Goal: Information Seeking & Learning: Check status

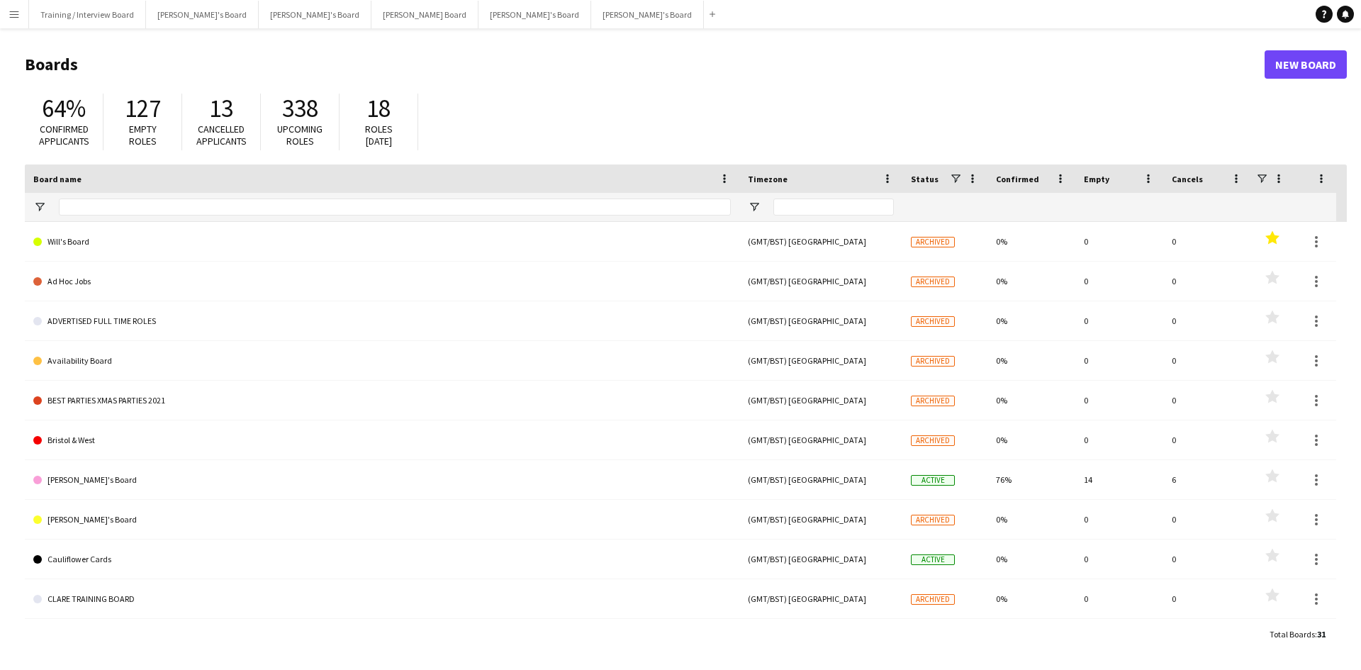
click at [18, 16] on app-icon "Menu" at bounding box center [14, 14] width 11 height 11
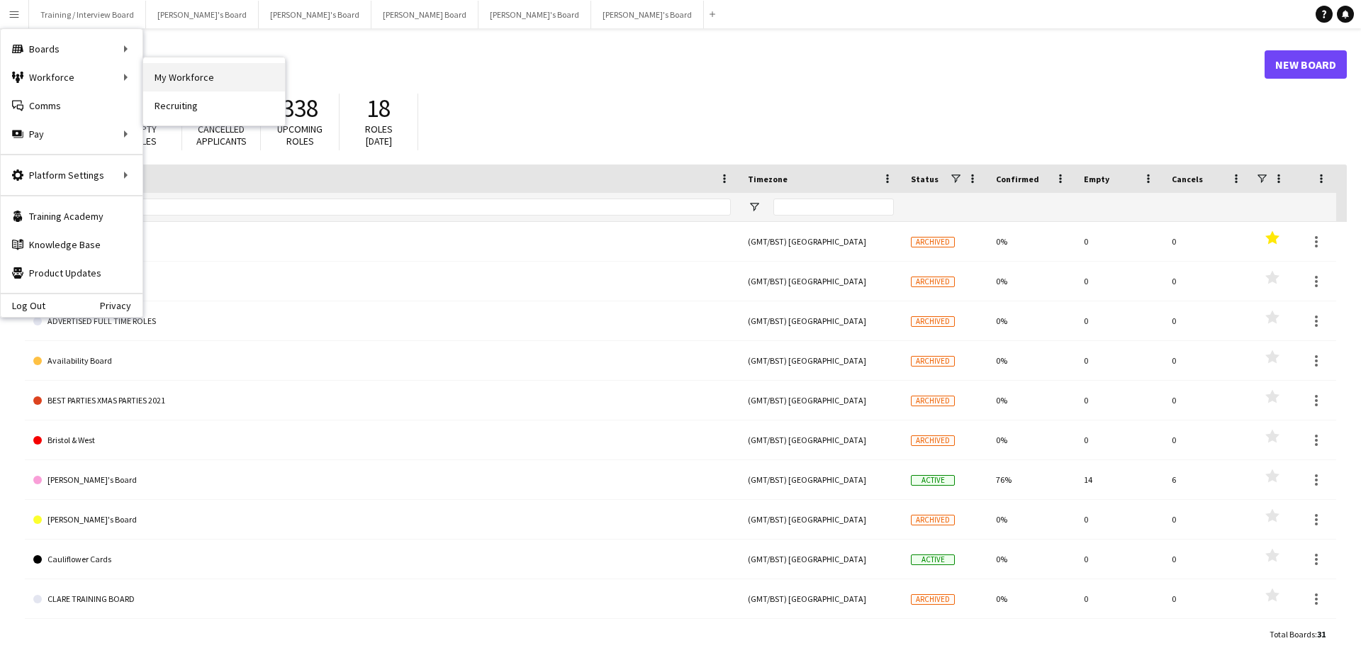
click at [223, 73] on link "My Workforce" at bounding box center [214, 77] width 142 height 28
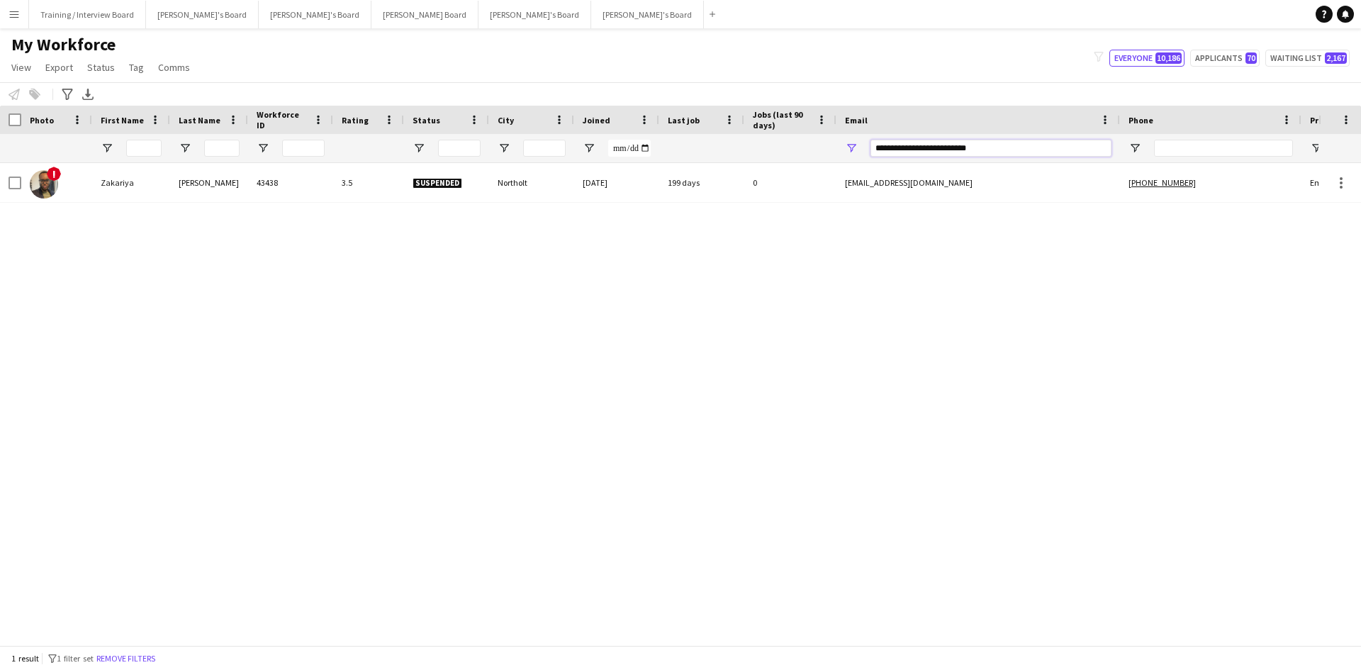
drag, startPoint x: 1009, startPoint y: 155, endPoint x: 727, endPoint y: 162, distance: 281.5
click at [727, 162] on div at bounding box center [768, 148] width 1537 height 28
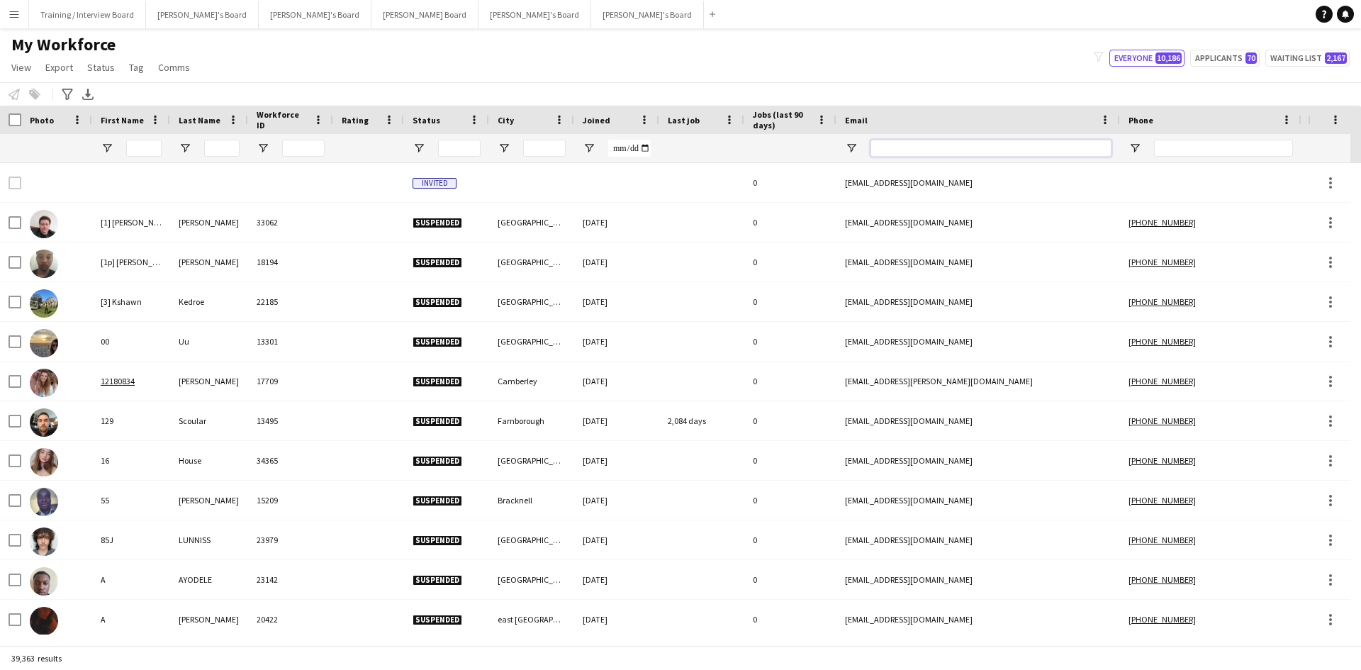
paste input "**********"
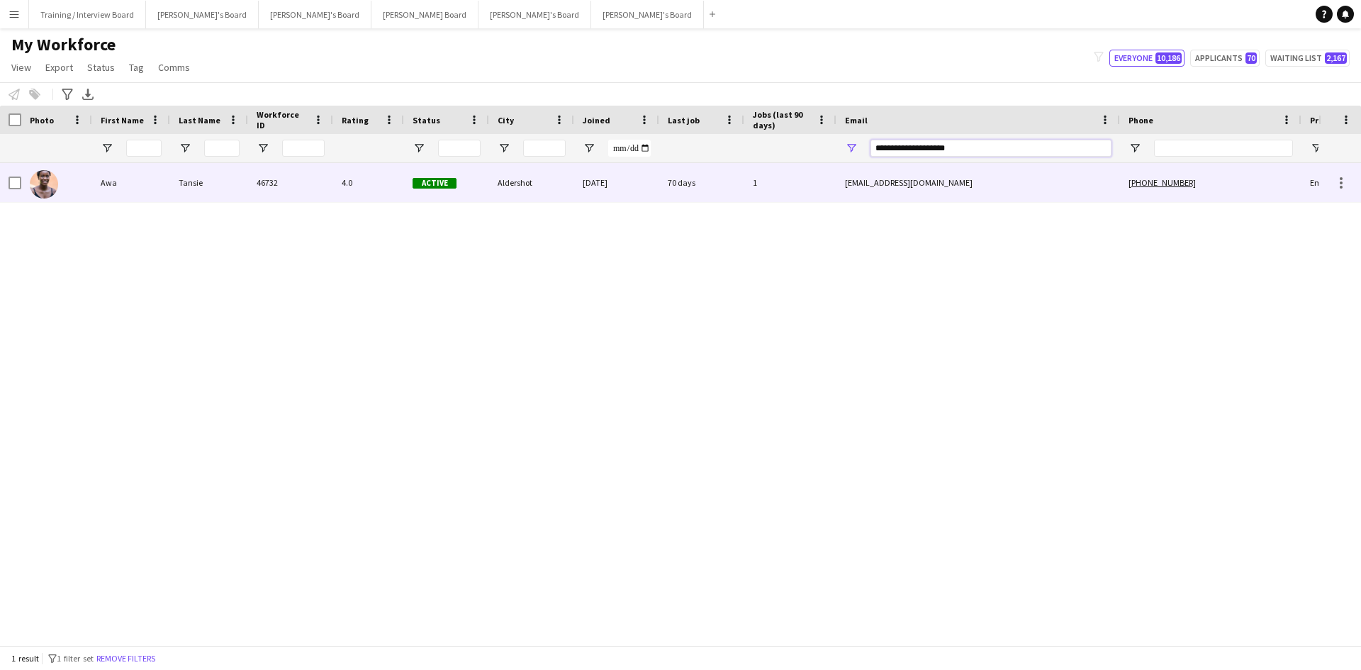
type input "**********"
click at [706, 188] on div "70 days" at bounding box center [701, 182] width 85 height 39
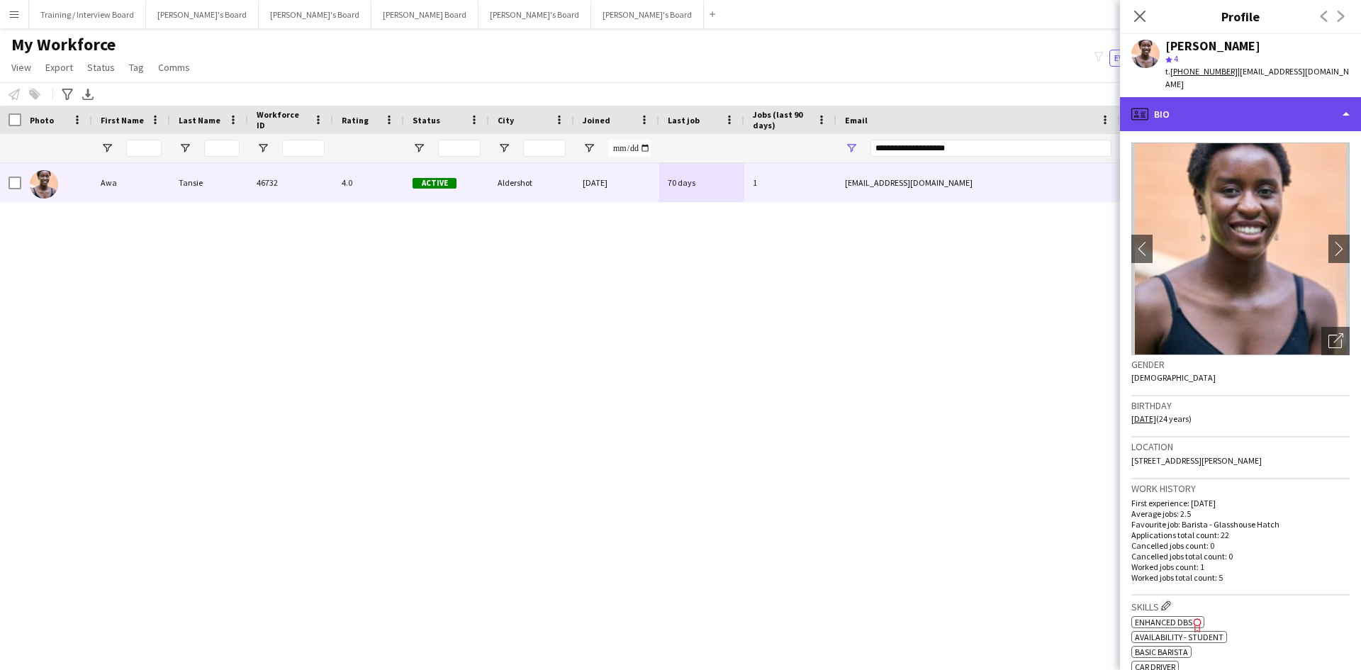
click at [1234, 104] on div "profile Bio" at bounding box center [1240, 114] width 241 height 34
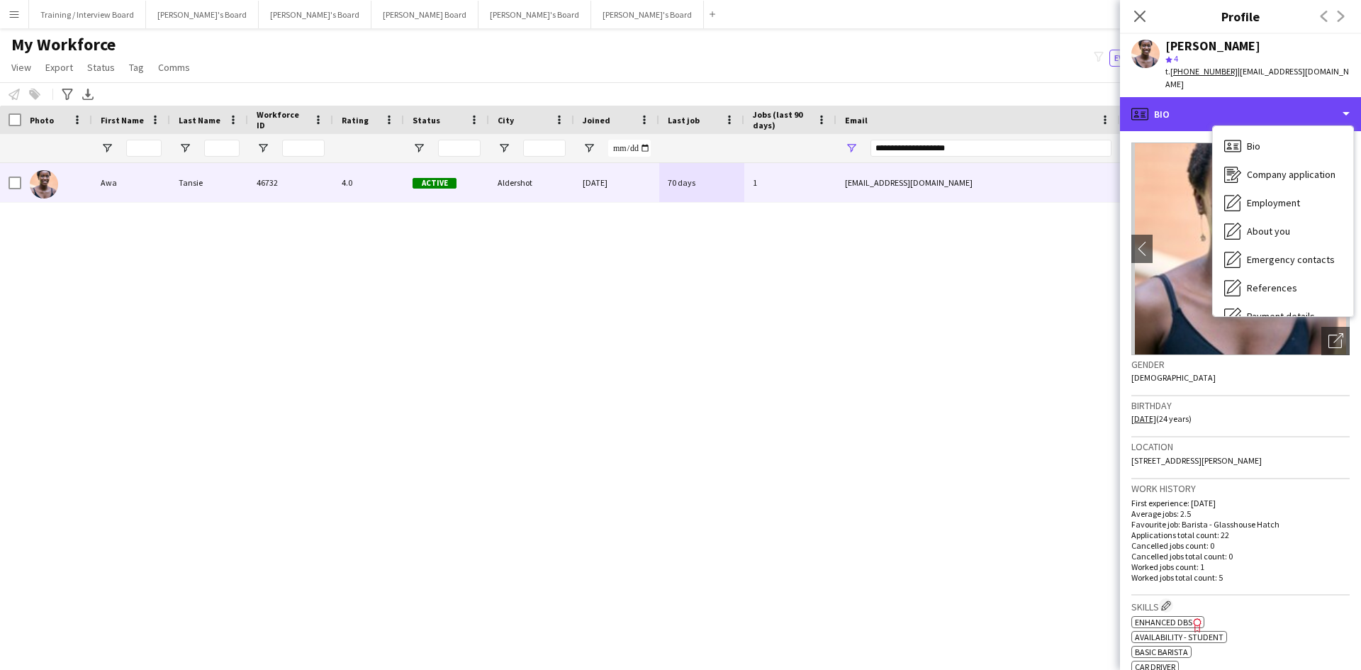
scroll to position [190, 0]
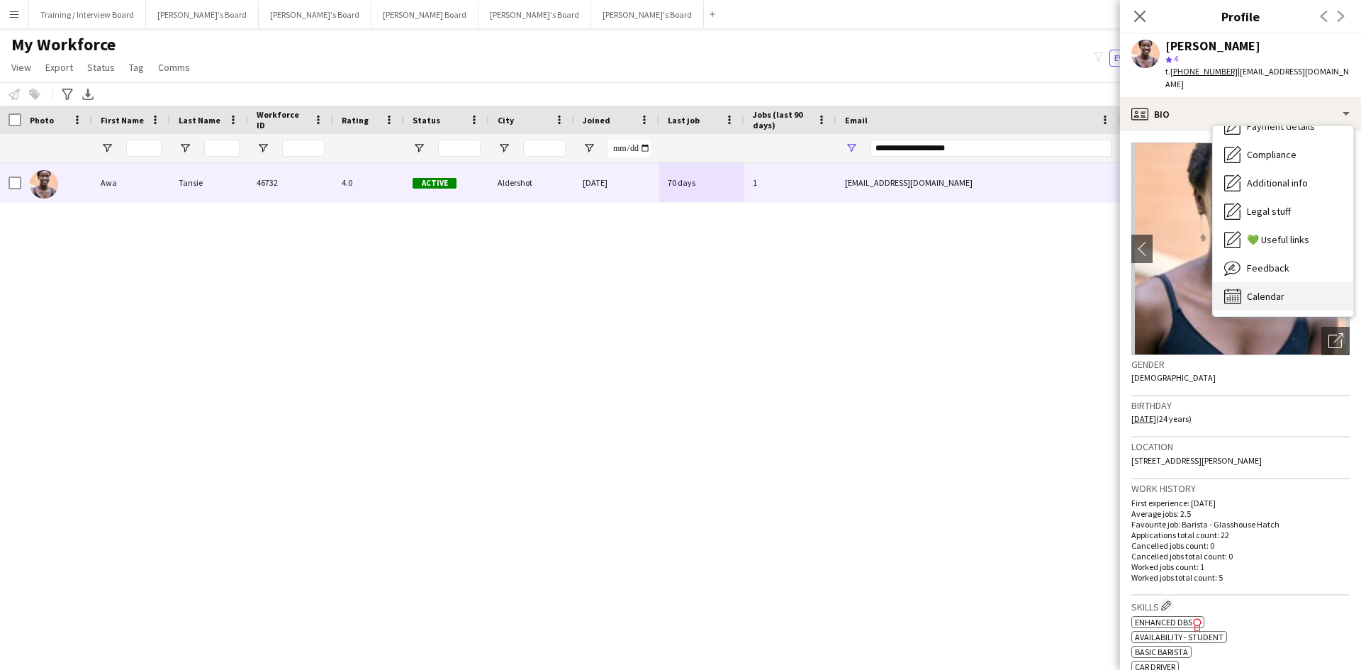
click at [1293, 282] on div "Calendar Calendar" at bounding box center [1283, 296] width 140 height 28
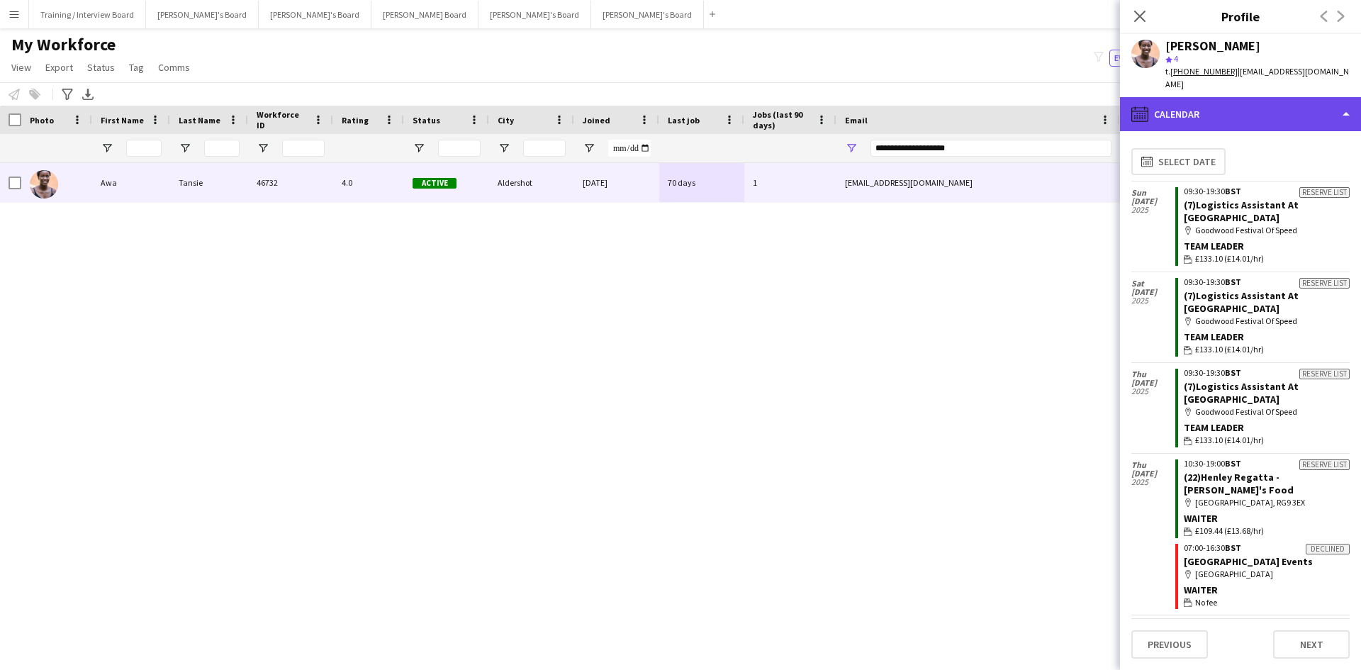
click at [1260, 102] on div "calendar-full Calendar" at bounding box center [1240, 114] width 241 height 34
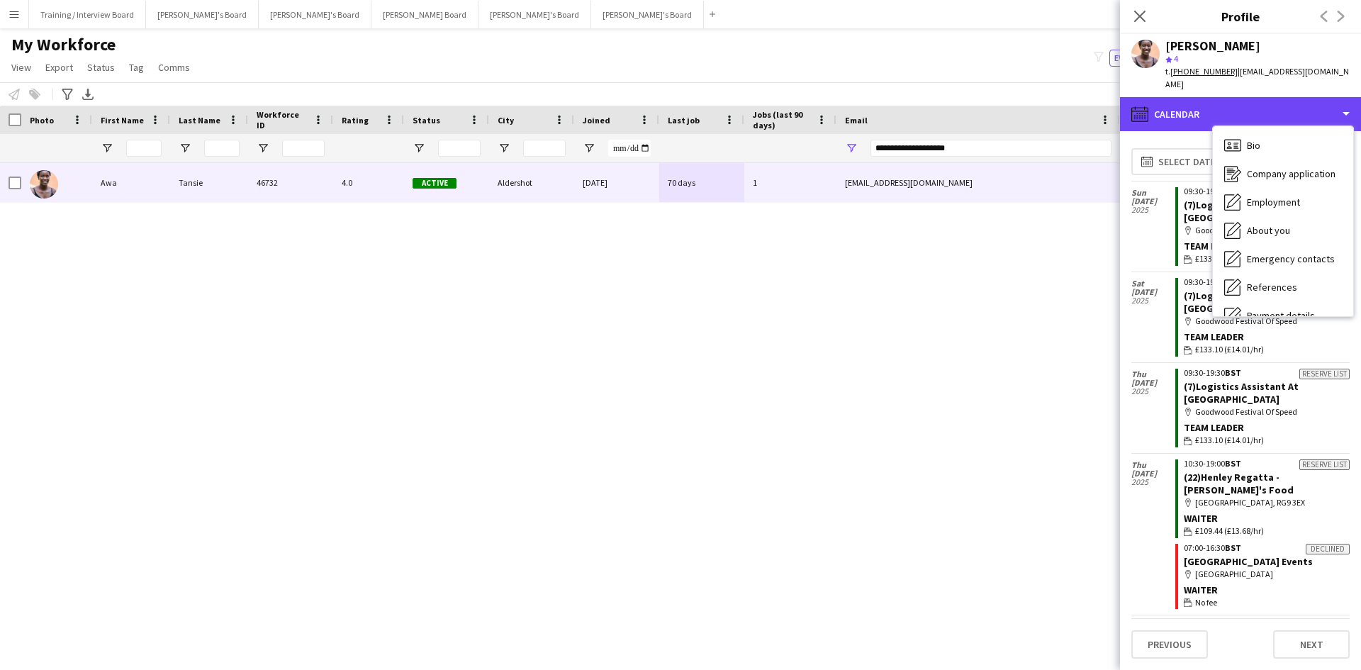
scroll to position [0, 0]
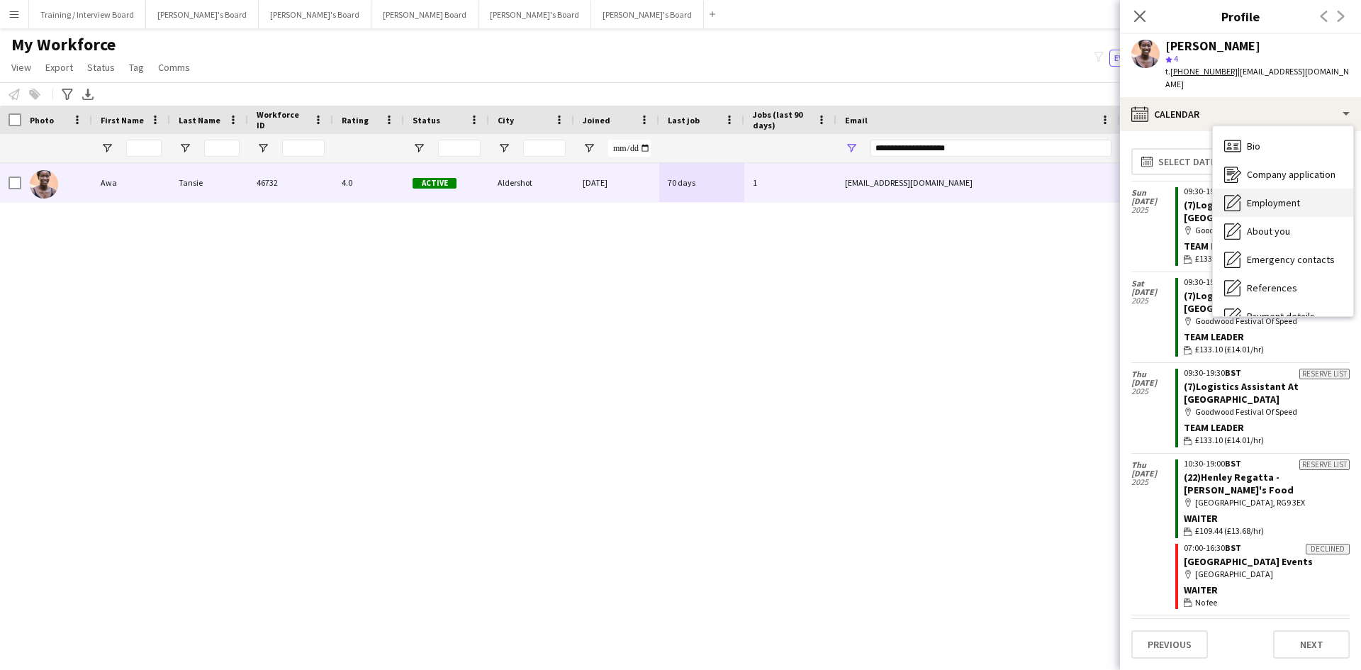
click at [1283, 196] on span "Employment" at bounding box center [1273, 202] width 53 height 13
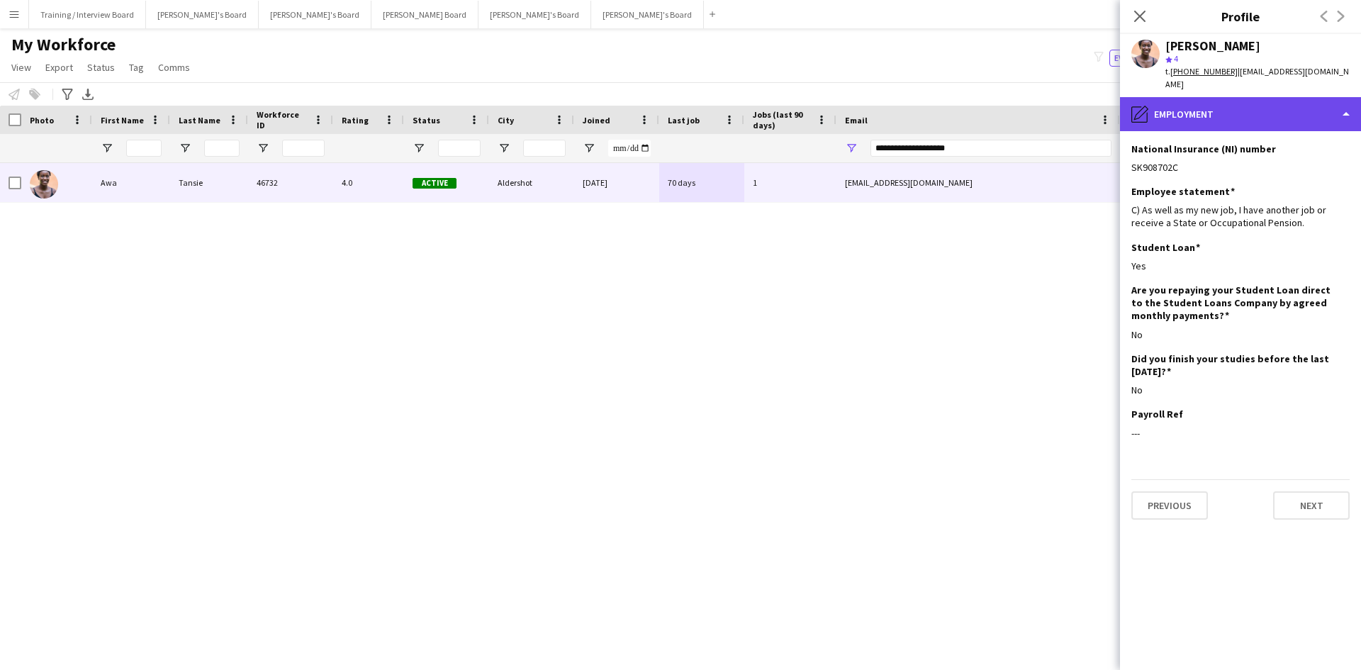
click at [1236, 97] on div "pencil4 Employment" at bounding box center [1240, 114] width 241 height 34
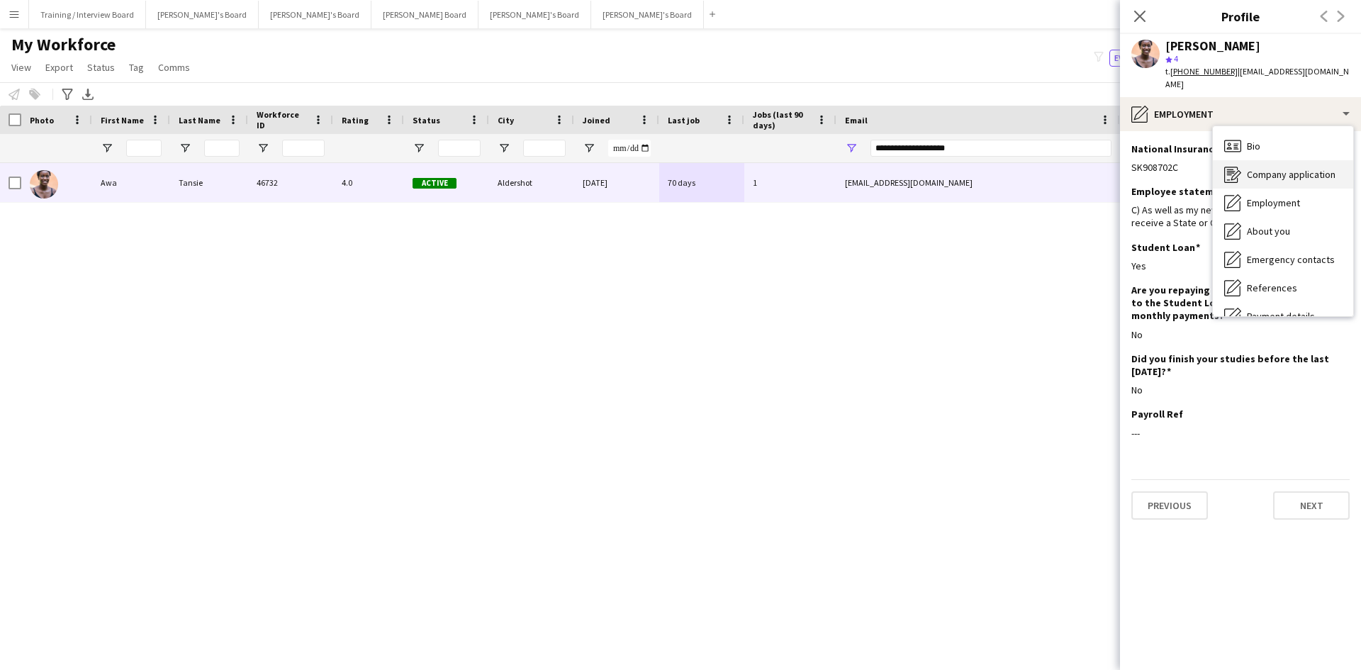
click at [1285, 160] on div "Company application Company application" at bounding box center [1283, 174] width 140 height 28
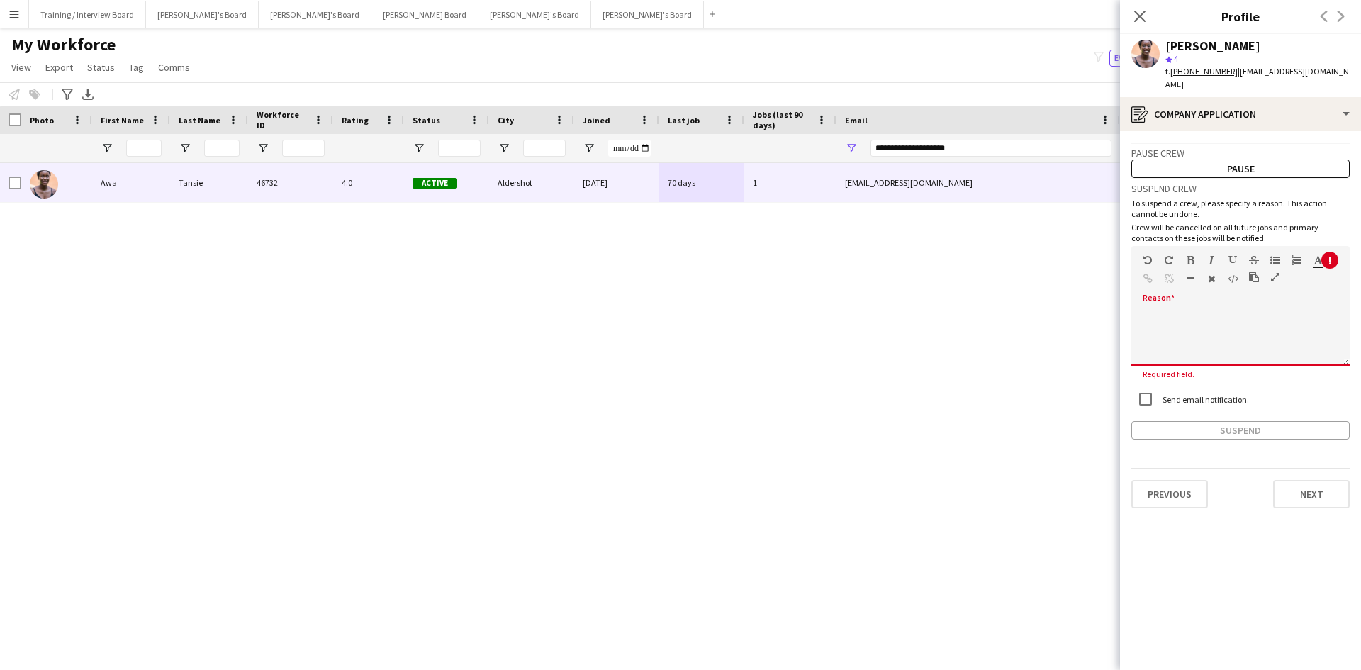
click at [1162, 299] on div at bounding box center [1240, 332] width 218 height 67
click at [1227, 408] on button "Suspend" at bounding box center [1240, 417] width 218 height 18
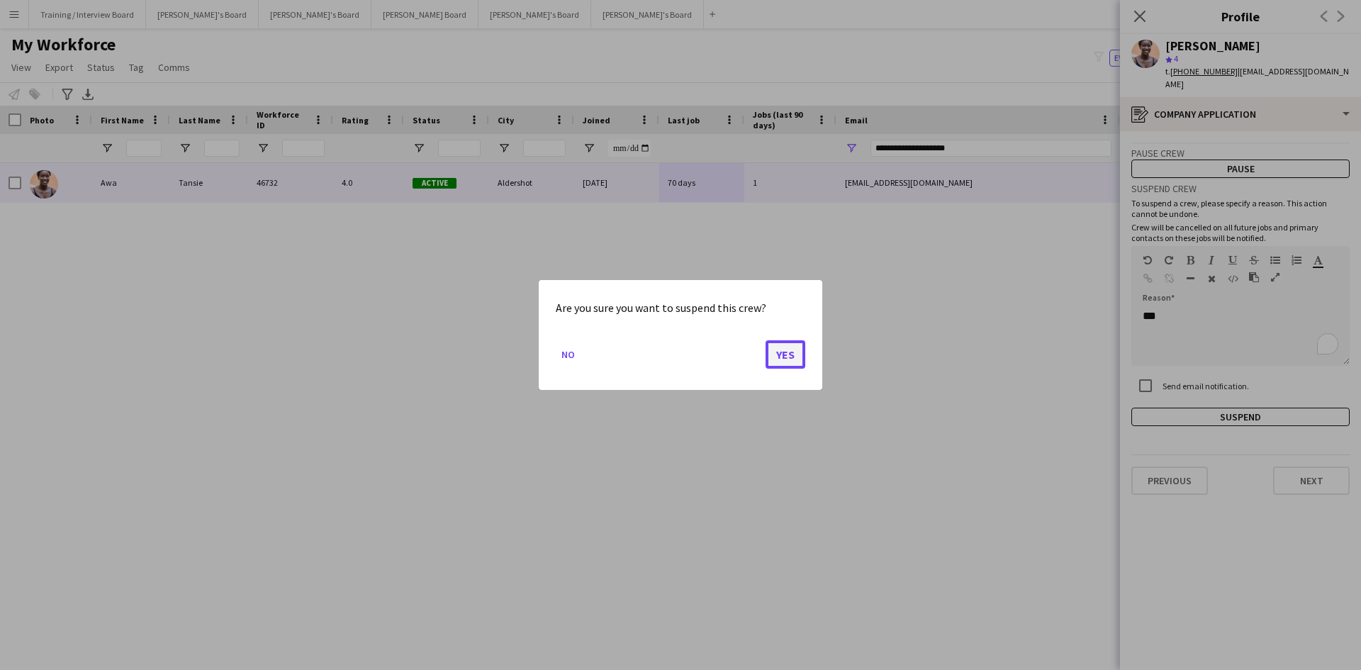
click at [790, 354] on button "Yes" at bounding box center [785, 354] width 40 height 28
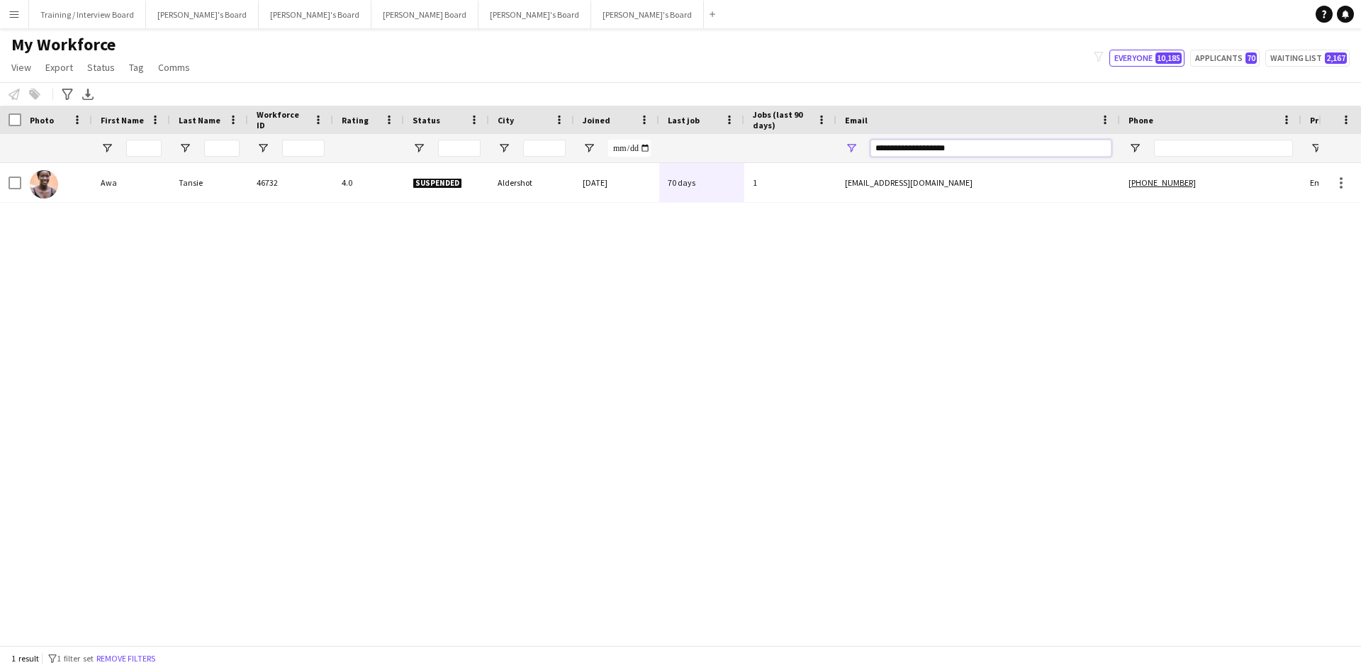
drag, startPoint x: 980, startPoint y: 147, endPoint x: 695, endPoint y: 147, distance: 284.9
click at [695, 147] on div at bounding box center [768, 148] width 1537 height 28
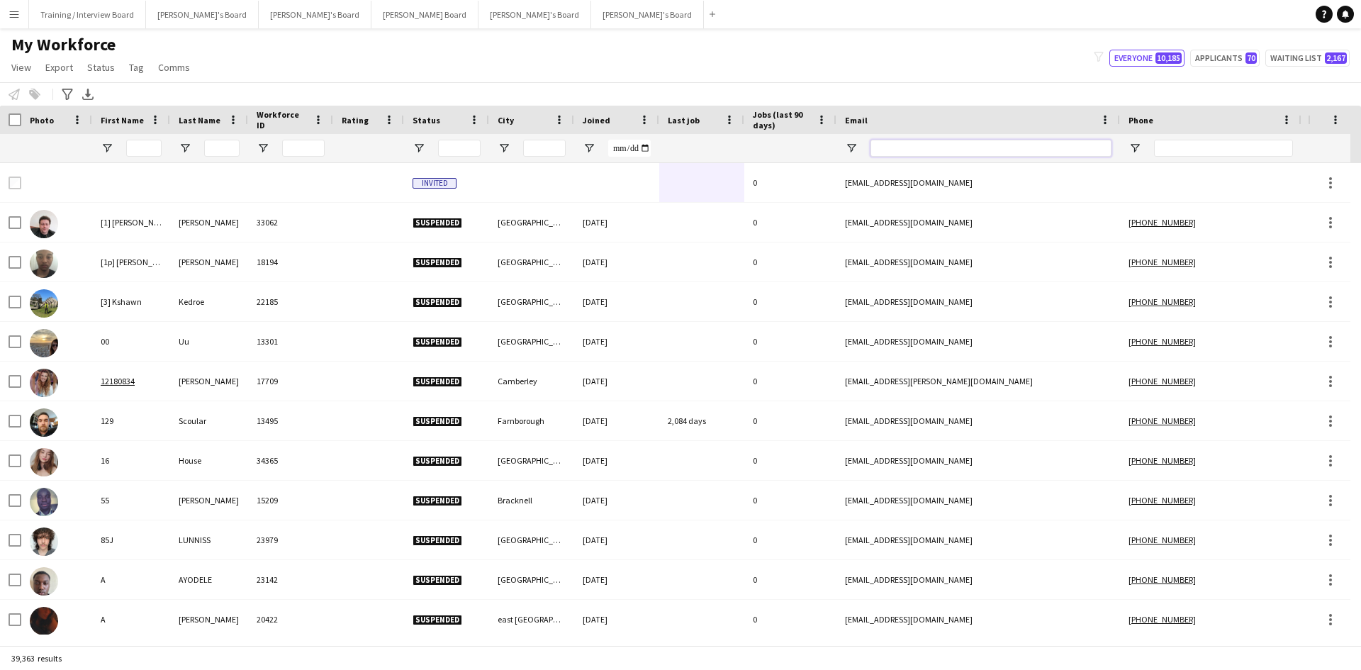
paste input "**********"
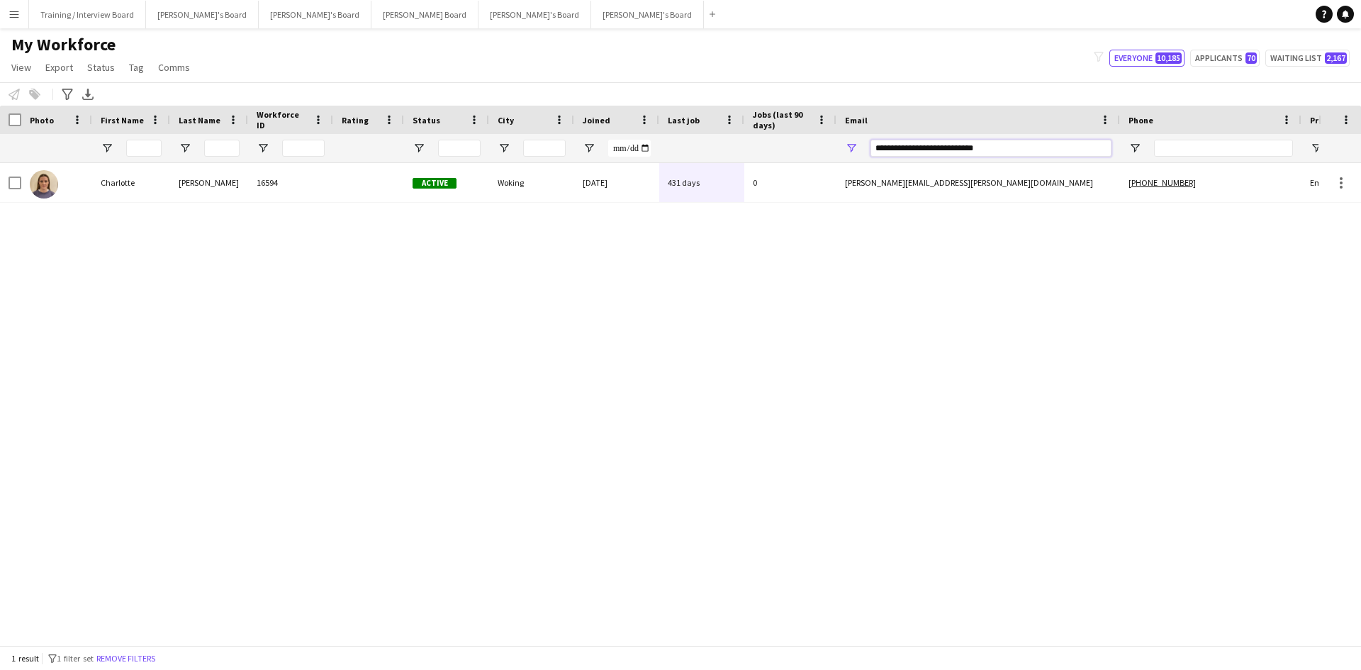
type input "**********"
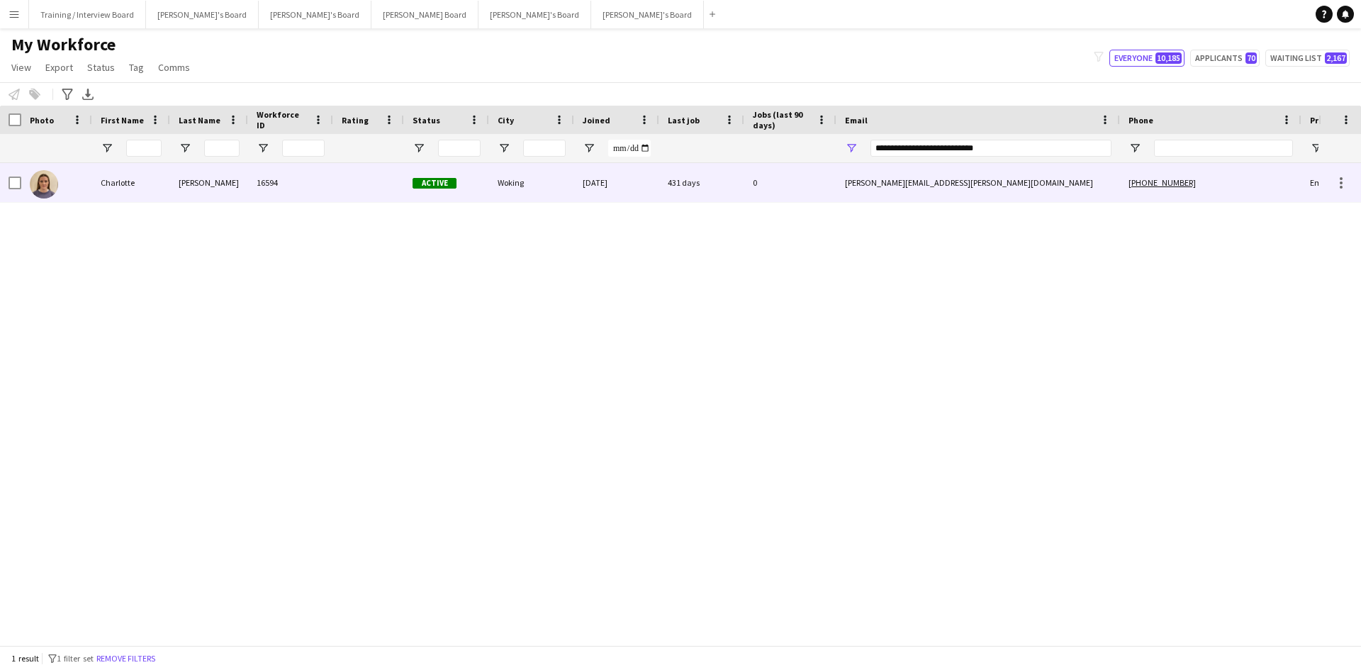
click at [530, 199] on div "Woking" at bounding box center [531, 182] width 85 height 39
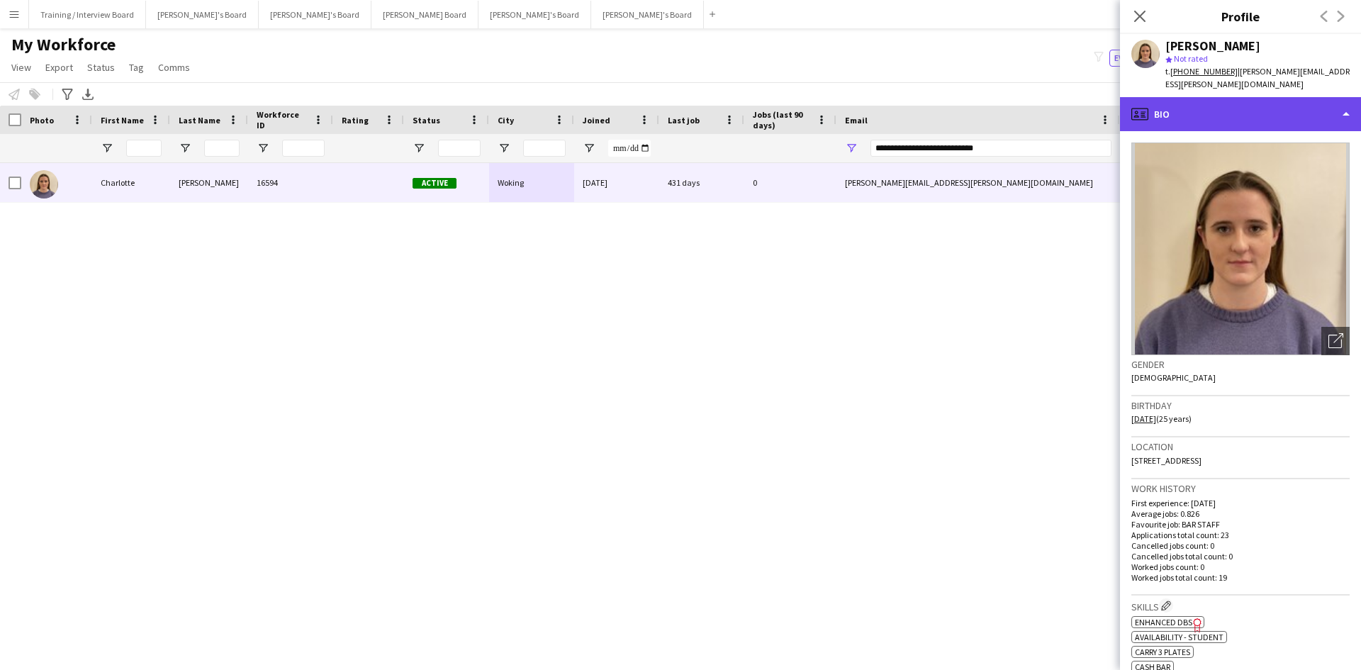
click at [1261, 105] on div "profile Bio" at bounding box center [1240, 114] width 241 height 34
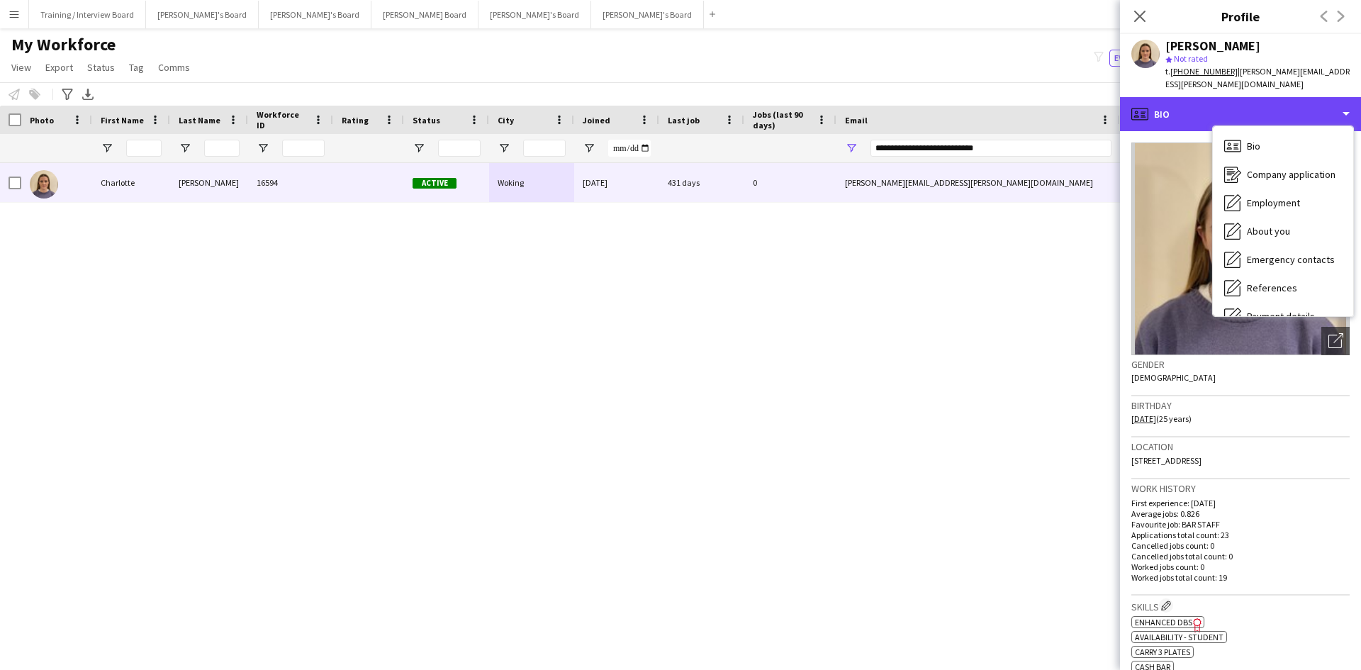
scroll to position [190, 0]
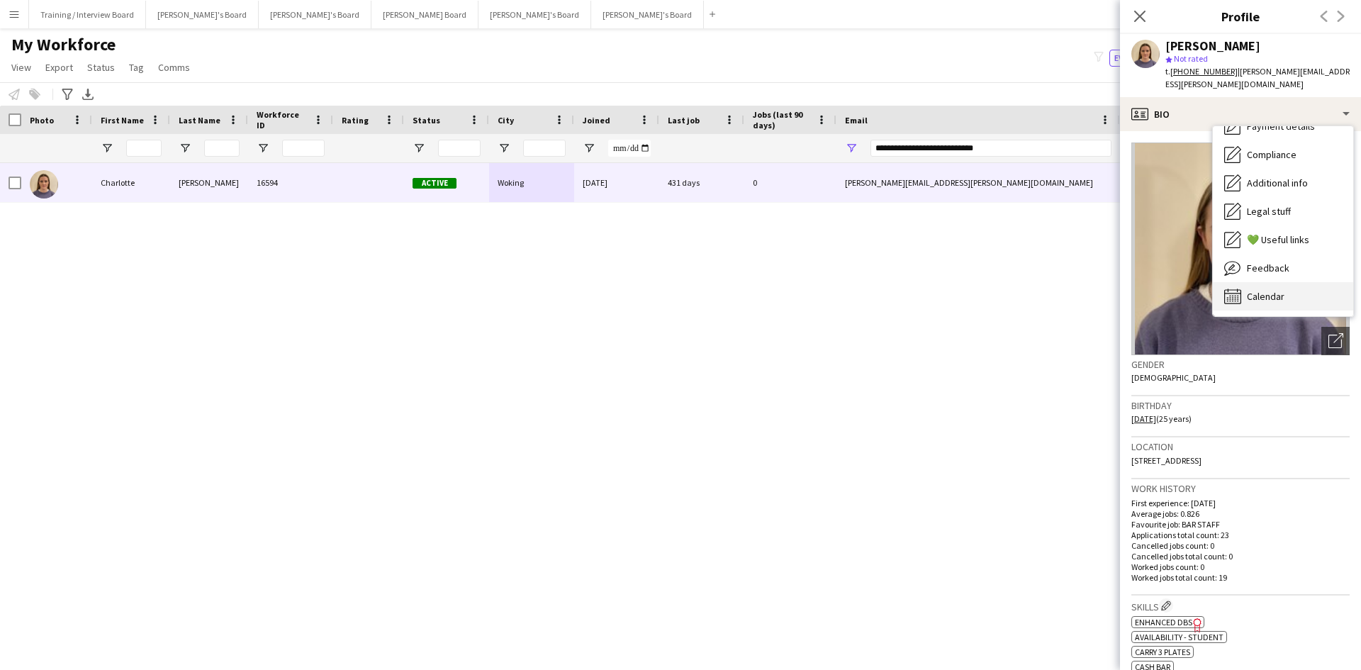
click at [1295, 282] on div "Calendar Calendar" at bounding box center [1283, 296] width 140 height 28
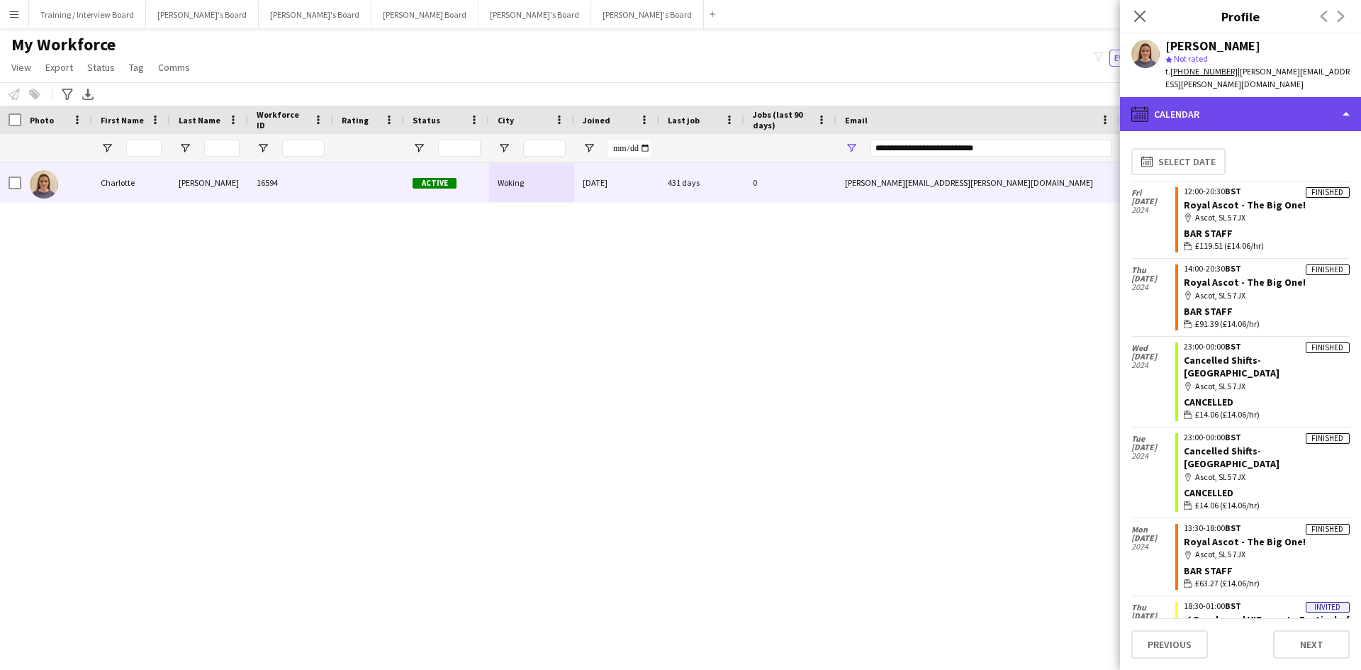
click at [1252, 99] on div "calendar-full Calendar" at bounding box center [1240, 114] width 241 height 34
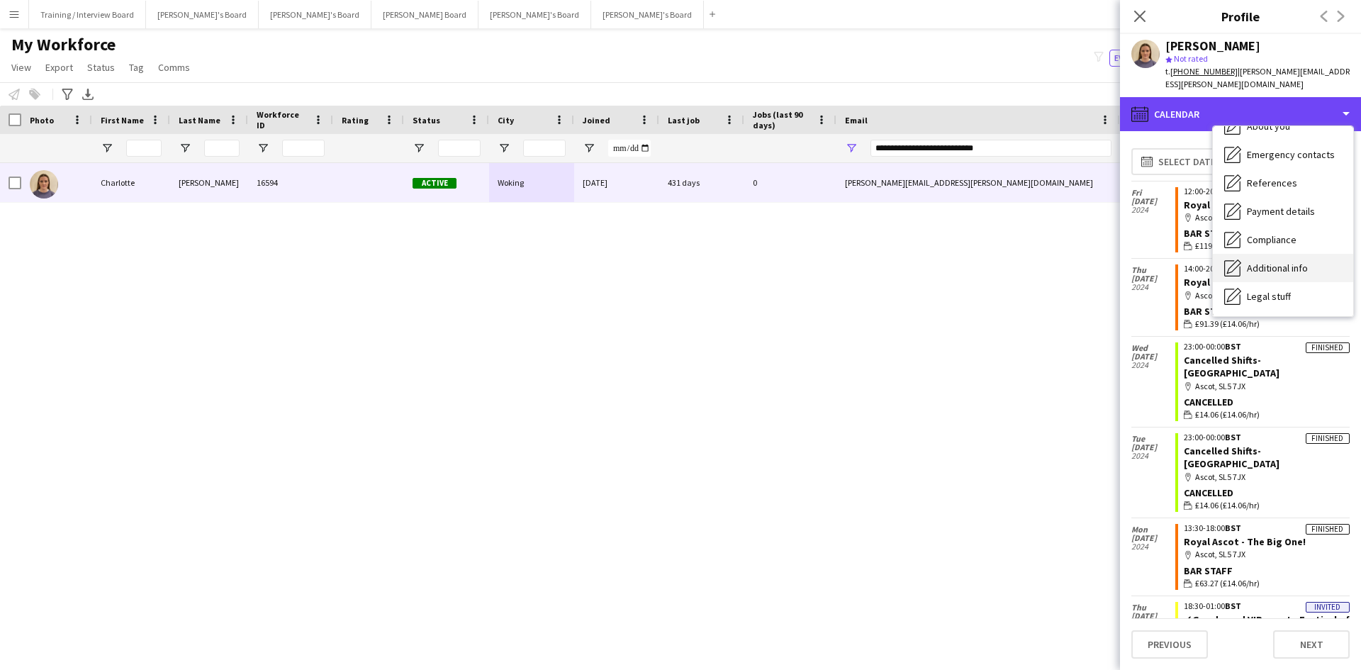
scroll to position [0, 0]
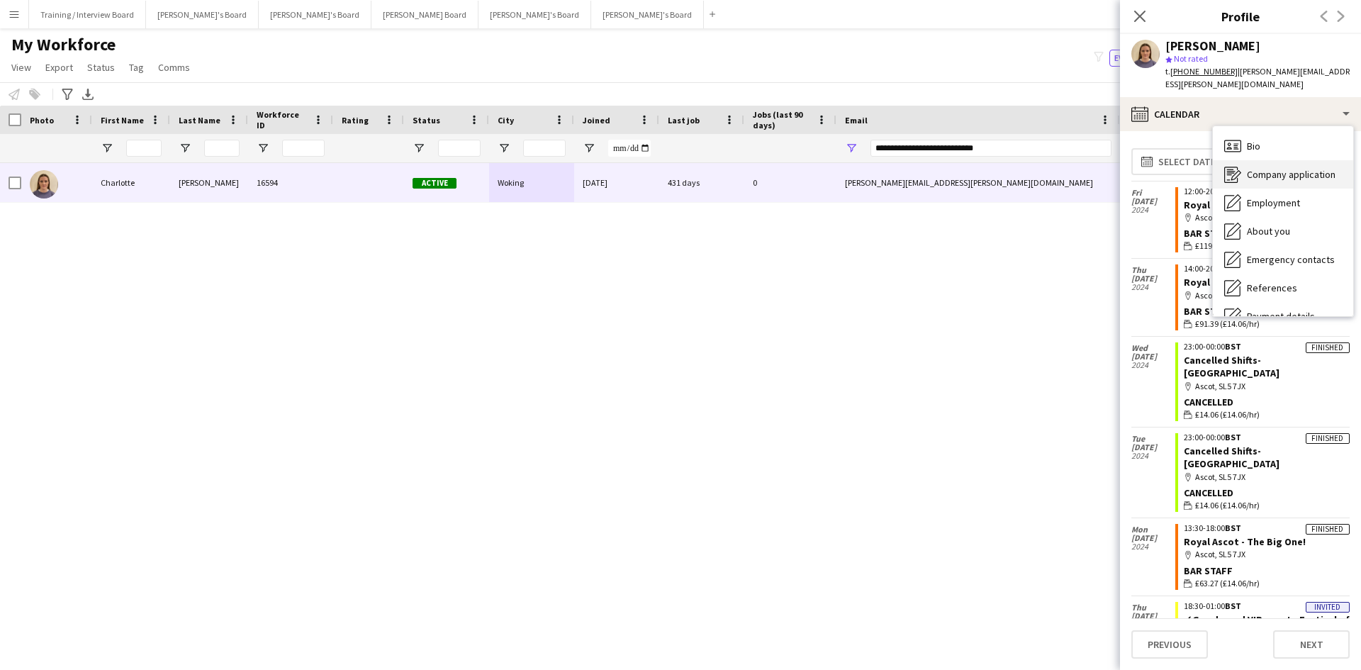
click at [1273, 168] on span "Company application" at bounding box center [1291, 174] width 89 height 13
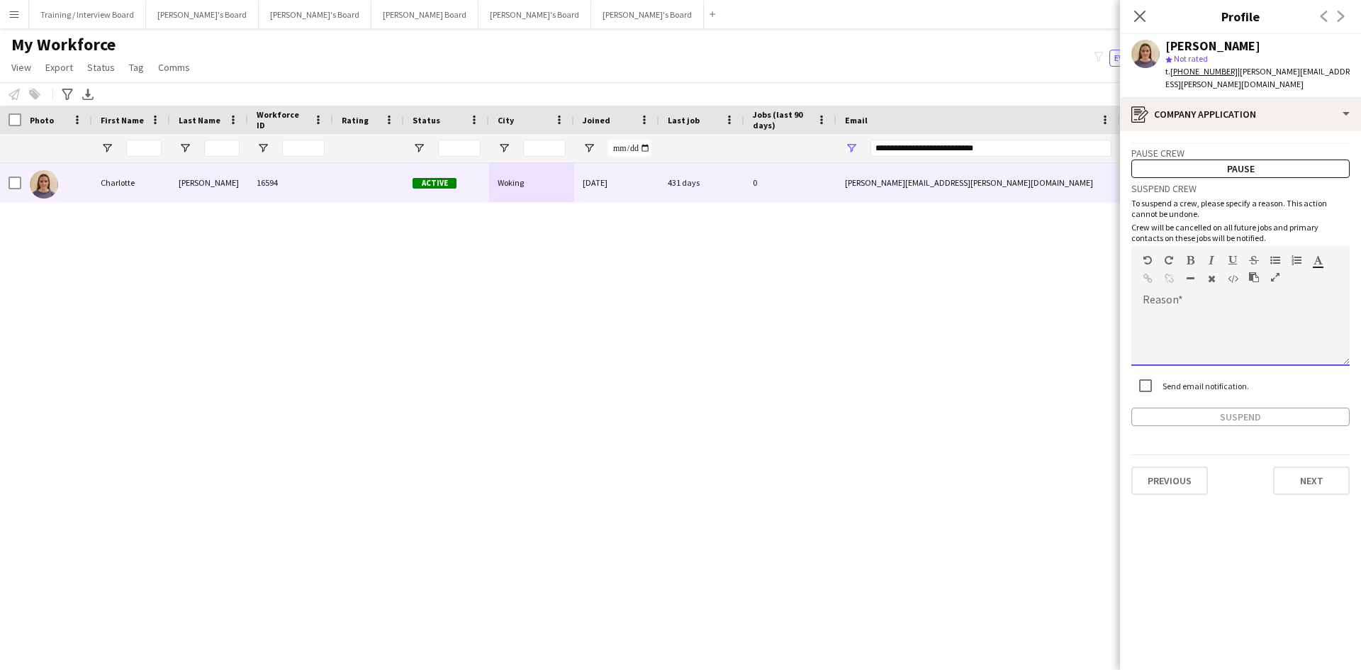
click at [1187, 299] on div at bounding box center [1240, 332] width 218 height 67
click at [1198, 408] on button "Suspend" at bounding box center [1240, 417] width 218 height 18
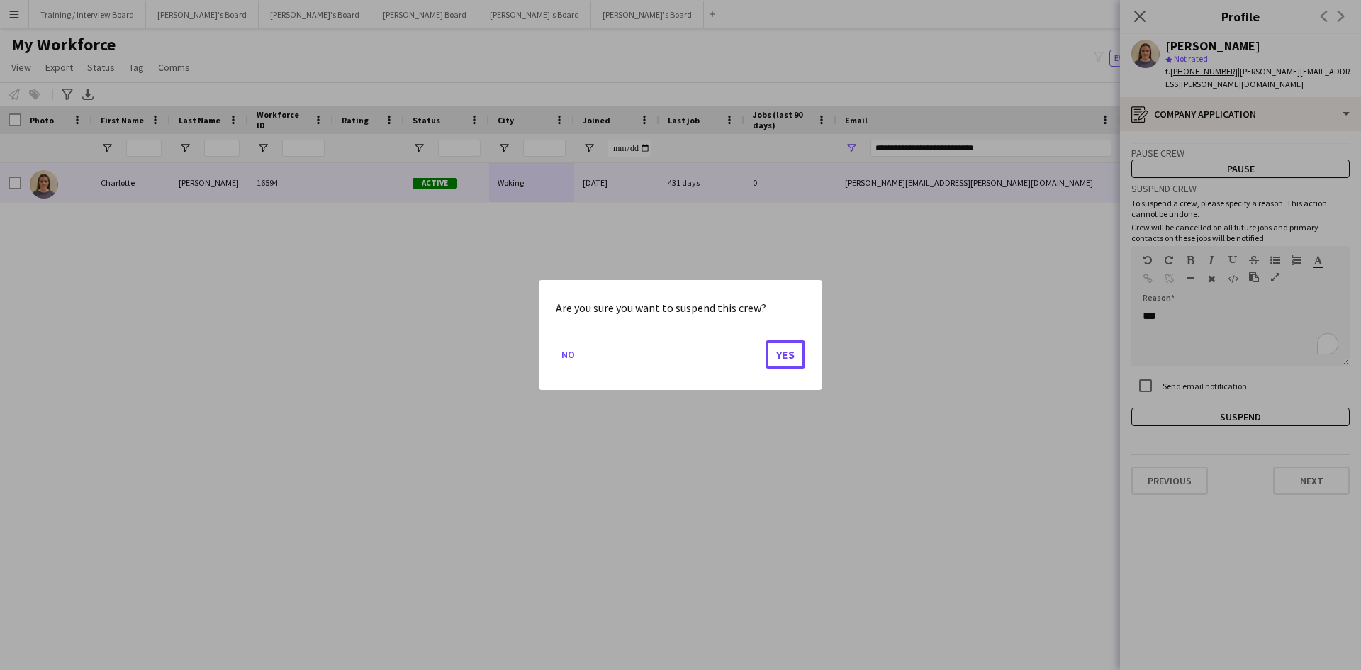
click at [775, 354] on button "Yes" at bounding box center [785, 354] width 40 height 28
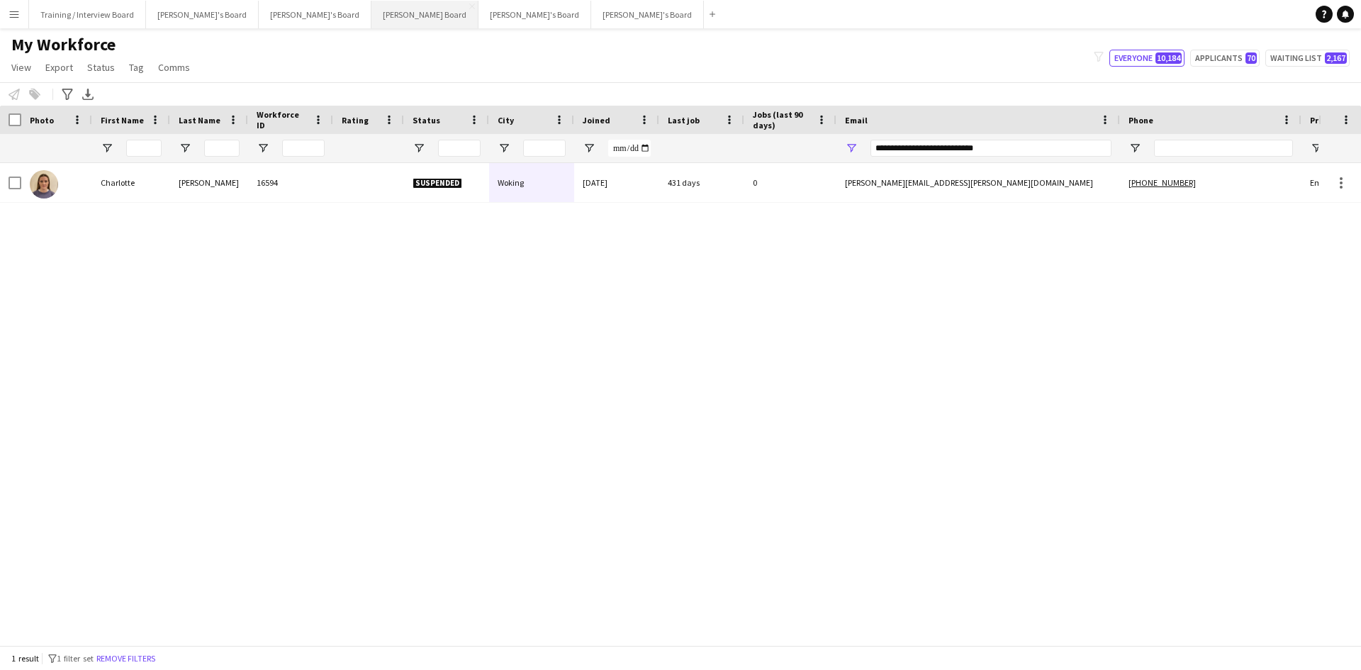
click at [371, 16] on button "Dean's Board Close" at bounding box center [424, 15] width 107 height 28
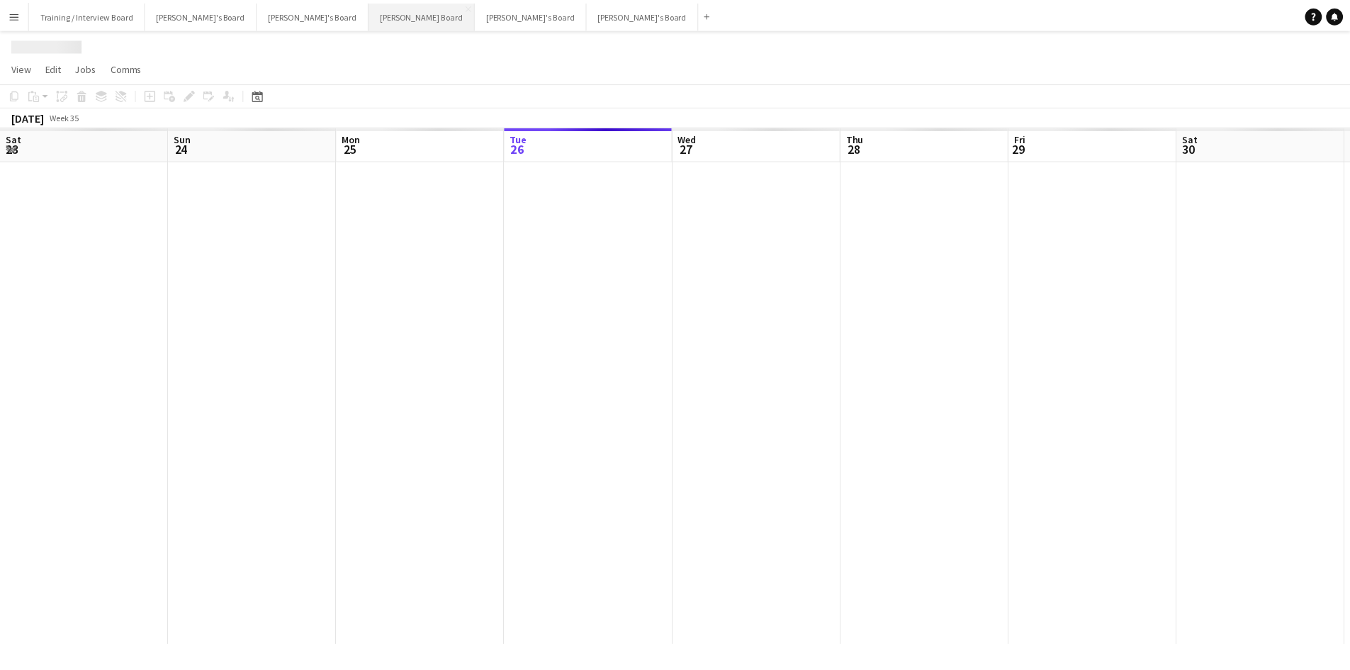
scroll to position [0, 339]
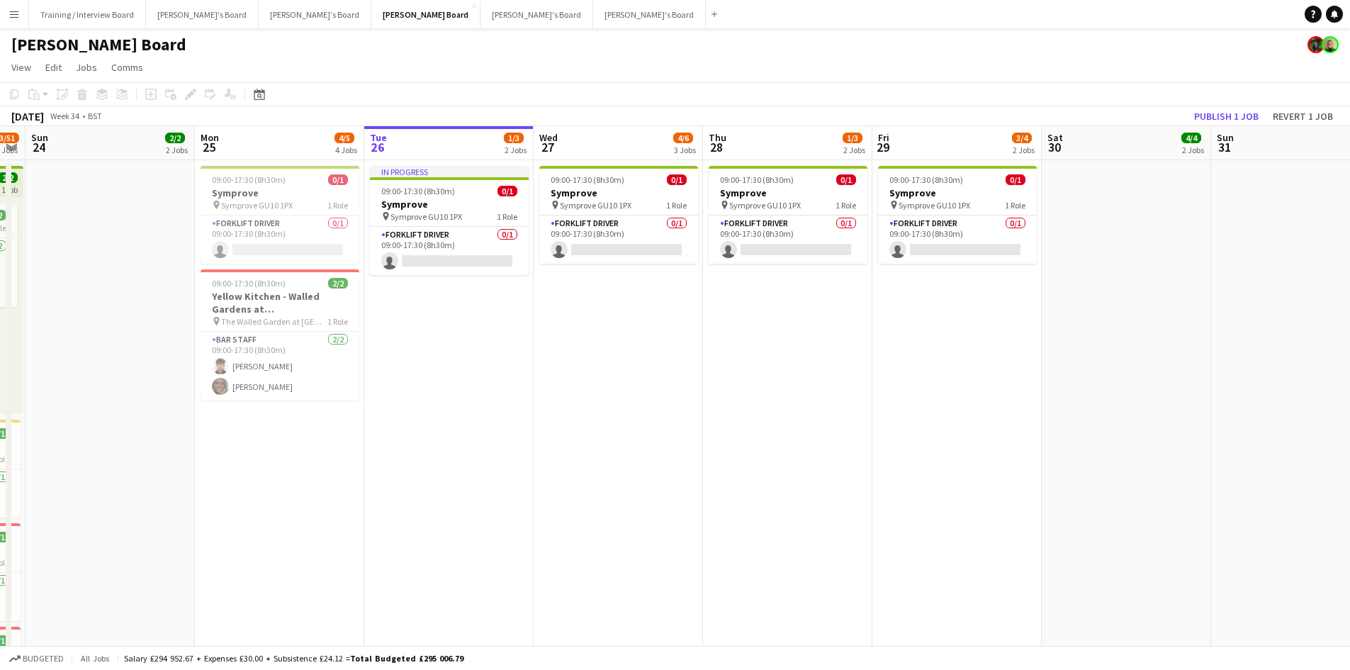
drag, startPoint x: 224, startPoint y: 144, endPoint x: 413, endPoint y: 133, distance: 188.8
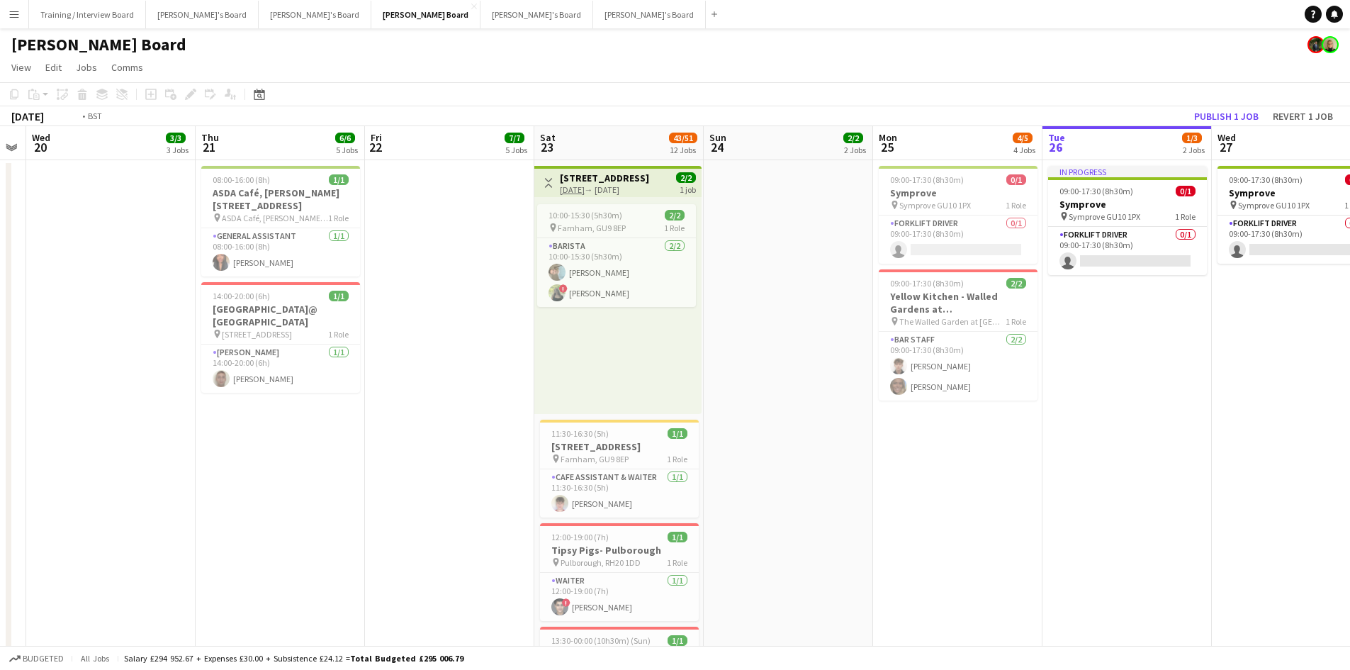
drag, startPoint x: 265, startPoint y: 146, endPoint x: 302, endPoint y: 147, distance: 36.9
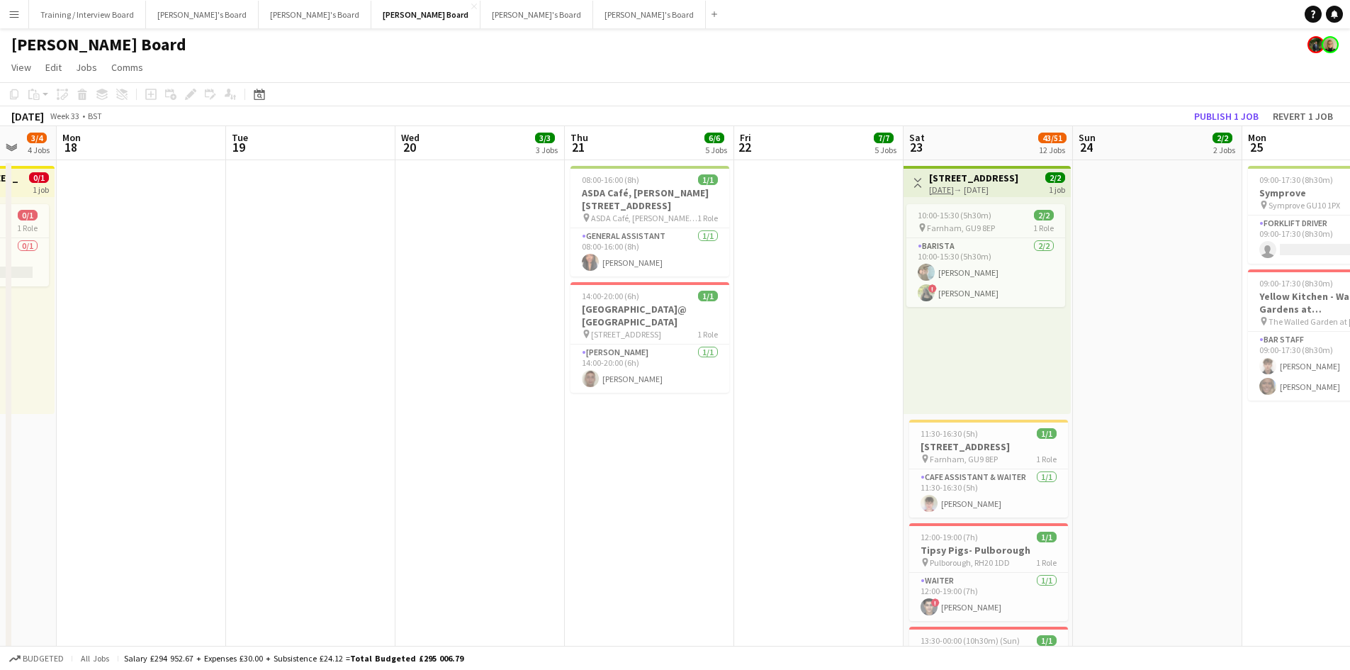
scroll to position [0, 383]
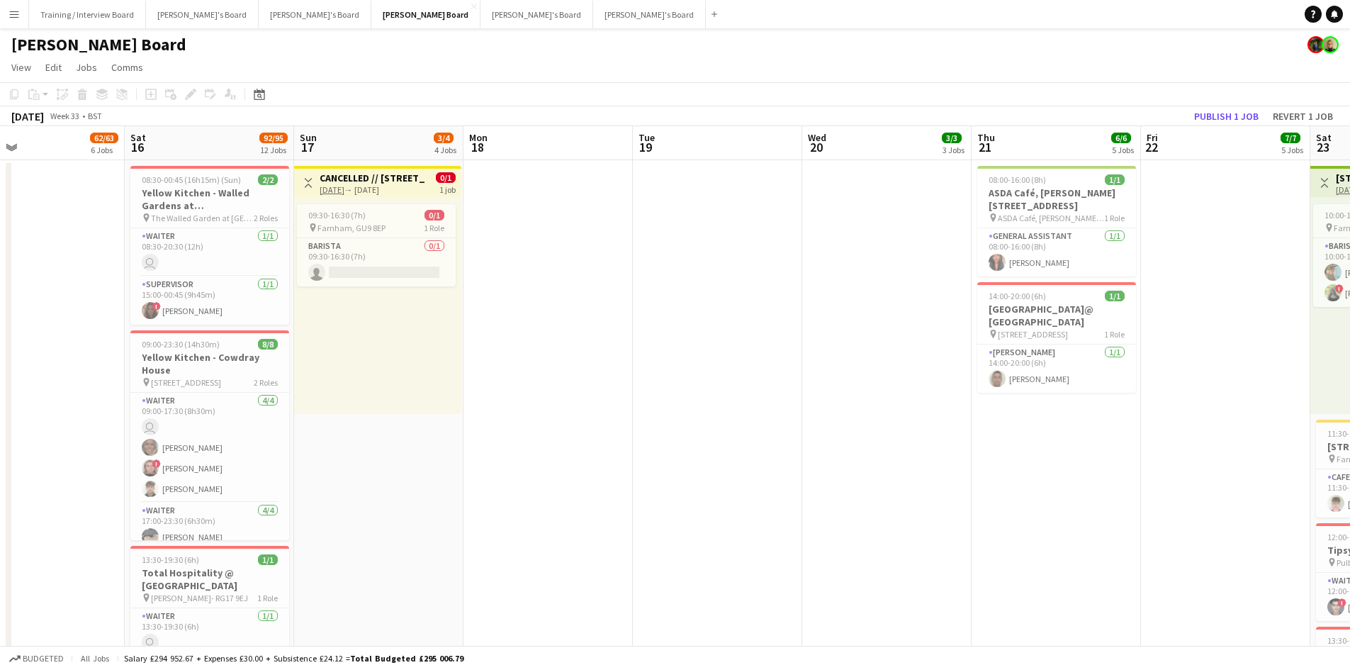
drag, startPoint x: 1114, startPoint y: 111, endPoint x: 1038, endPoint y: 107, distance: 76.0
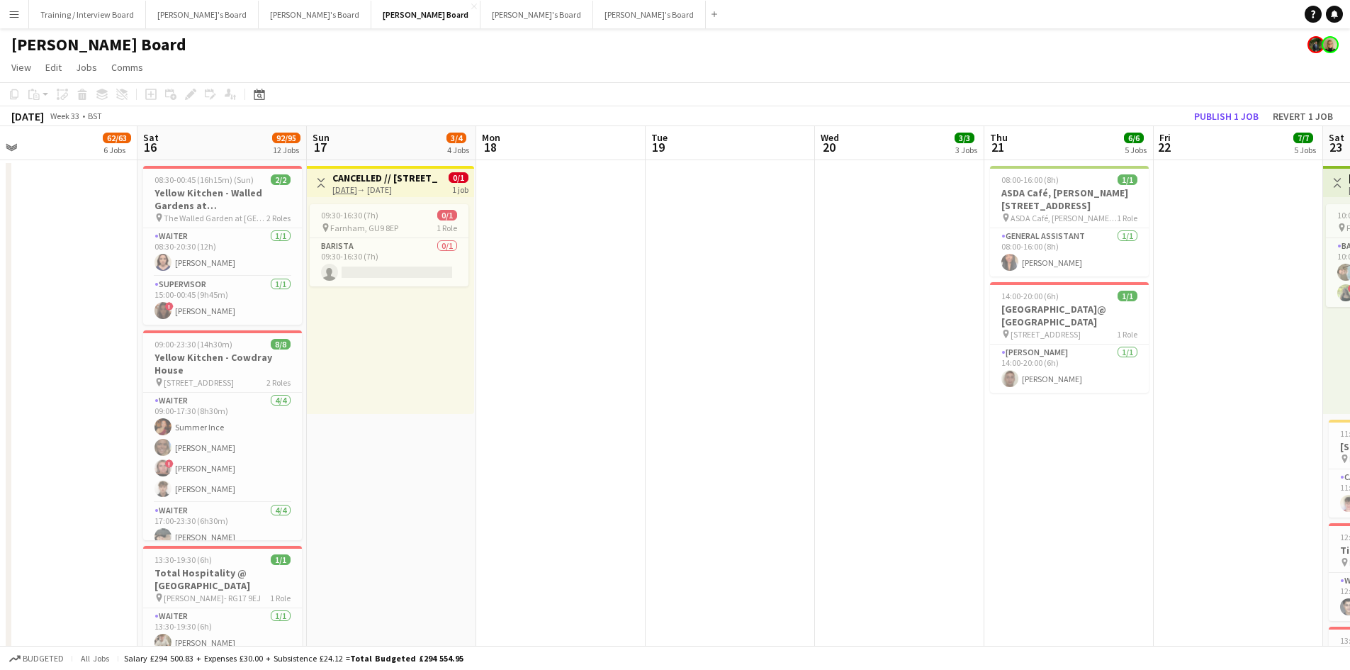
drag, startPoint x: 475, startPoint y: 145, endPoint x: 428, endPoint y: 148, distance: 46.9
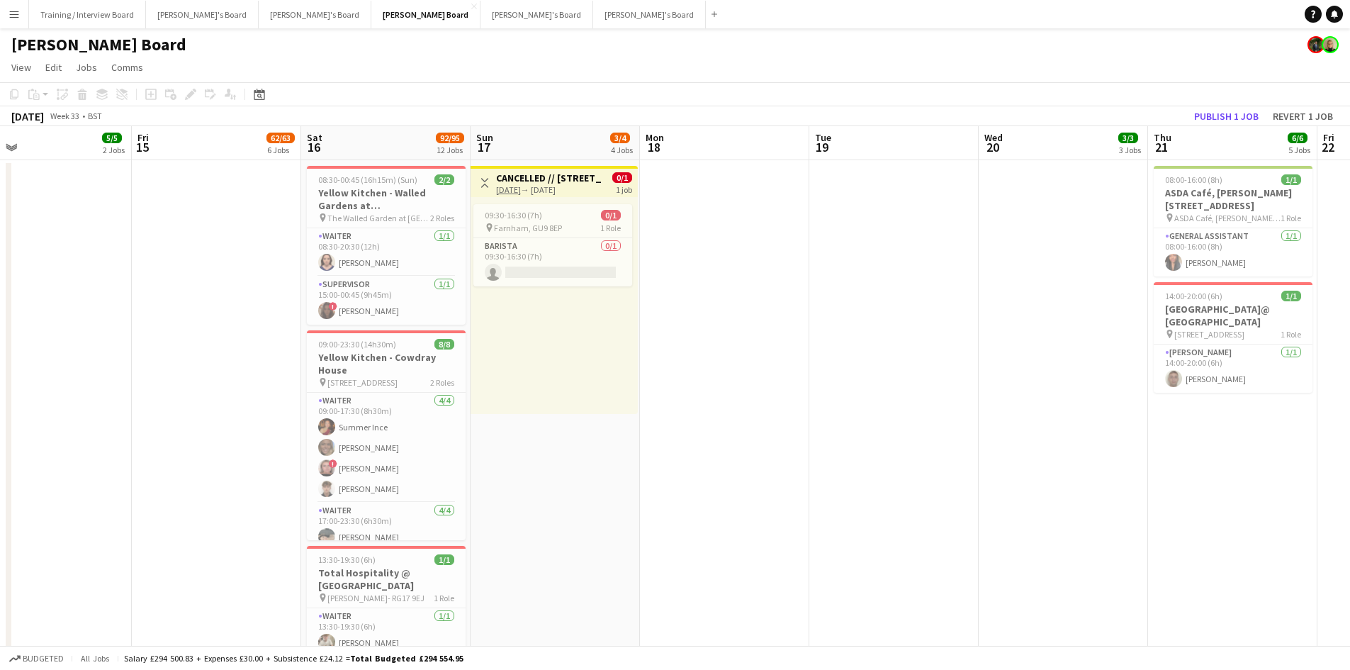
scroll to position [0, 413]
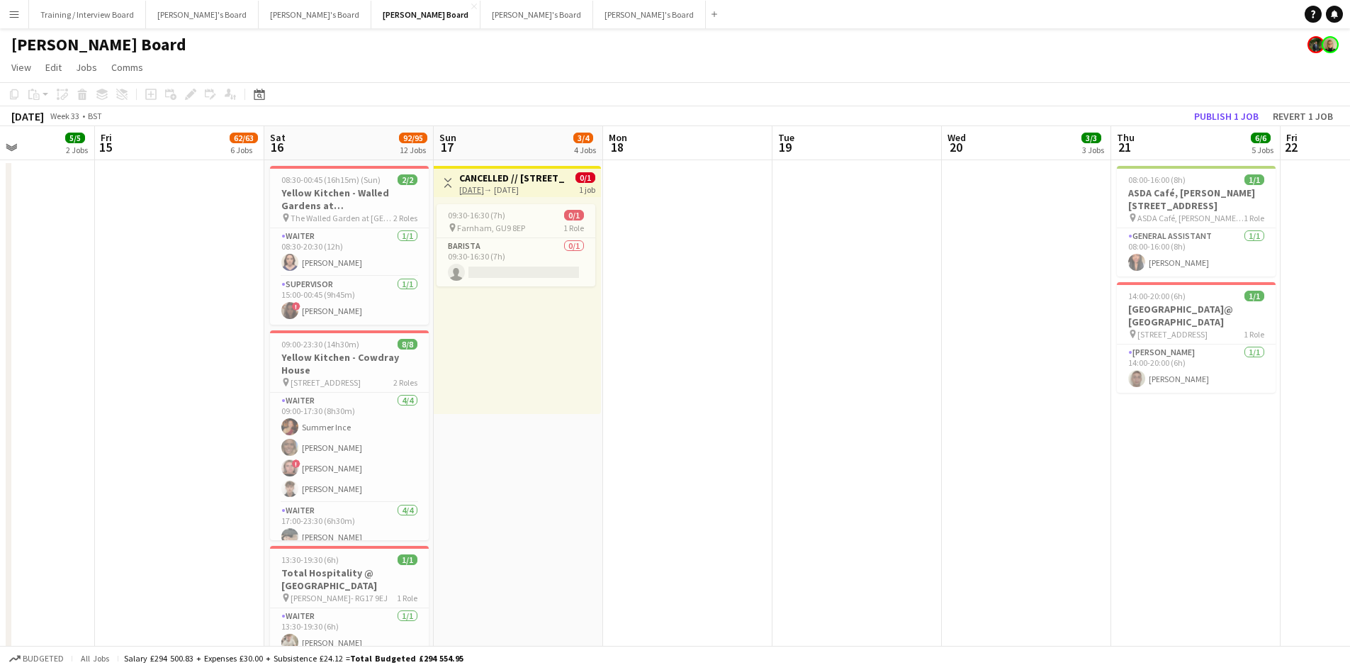
drag, startPoint x: 218, startPoint y: 140, endPoint x: 345, endPoint y: 147, distance: 127.1
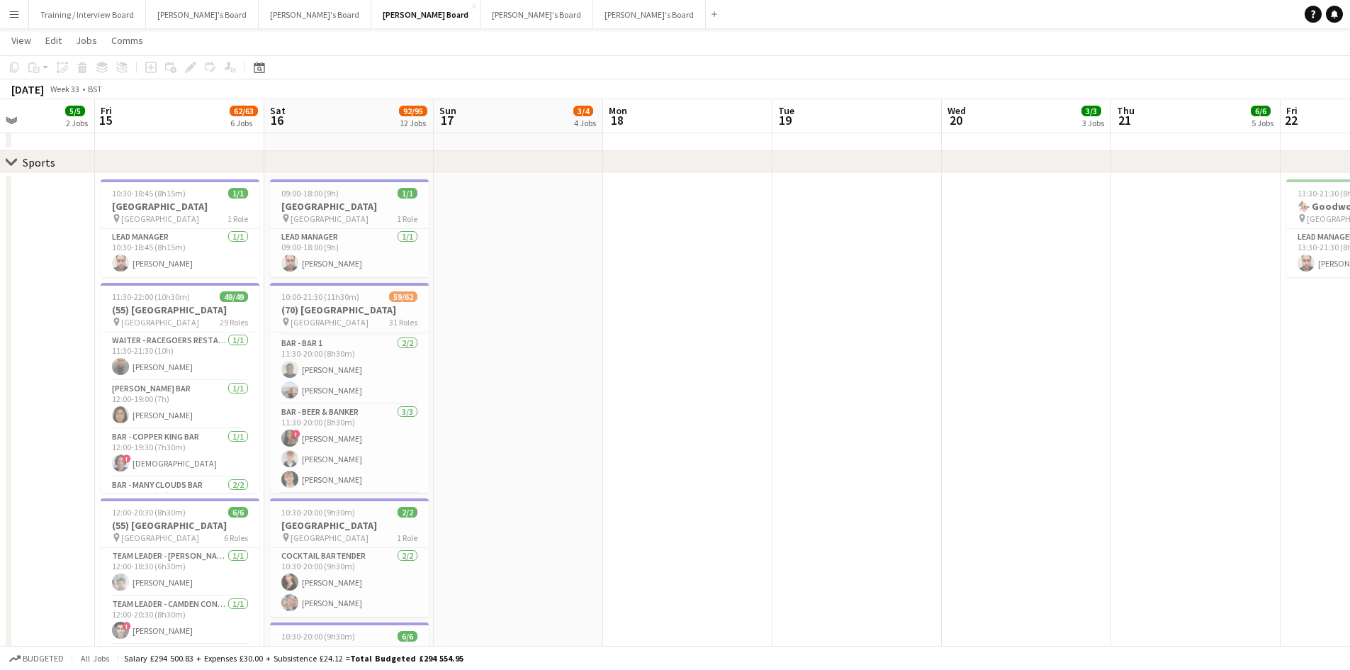
scroll to position [1206, 0]
click at [349, 448] on app-card-role "Bar - Beer & Banker 3/3 11:30-20:00 (8h30m) ! Cherise Ewhrudjakpor Toby White A…" at bounding box center [349, 442] width 159 height 89
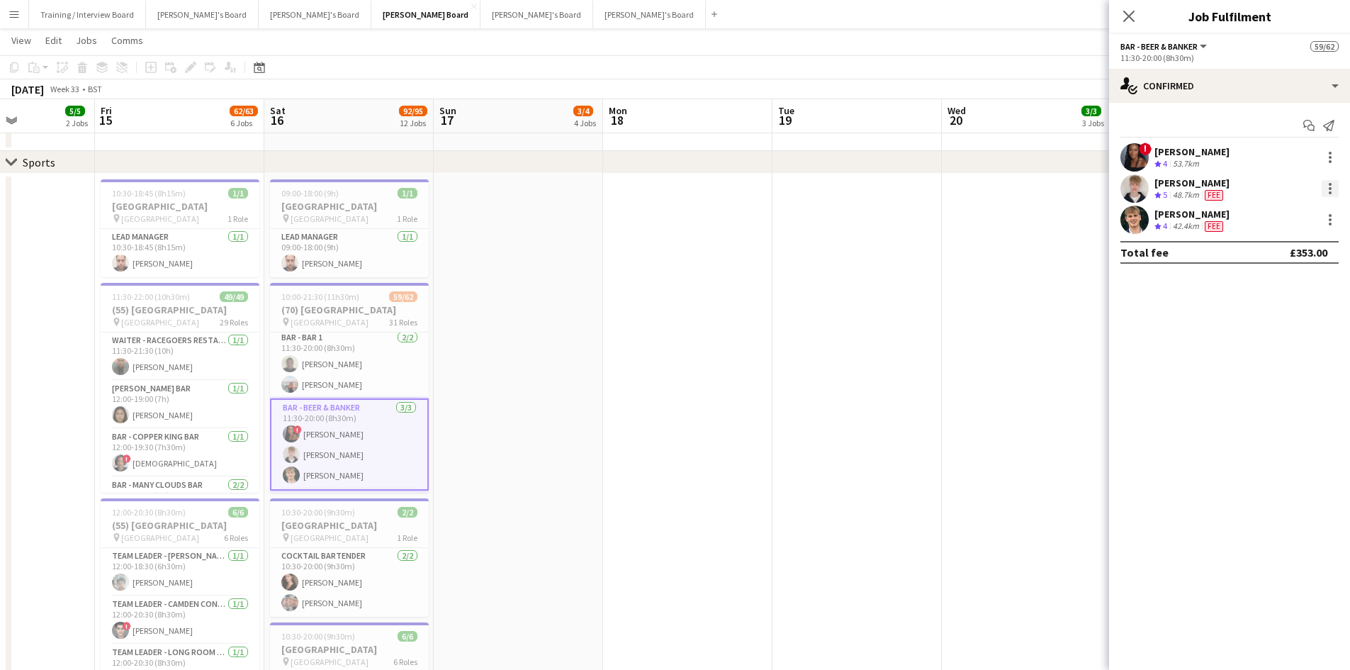
click at [1330, 186] on div at bounding box center [1330, 188] width 17 height 17
click at [1291, 386] on span "Did not show" at bounding box center [1273, 384] width 66 height 12
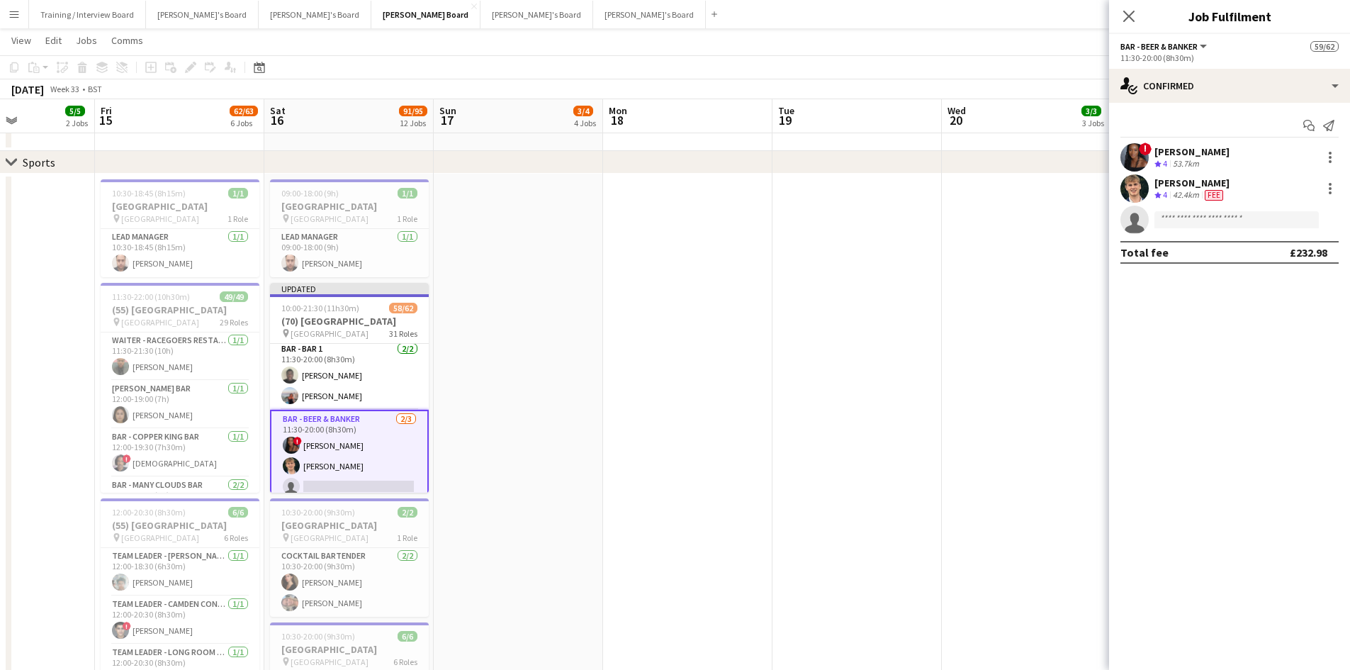
click at [996, 71] on app-toolbar "Copy Paste Paste Ctrl+V Paste with crew Ctrl+Shift+V Paste linked Job Delete Gr…" at bounding box center [675, 67] width 1350 height 24
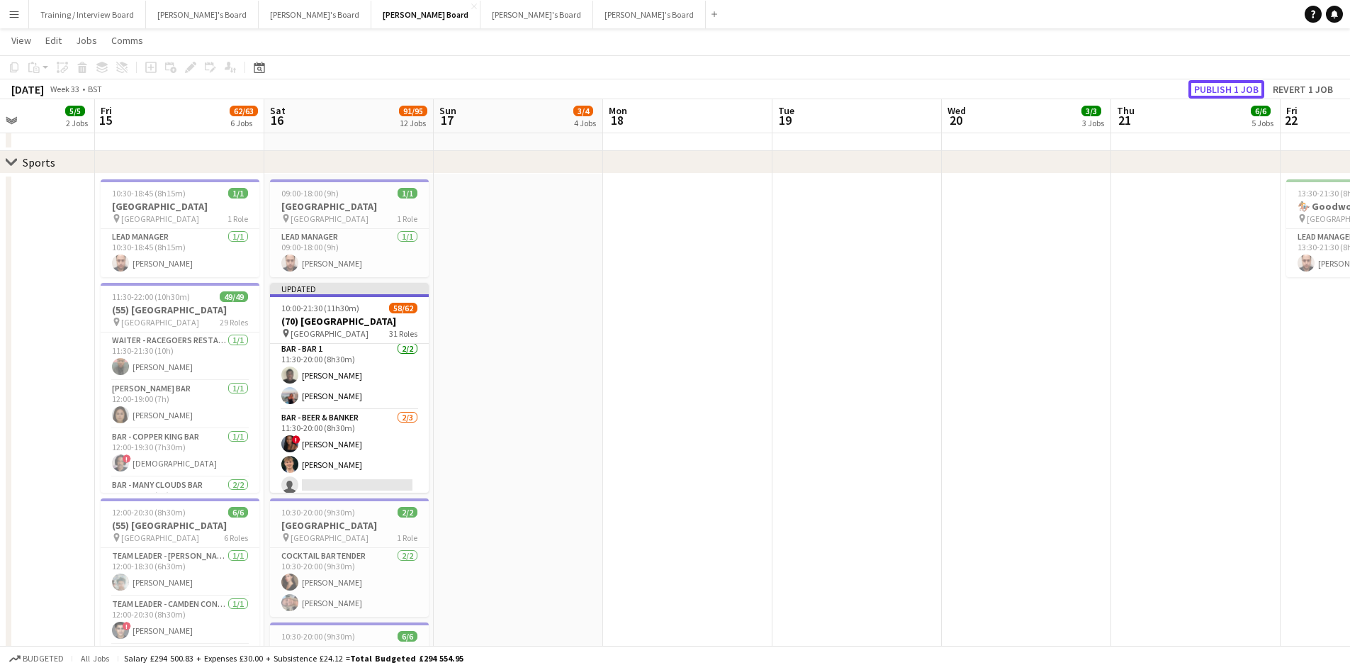
drag, startPoint x: 1236, startPoint y: 86, endPoint x: 995, endPoint y: 138, distance: 246.6
click at [1235, 88] on button "Publish 1 job" at bounding box center [1227, 89] width 76 height 18
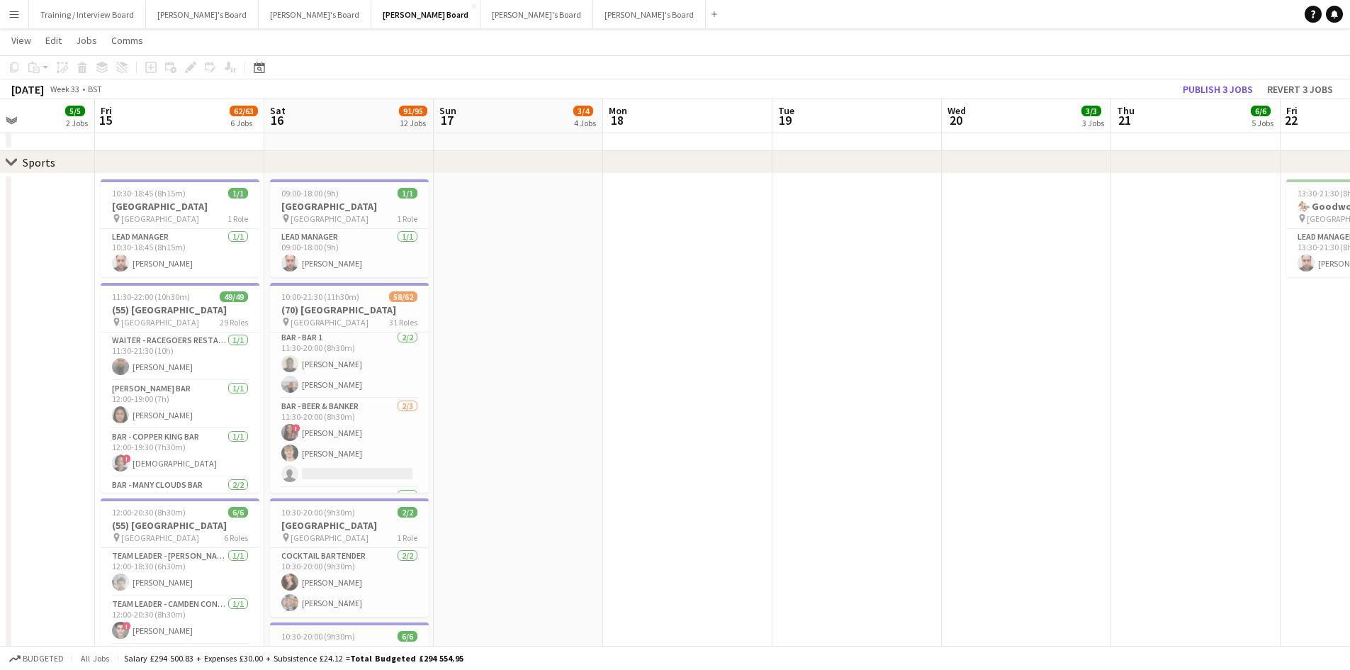
click at [16, 15] on app-icon "Menu" at bounding box center [14, 14] width 11 height 11
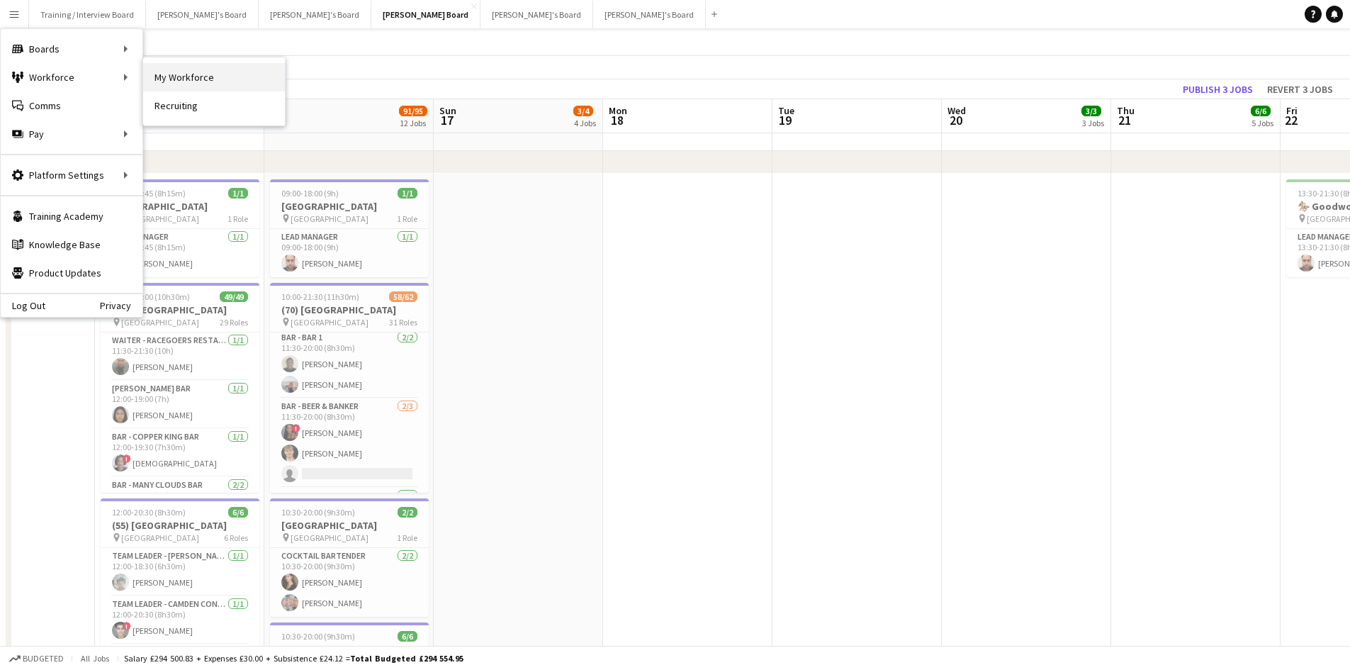
click at [244, 75] on link "My Workforce" at bounding box center [214, 77] width 142 height 28
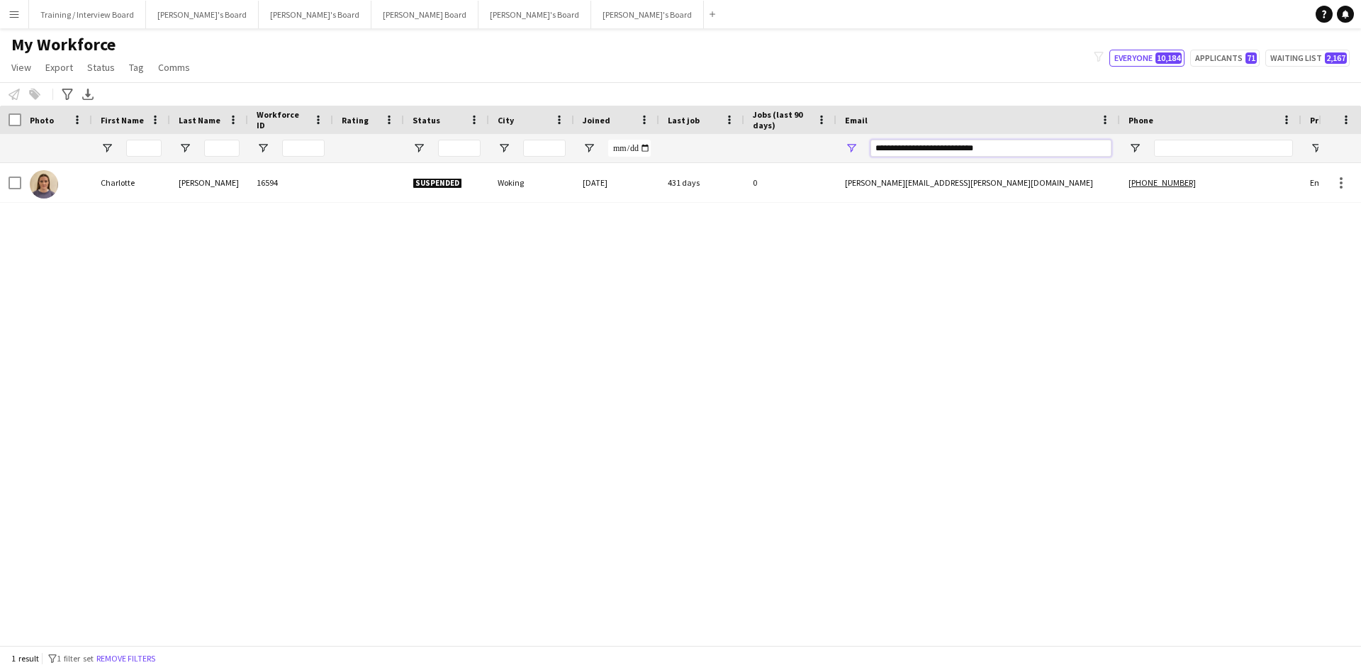
drag, startPoint x: 923, startPoint y: 158, endPoint x: 747, endPoint y: 160, distance: 175.8
click at [747, 160] on div at bounding box center [768, 148] width 1537 height 28
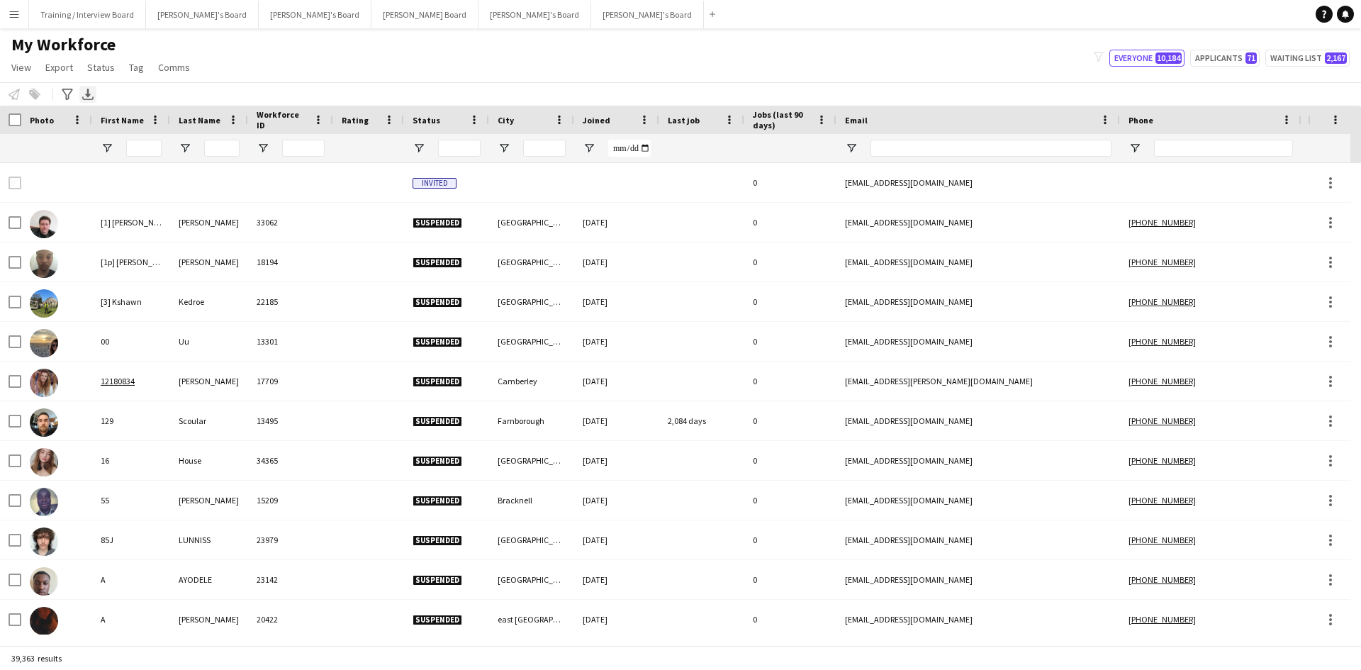
click at [89, 88] on div "Export XLSX" at bounding box center [87, 94] width 17 height 17
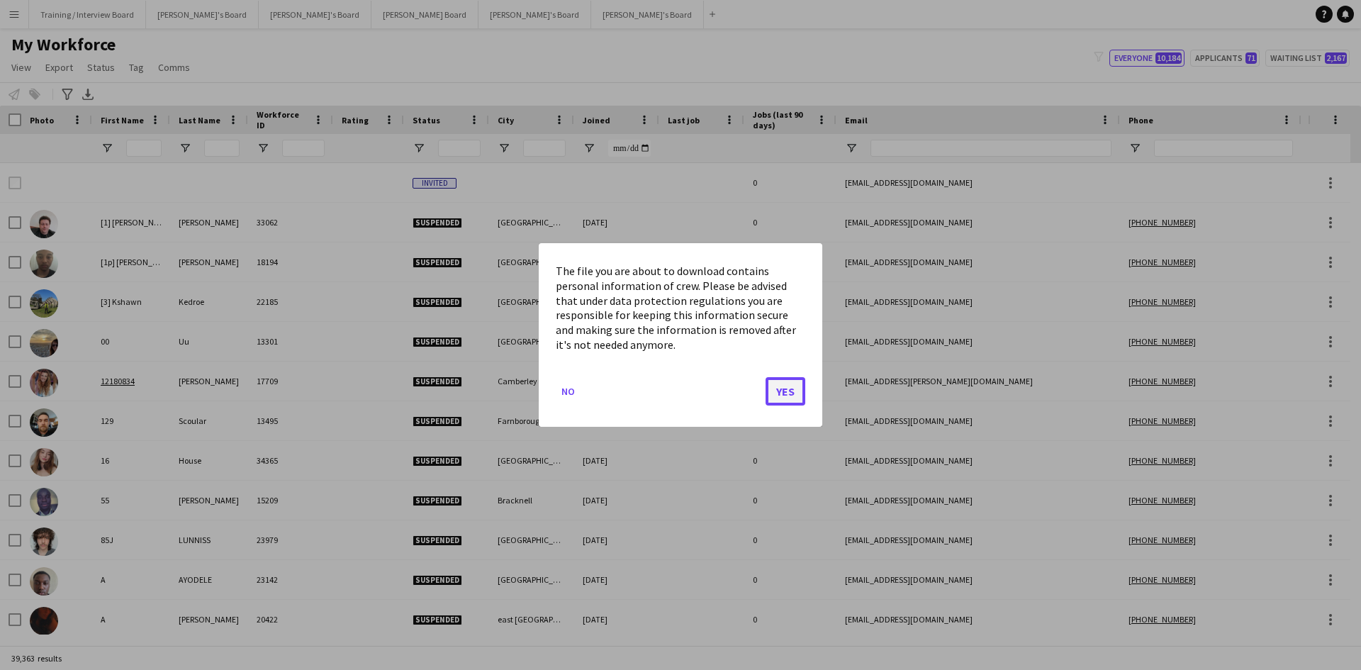
click at [786, 394] on button "Yes" at bounding box center [785, 391] width 40 height 28
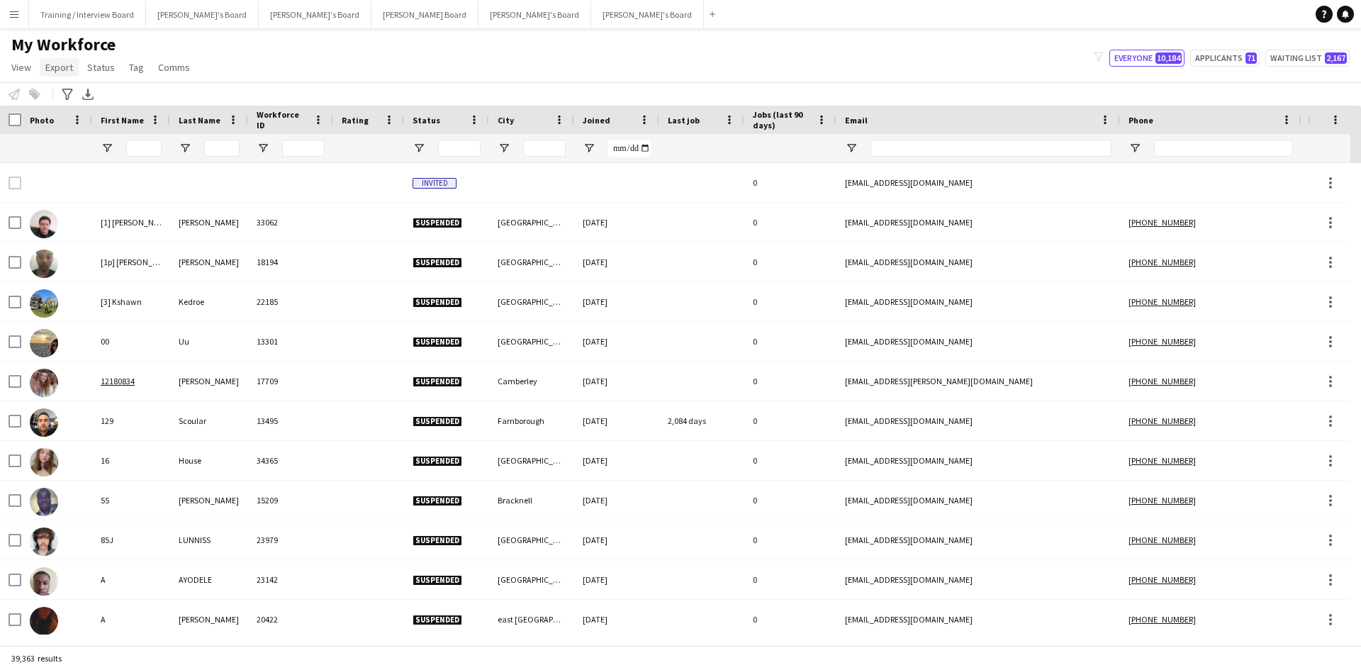
click at [70, 64] on span "Export" at bounding box center [59, 67] width 28 height 13
click at [80, 97] on span "New starters report" at bounding box center [94, 97] width 85 height 13
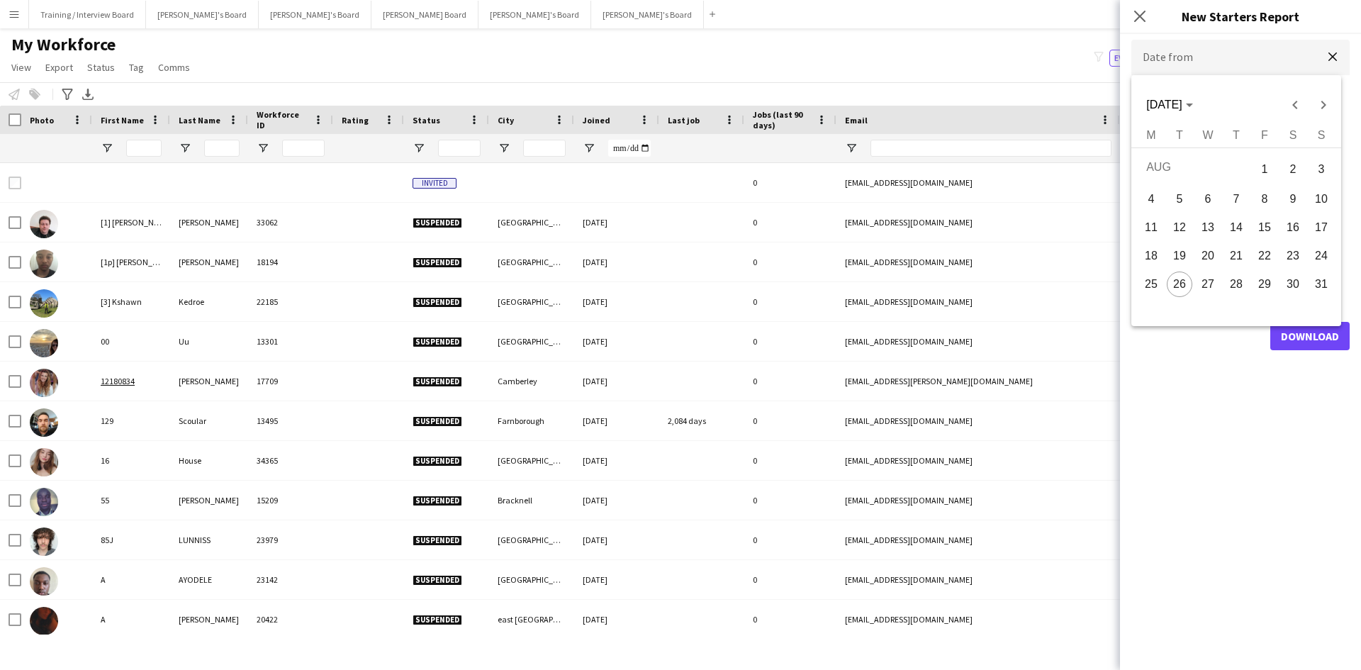
click at [1228, 54] on body "Menu Boards Boards Boards All jobs Status Workforce Workforce My Workforce Recr…" at bounding box center [680, 335] width 1361 height 670
click at [1228, 54] on div at bounding box center [680, 335] width 1361 height 670
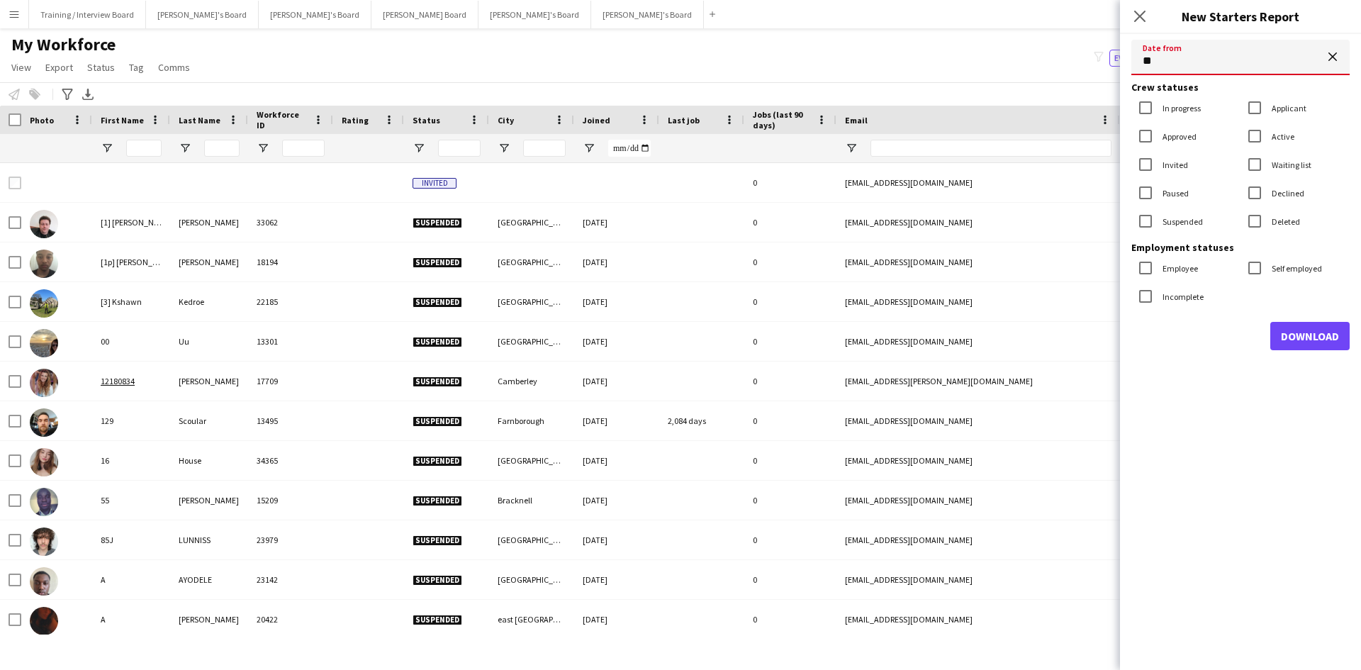
type input "**********"
click at [1168, 107] on label "In progress" at bounding box center [1180, 108] width 41 height 11
click at [1173, 164] on label "Invited" at bounding box center [1174, 164] width 28 height 11
click at [1184, 222] on label "Suspended" at bounding box center [1181, 221] width 43 height 11
click at [1291, 191] on label "Declined" at bounding box center [1286, 193] width 35 height 11
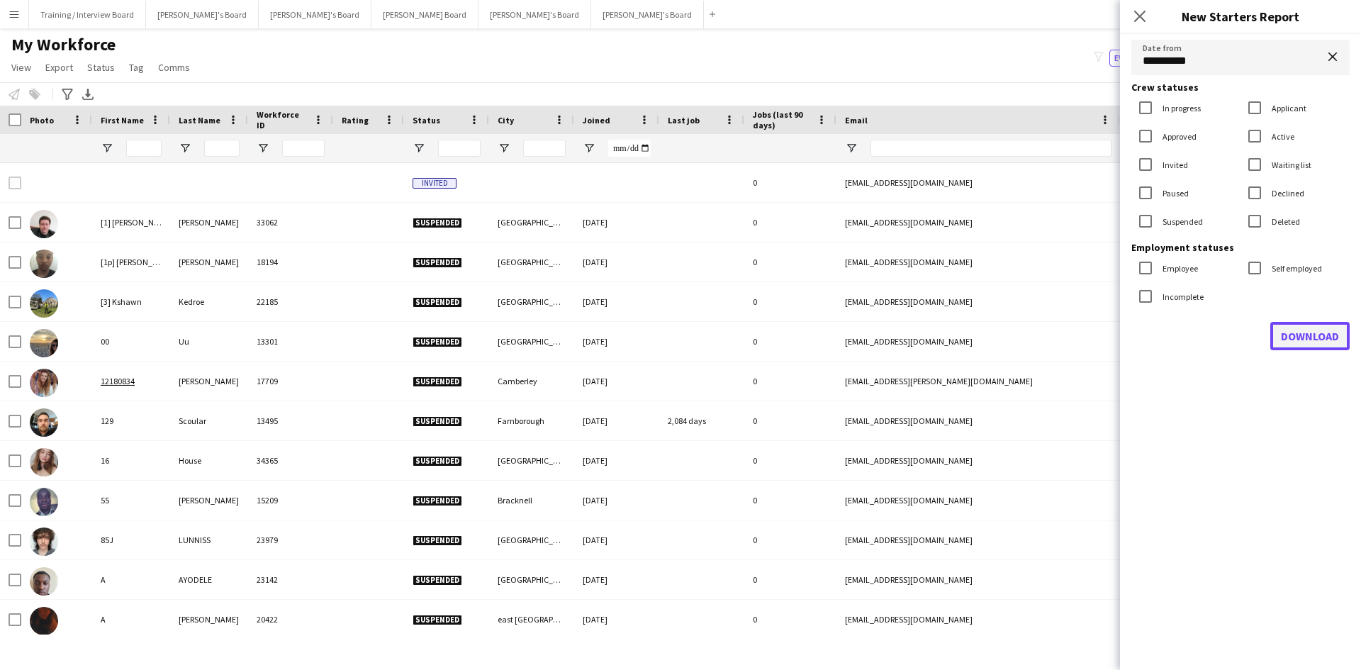
click at [1318, 332] on button "Download" at bounding box center [1309, 336] width 79 height 28
click at [18, 17] on app-icon "Menu" at bounding box center [14, 14] width 11 height 11
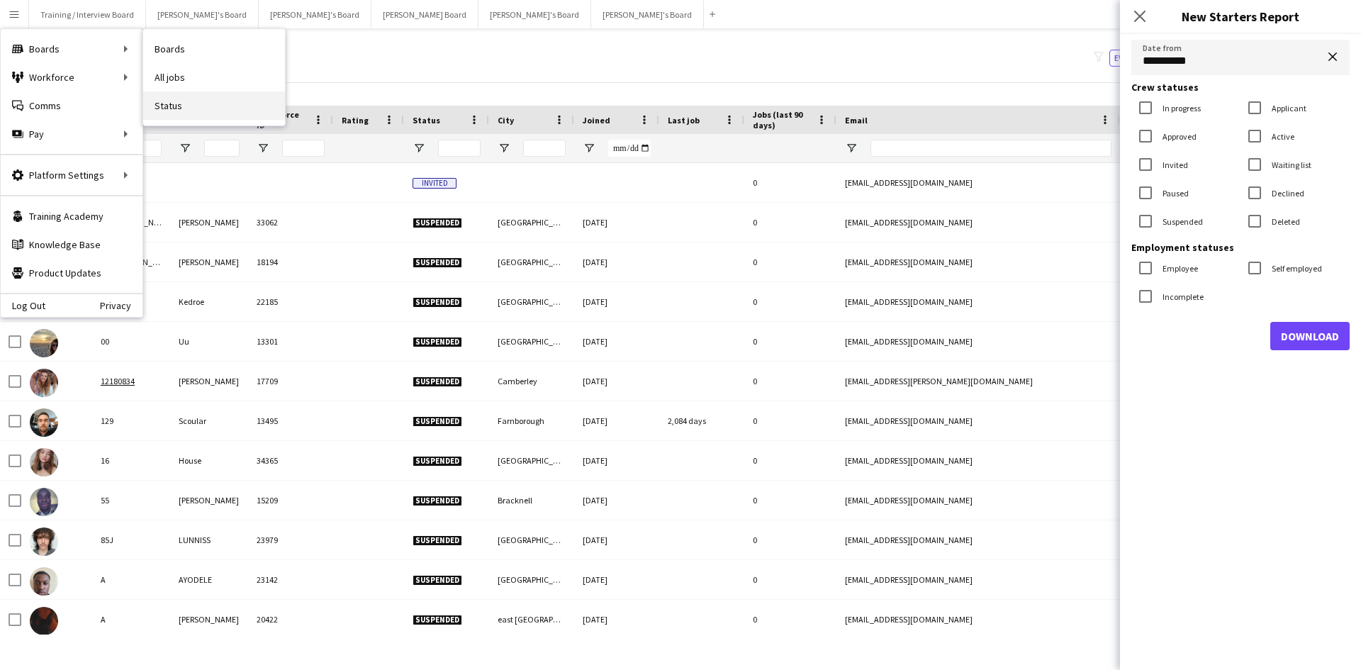
click at [182, 98] on link "Status" at bounding box center [214, 105] width 142 height 28
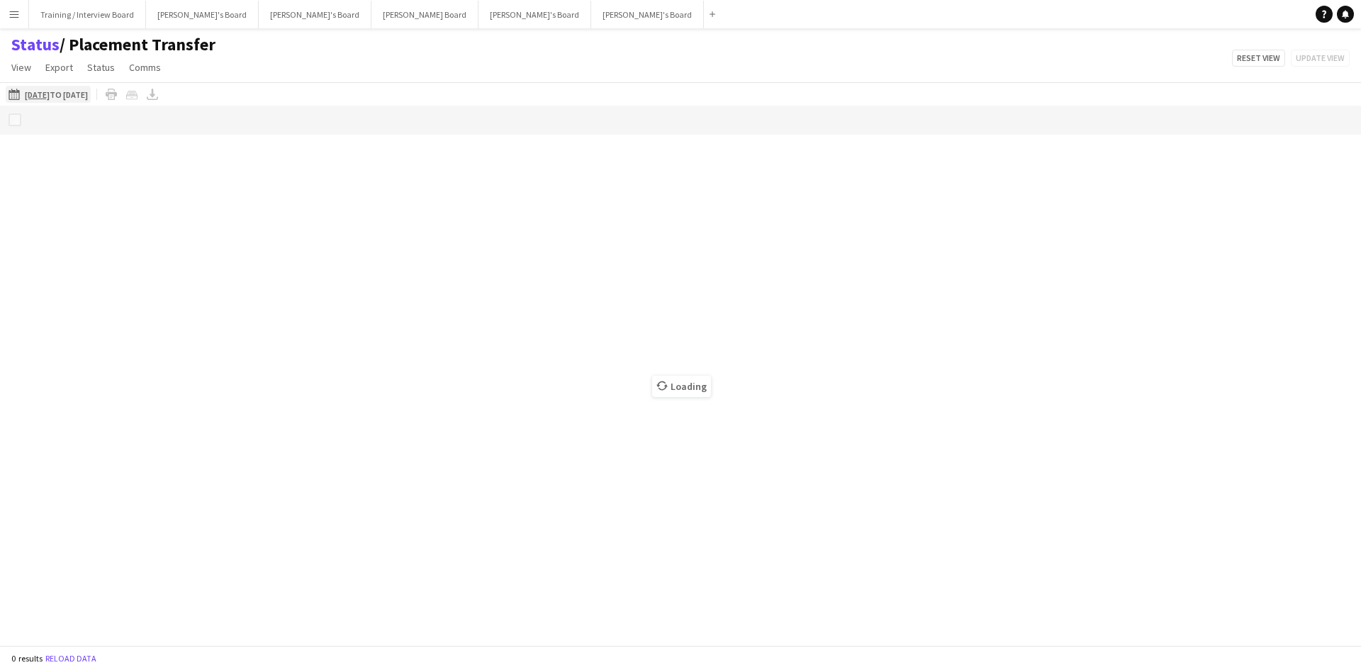
click at [11, 92] on app-icon "[DATE] to [DATE]" at bounding box center [17, 94] width 16 height 11
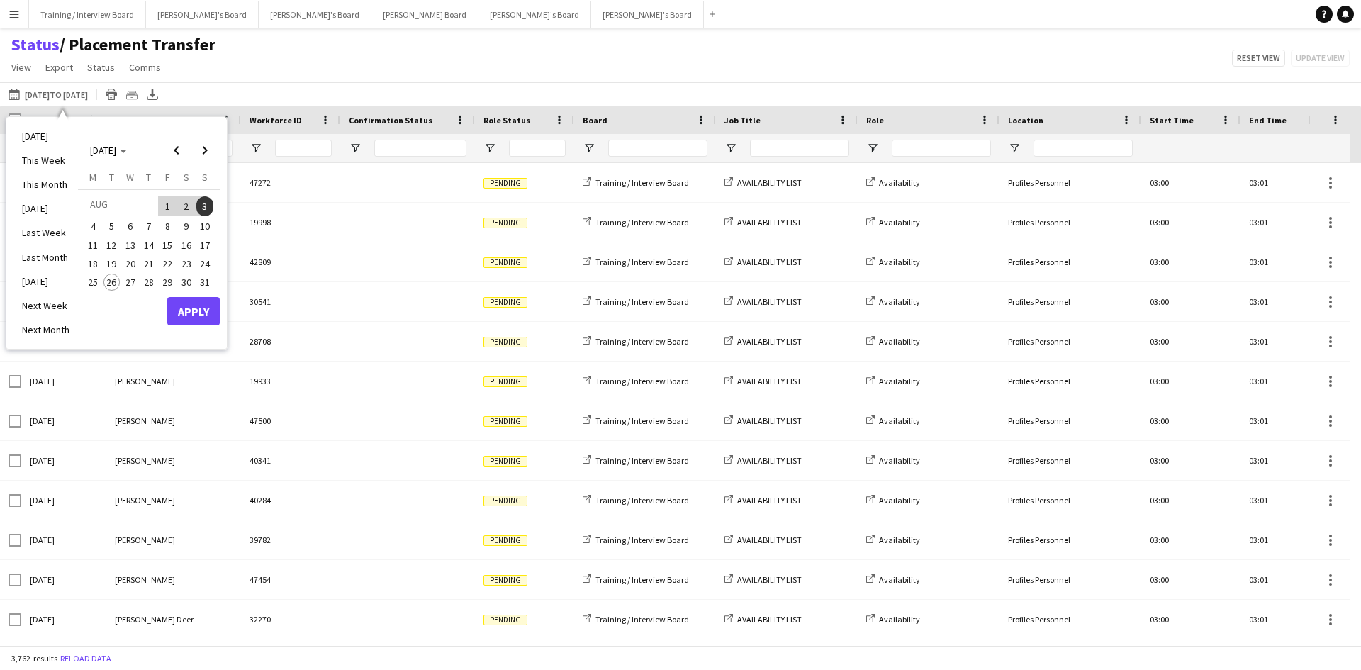
click at [91, 264] on span "18" at bounding box center [92, 263] width 17 height 17
click at [206, 265] on span "24" at bounding box center [204, 263] width 17 height 17
click at [201, 310] on button "Apply" at bounding box center [193, 311] width 52 height 28
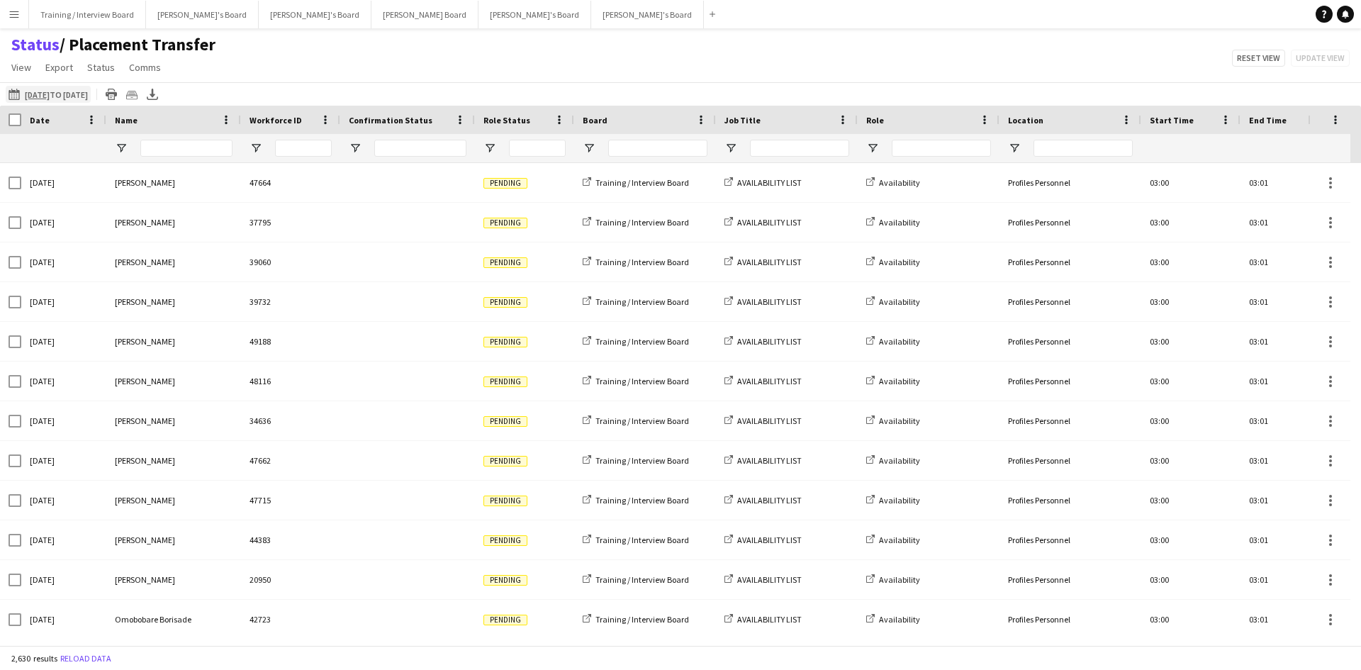
click at [18, 93] on app-icon "[DATE] to [DATE]" at bounding box center [17, 94] width 16 height 11
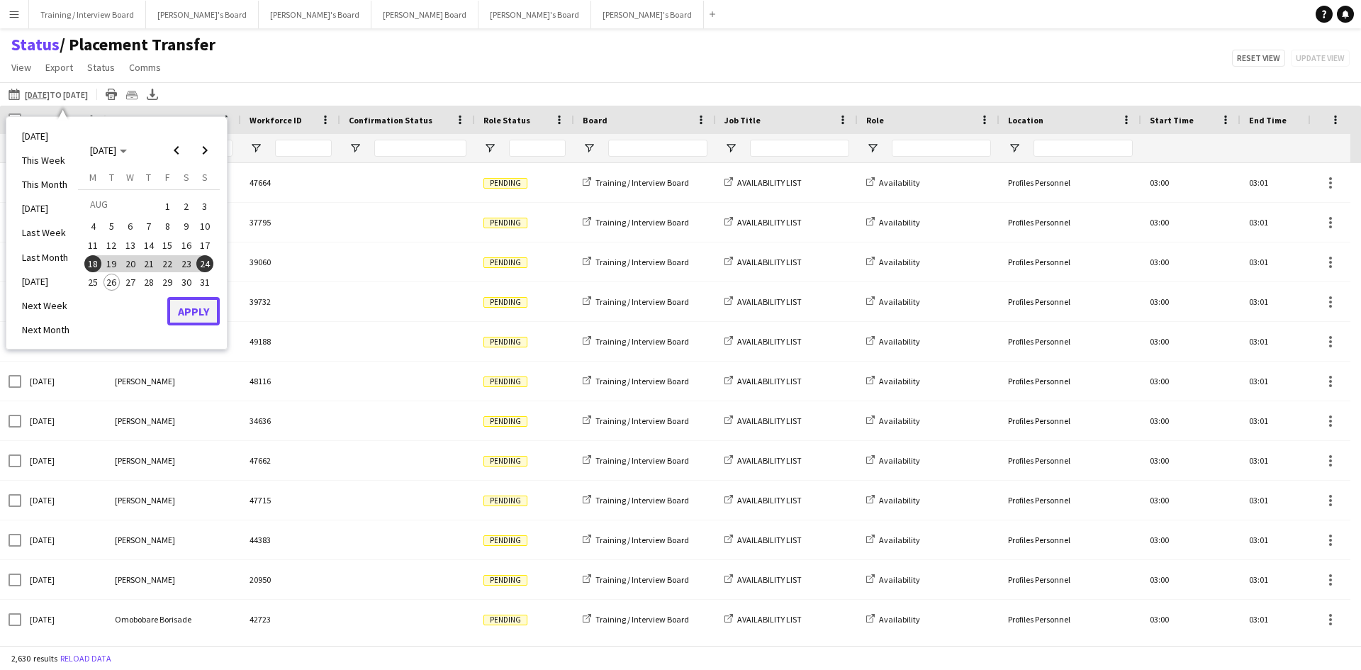
click at [206, 316] on button "Apply" at bounding box center [193, 311] width 52 height 28
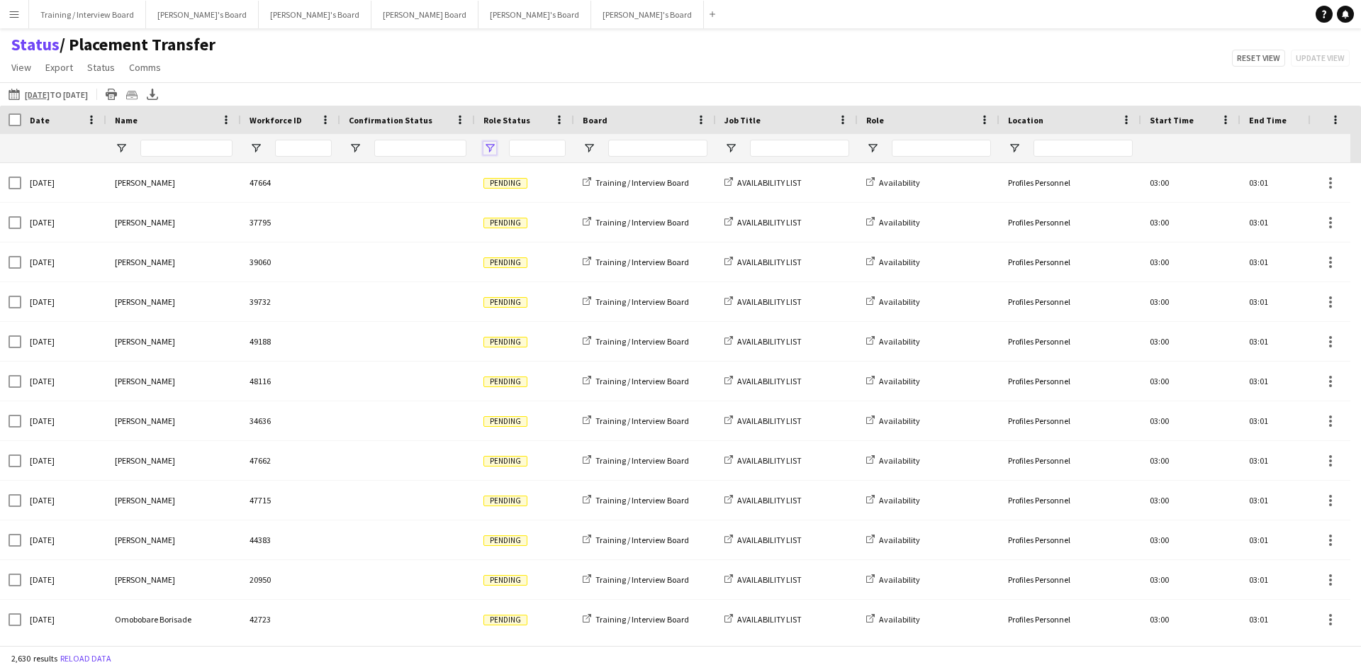
click at [493, 145] on span "Open Filter Menu" at bounding box center [489, 148] width 13 height 13
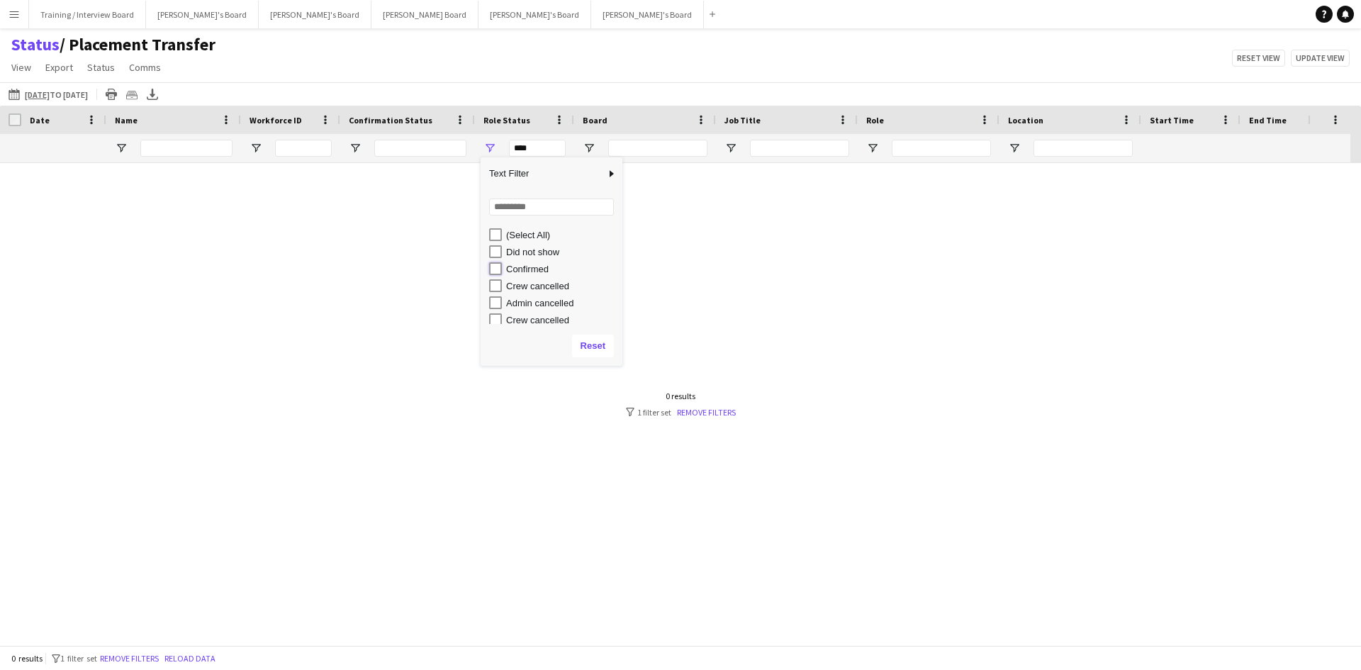
type input "**********"
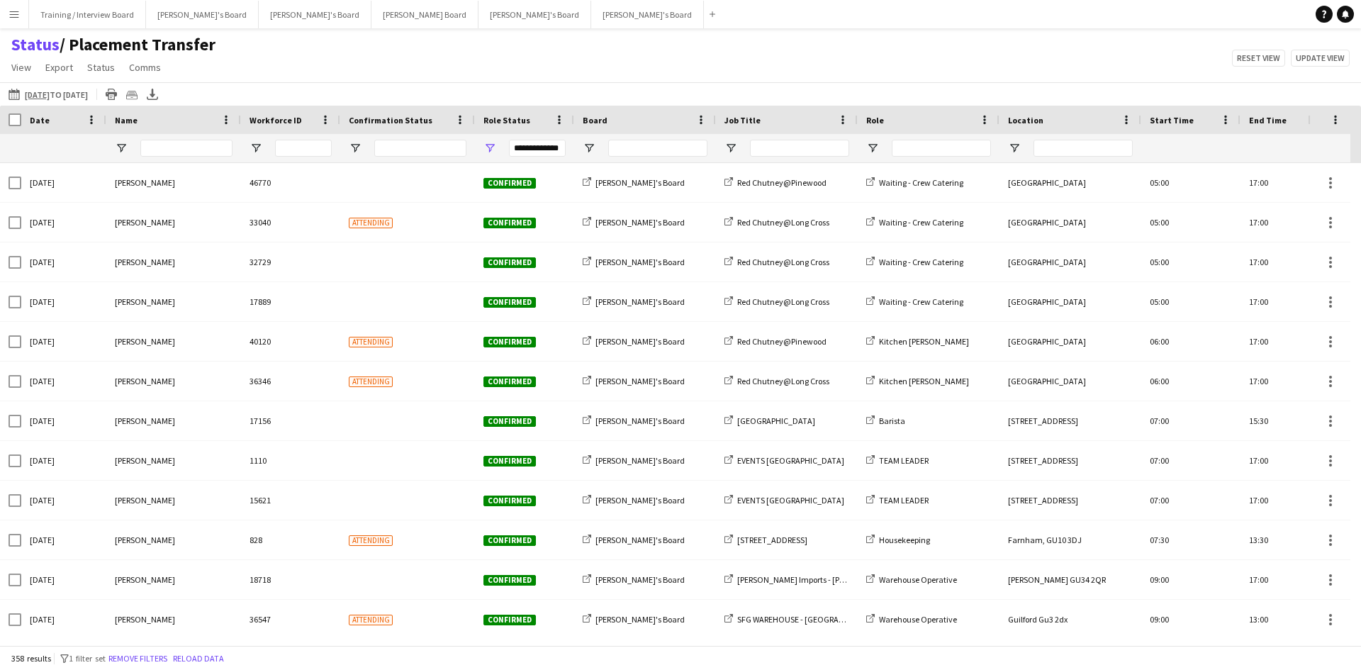
click at [561, 71] on div "Status / Placement Transfer View Views Default view Airshow Accreditation Airsh…" at bounding box center [680, 58] width 1361 height 48
click at [592, 151] on span "Open Filter Menu" at bounding box center [589, 148] width 13 height 13
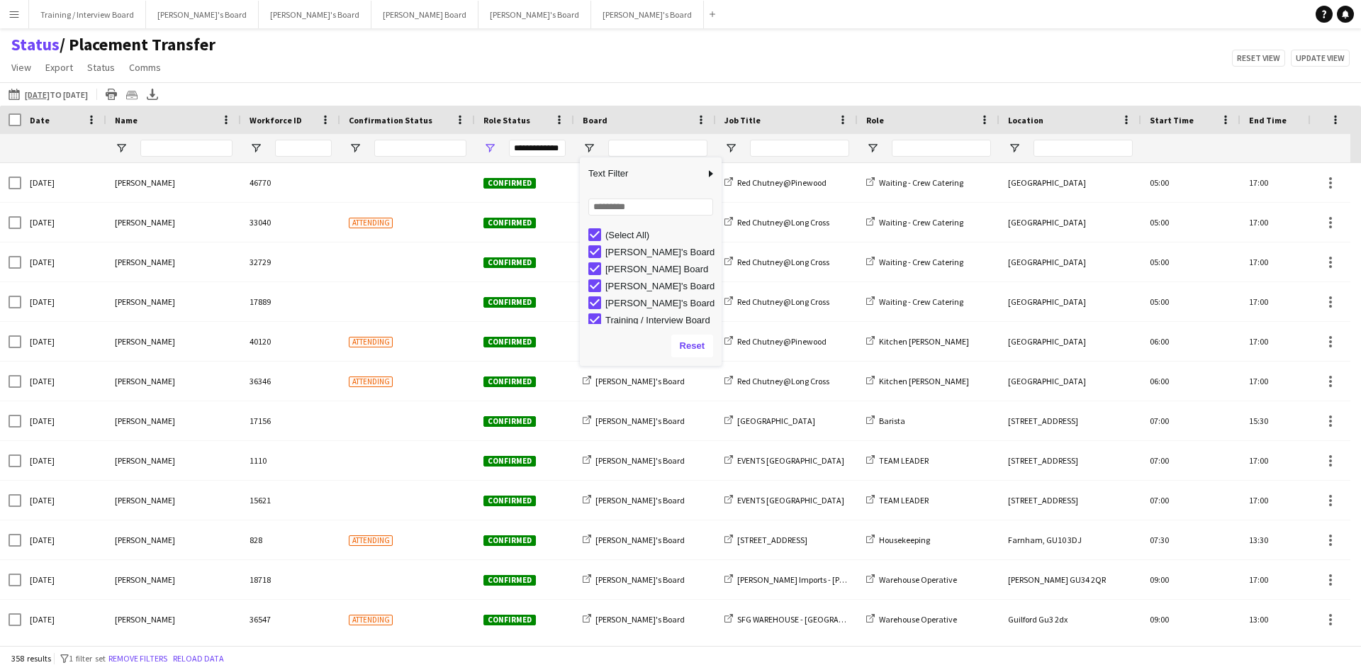
click at [719, 271] on div "Column Filter" at bounding box center [720, 261] width 4 height 201
type input "**********"
click at [623, 84] on div "[DATE] to [DATE] [DATE] to [DATE] [DATE] This Week This Month [DATE] Last Week …" at bounding box center [680, 93] width 1361 height 23
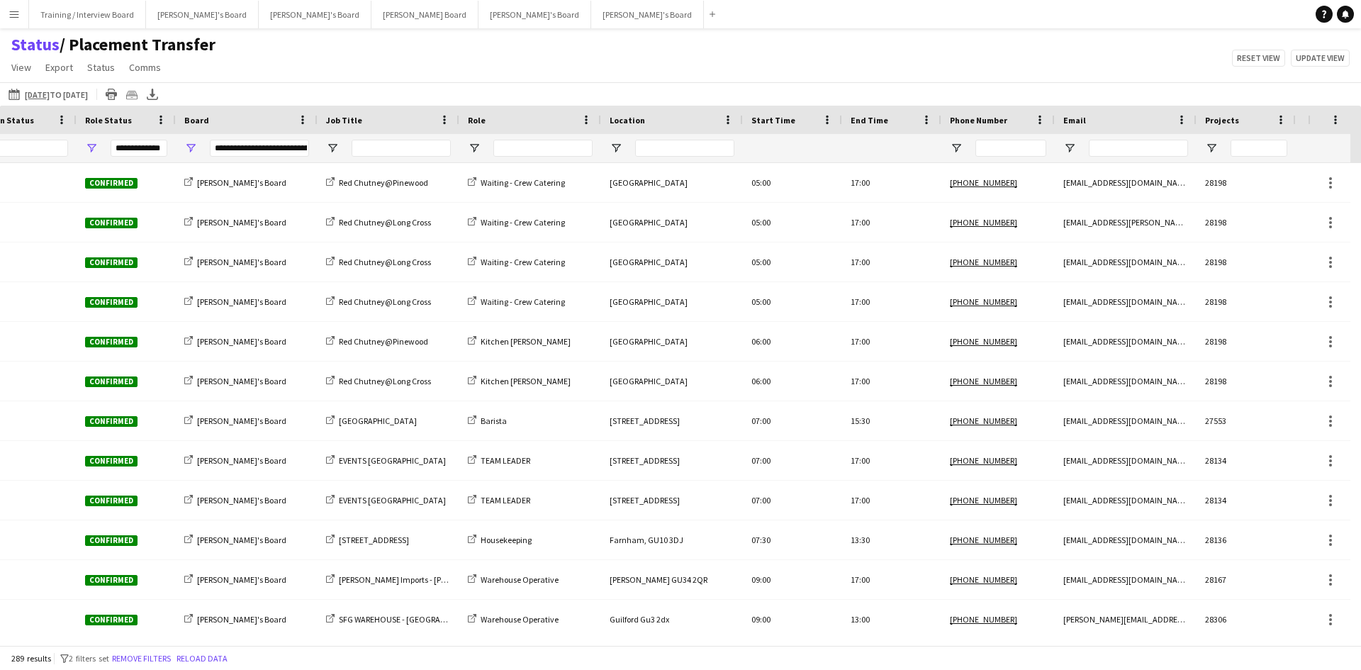
scroll to position [0, 0]
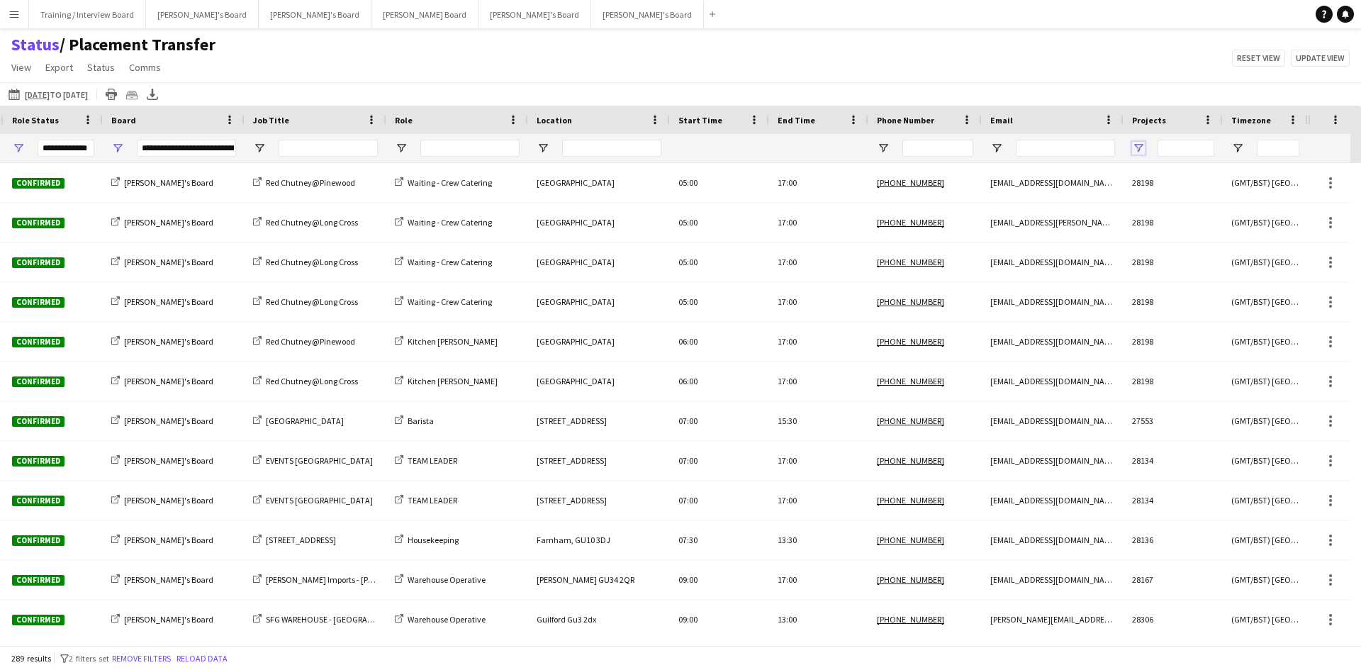
click at [1141, 145] on span "Open Filter Menu" at bounding box center [1138, 148] width 13 height 13
type input "***"
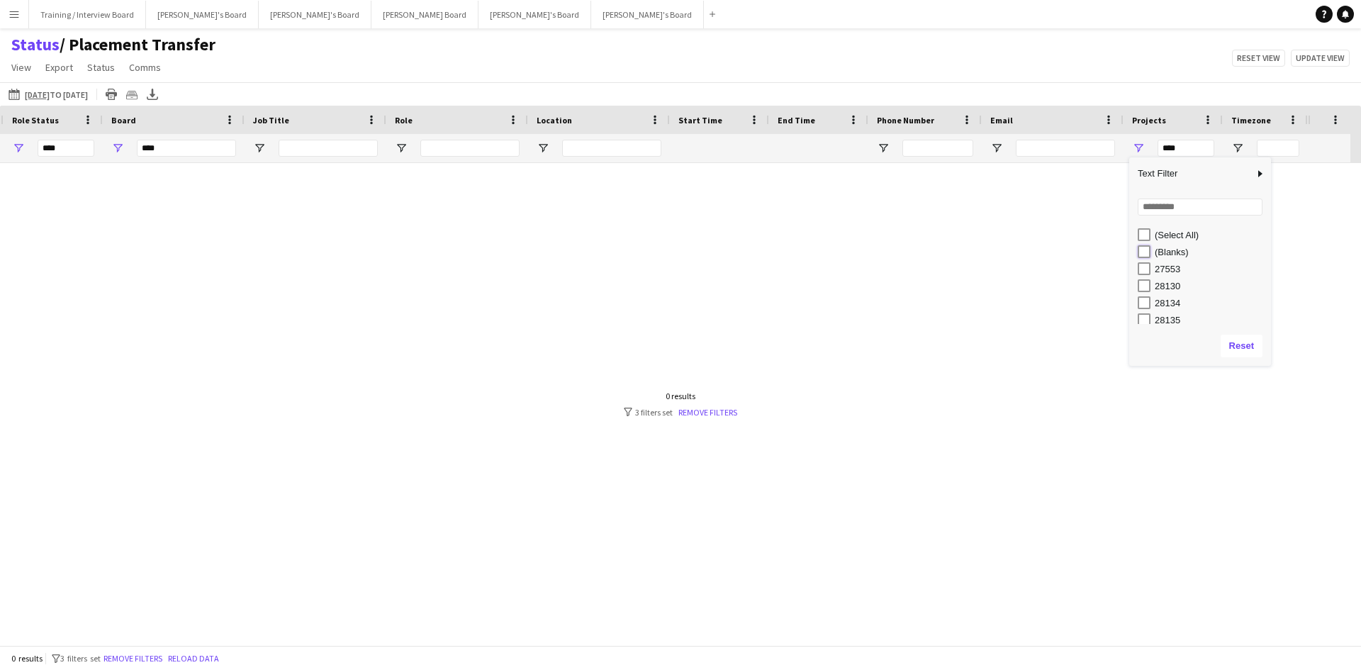
type input "**********"
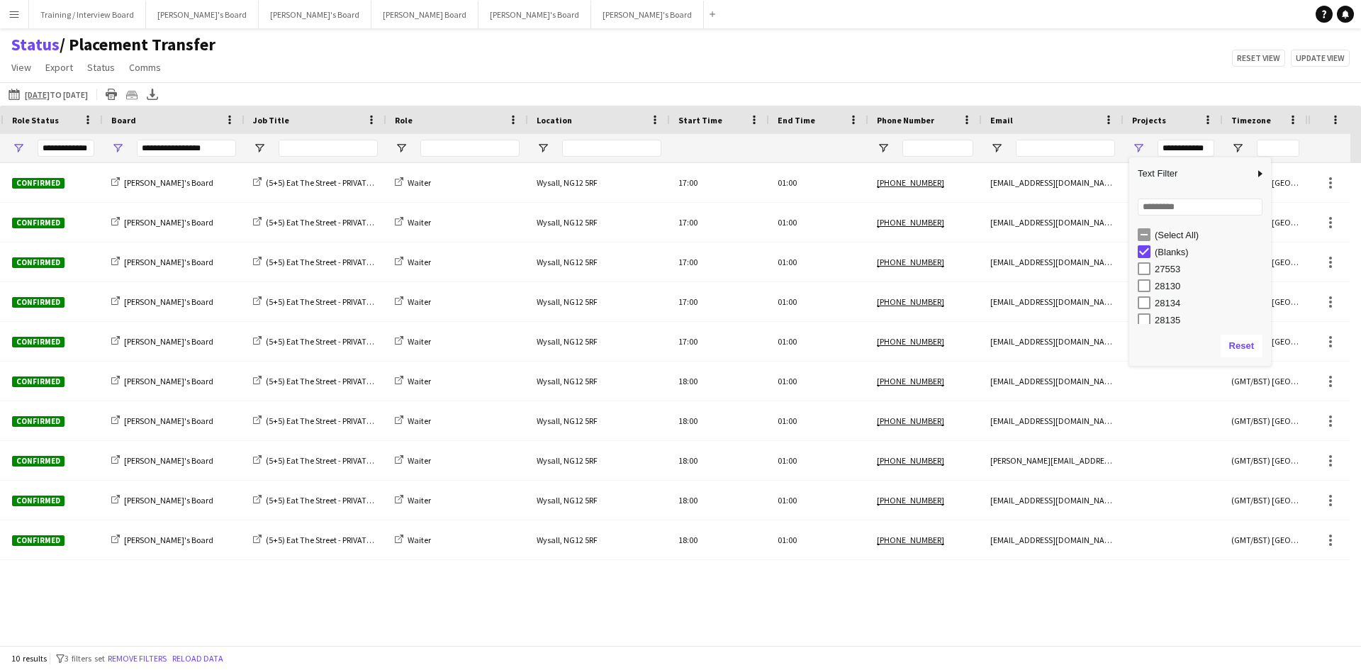
scroll to position [0, 461]
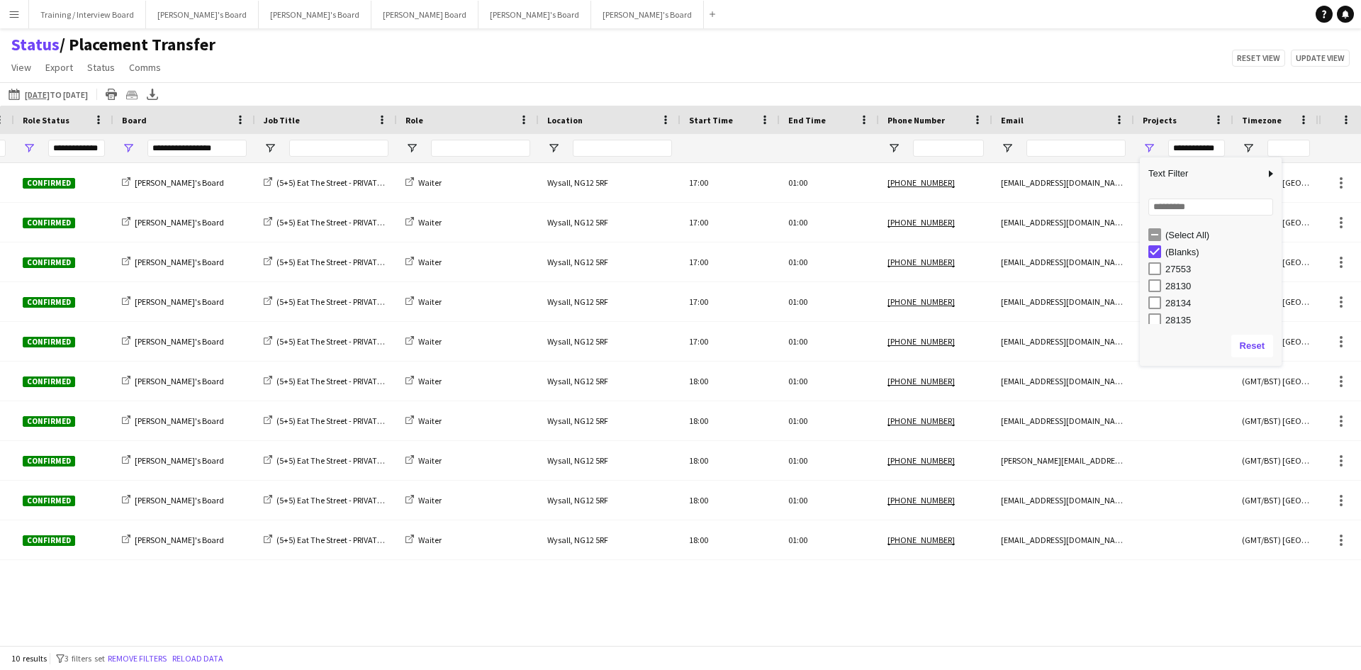
click at [972, 60] on div "Status / Placement Transfer View Views Default view Airshow Accreditation Airsh…" at bounding box center [680, 58] width 1361 height 48
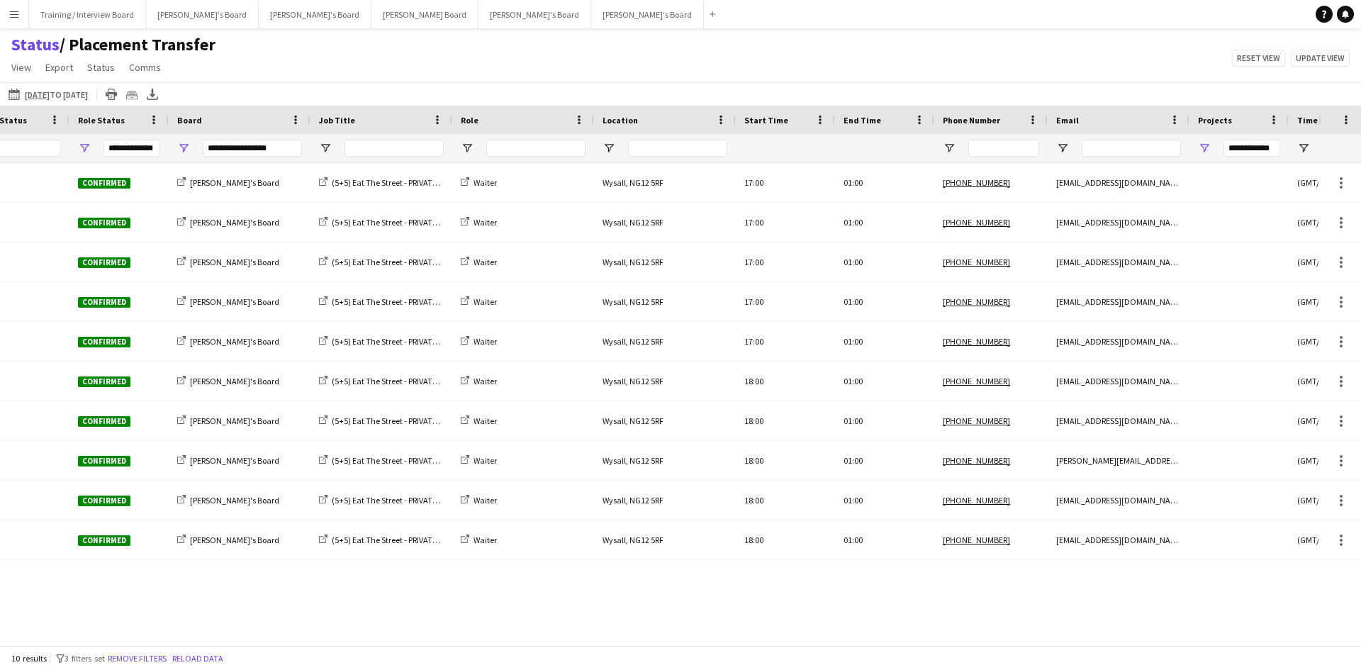
scroll to position [0, 386]
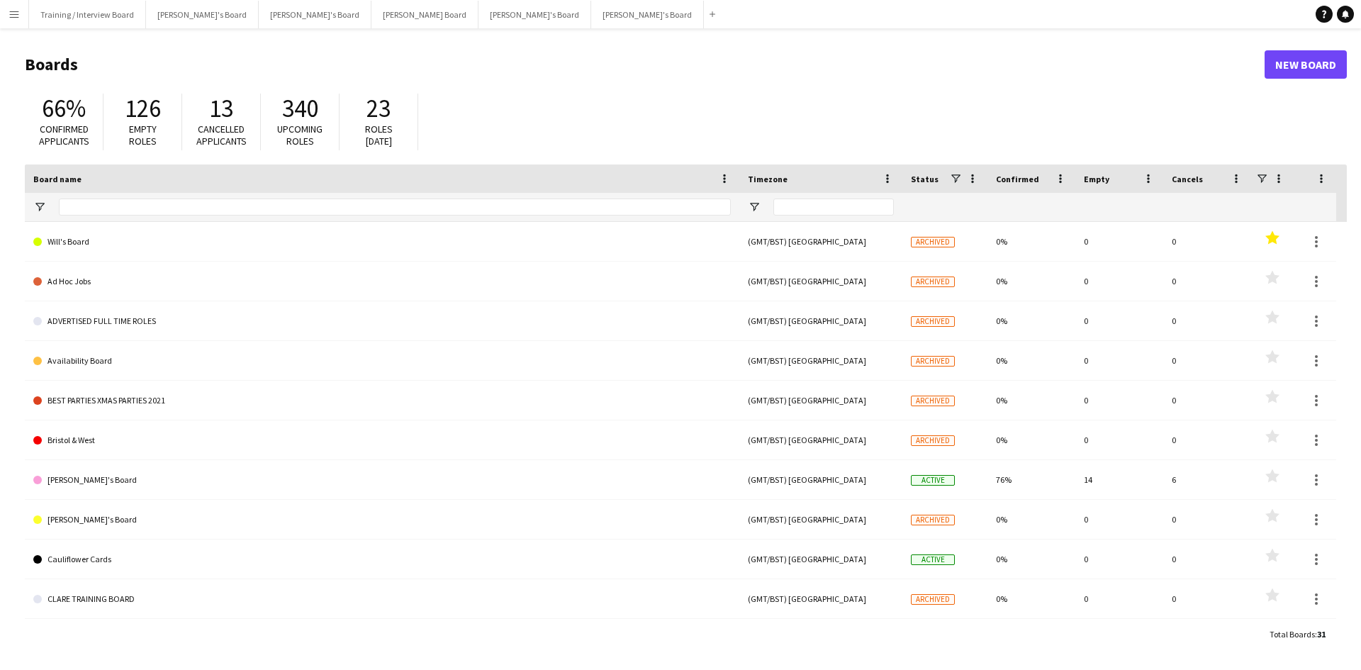
click at [21, 14] on button "Menu" at bounding box center [14, 14] width 28 height 28
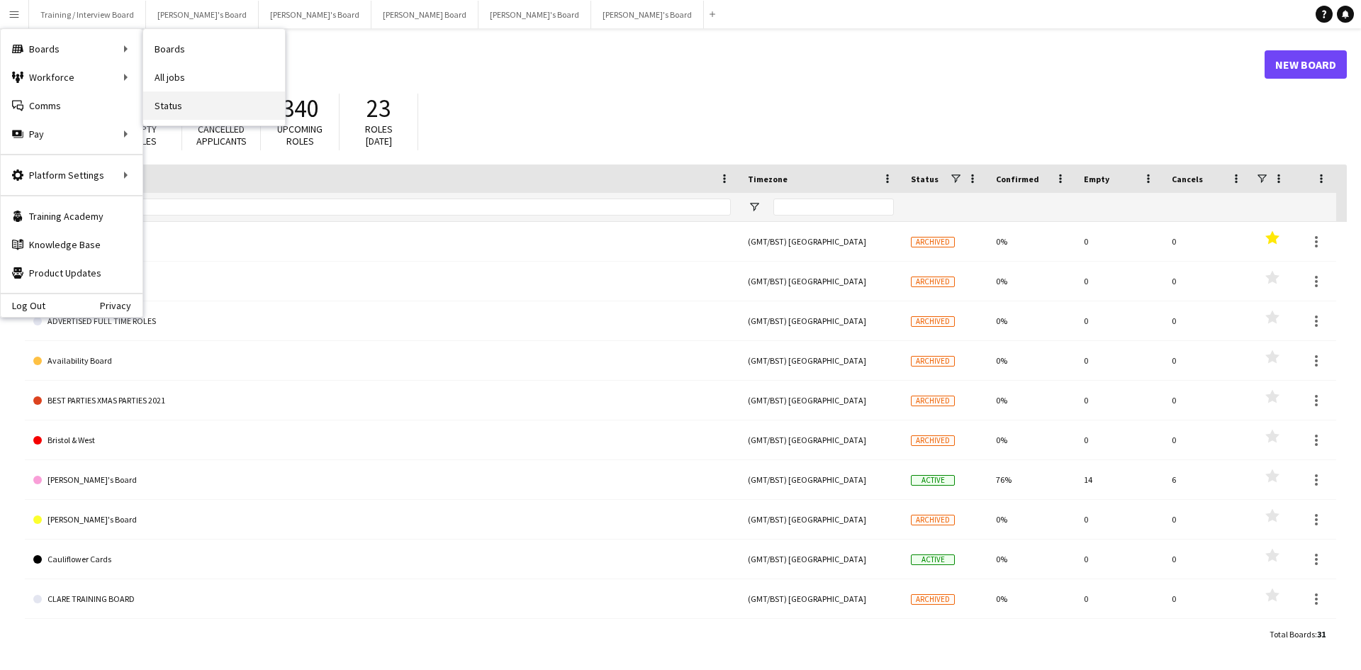
click at [188, 104] on link "Status" at bounding box center [214, 105] width 142 height 28
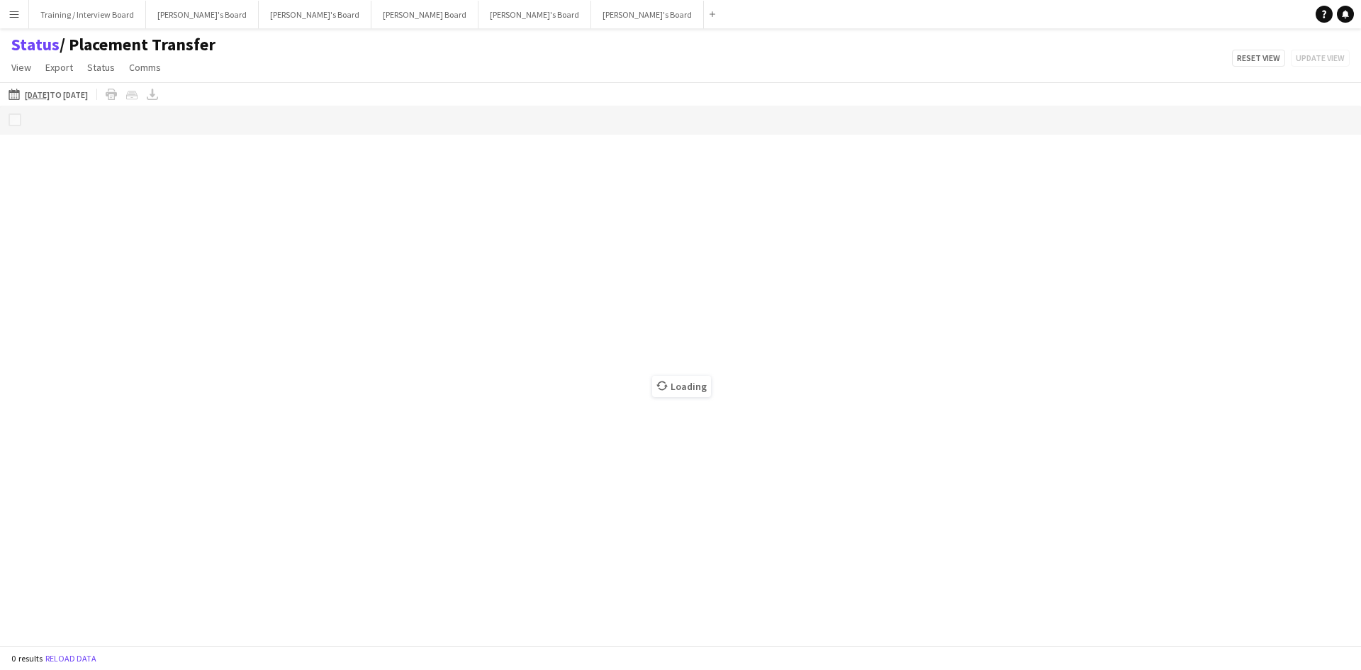
click at [15, 95] on app-icon "[DATE] to [DATE]" at bounding box center [17, 94] width 16 height 11
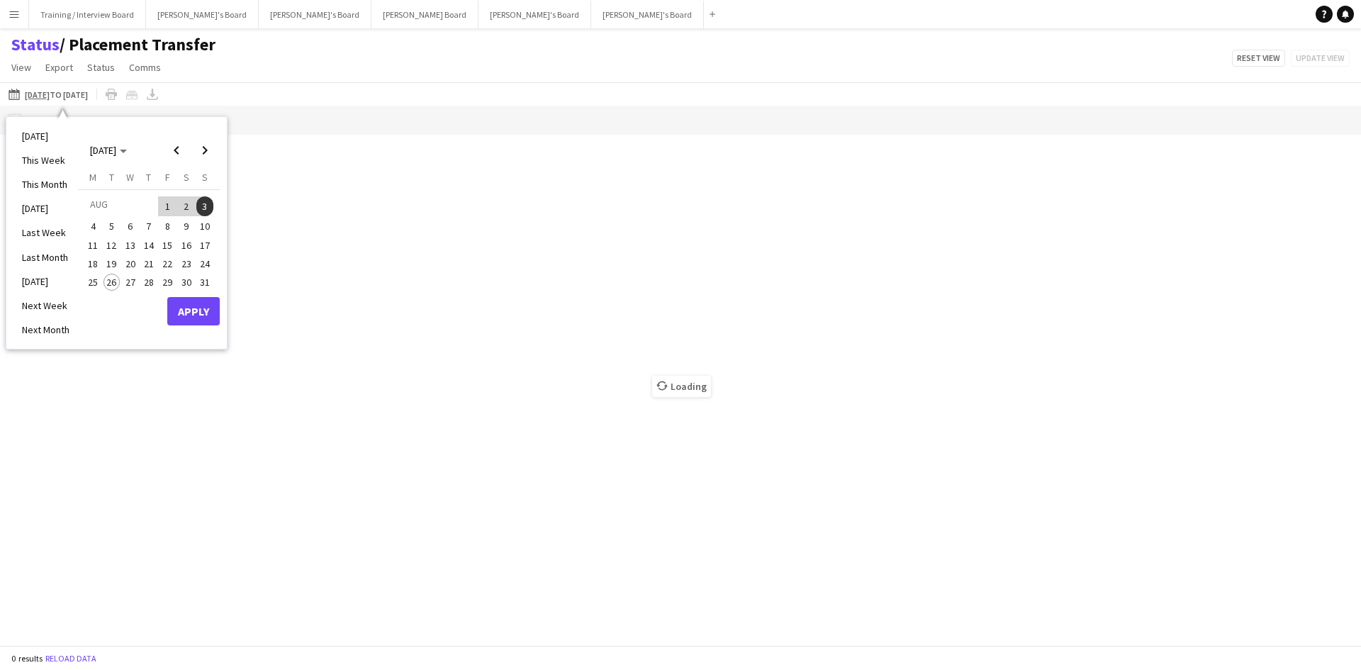
click at [94, 262] on span "18" at bounding box center [92, 263] width 17 height 17
click at [202, 263] on span "24" at bounding box center [204, 263] width 17 height 17
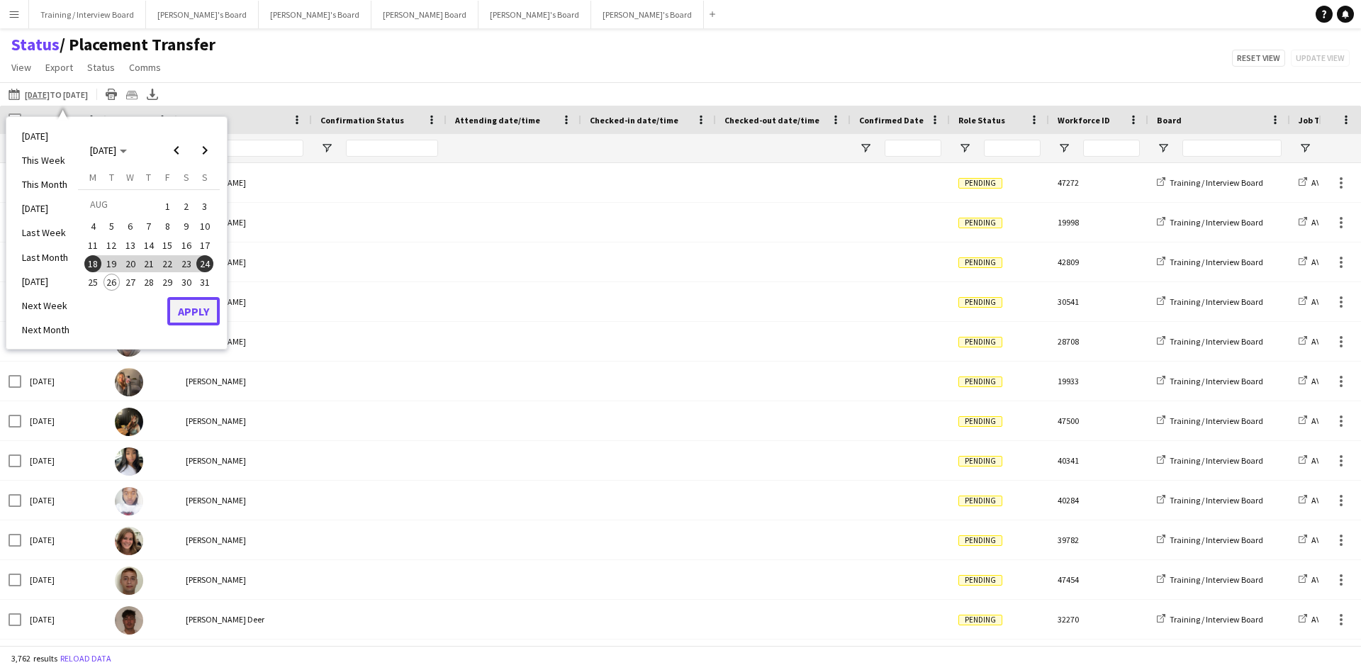
click at [206, 312] on button "Apply" at bounding box center [193, 311] width 52 height 28
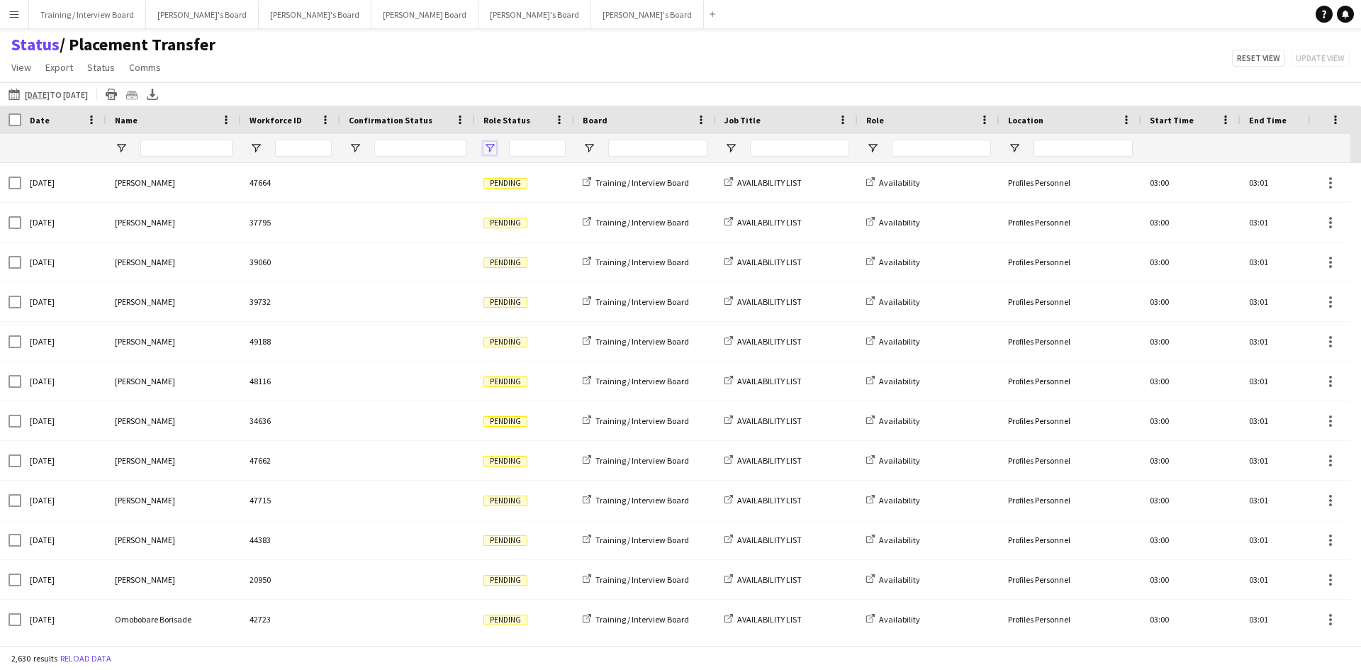
click at [491, 150] on span "Open Filter Menu" at bounding box center [489, 148] width 13 height 13
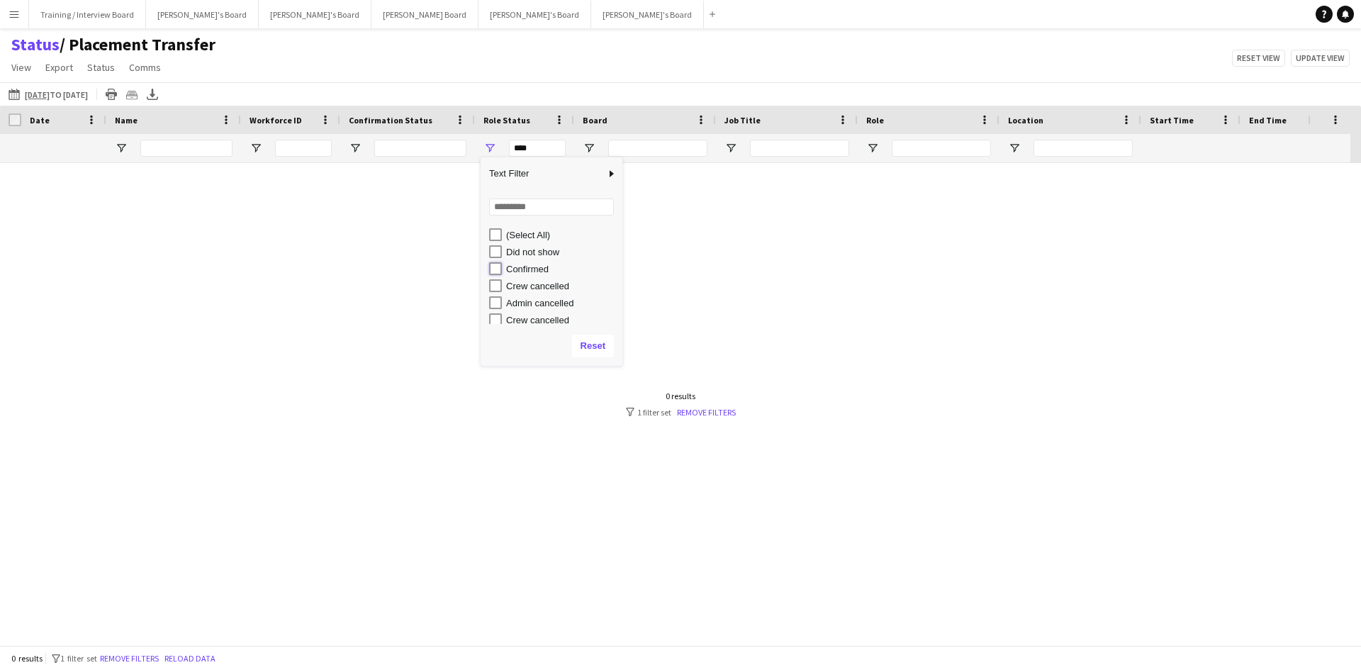
type input "**********"
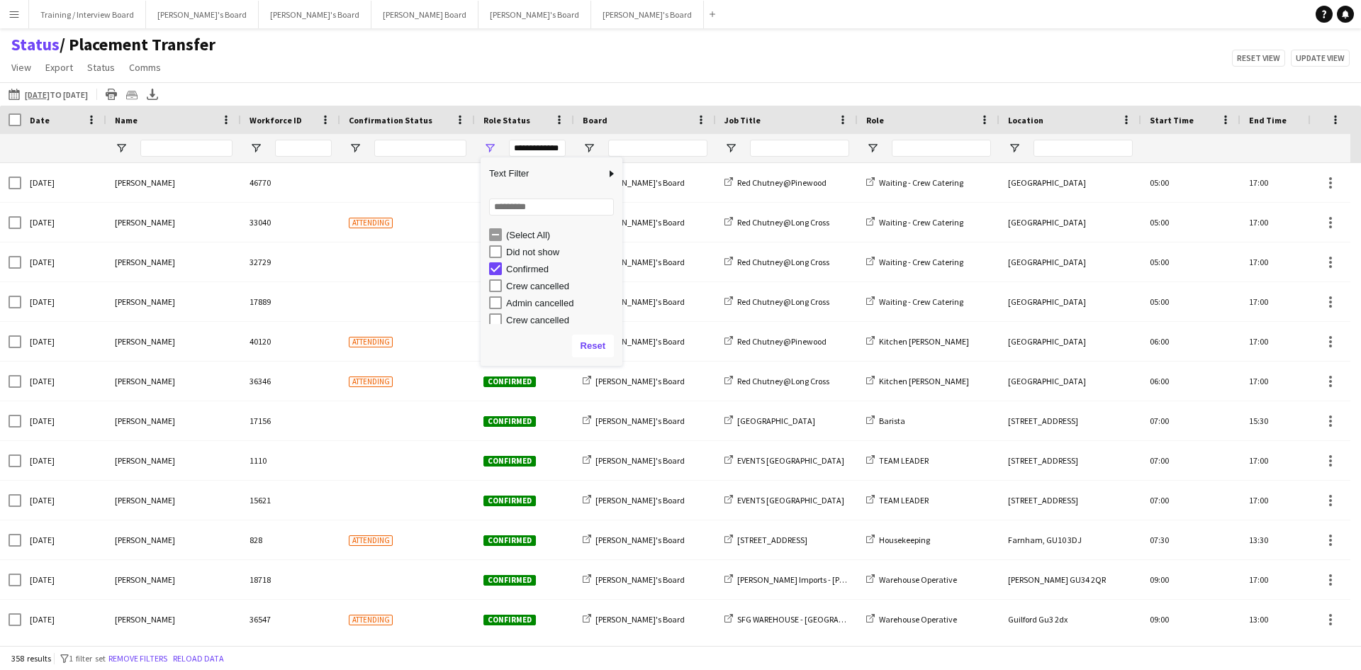
drag, startPoint x: 598, startPoint y: 70, endPoint x: 604, endPoint y: 147, distance: 76.8
click at [598, 71] on div "Status / Placement Transfer View Views Default view Airshow Accreditation Airsh…" at bounding box center [680, 58] width 1361 height 48
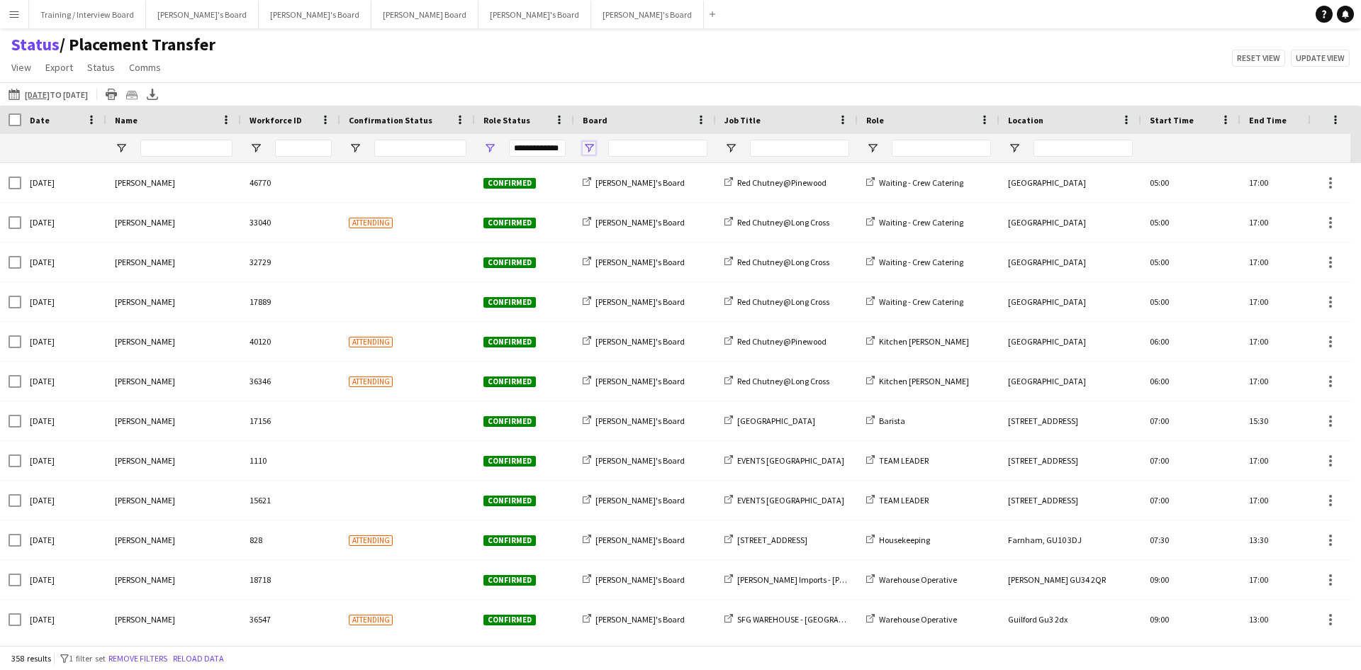
click at [593, 150] on span "Open Filter Menu" at bounding box center [589, 148] width 13 height 13
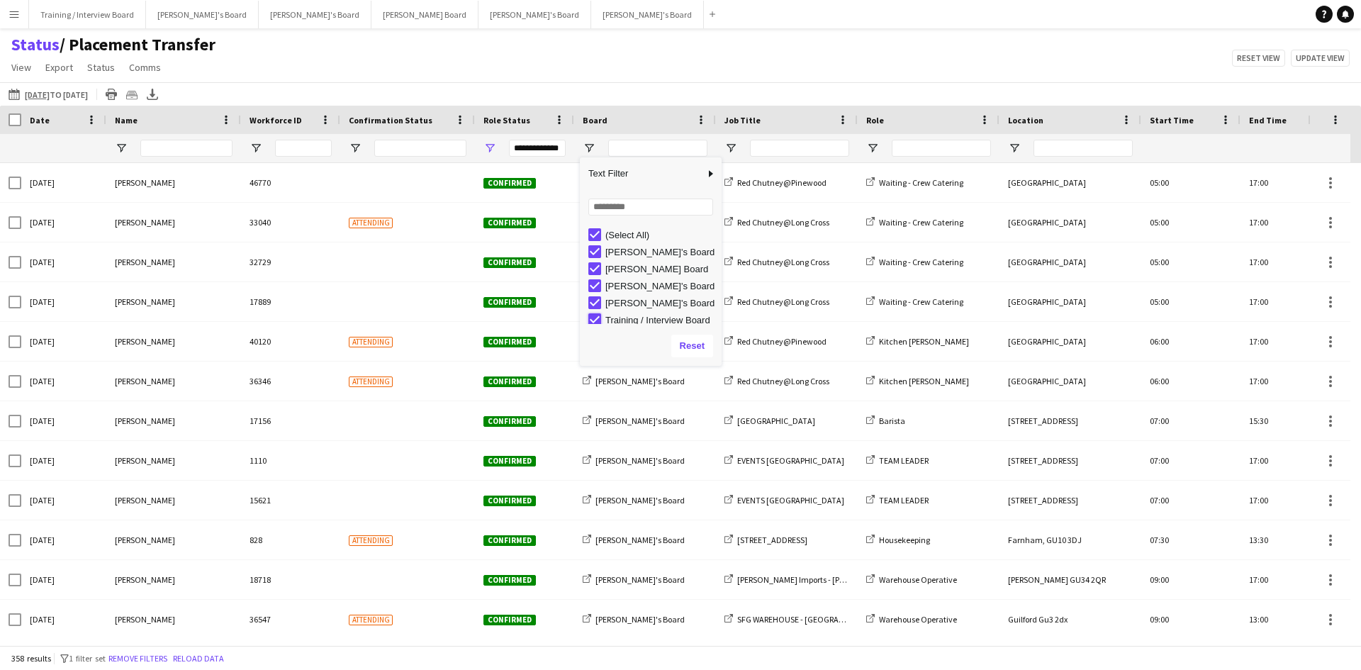
type input "**********"
click at [658, 90] on div "[DATE] to [DATE] [DATE] to [DATE] [DATE] This Week This Month [DATE] Last Week …" at bounding box center [680, 93] width 1361 height 23
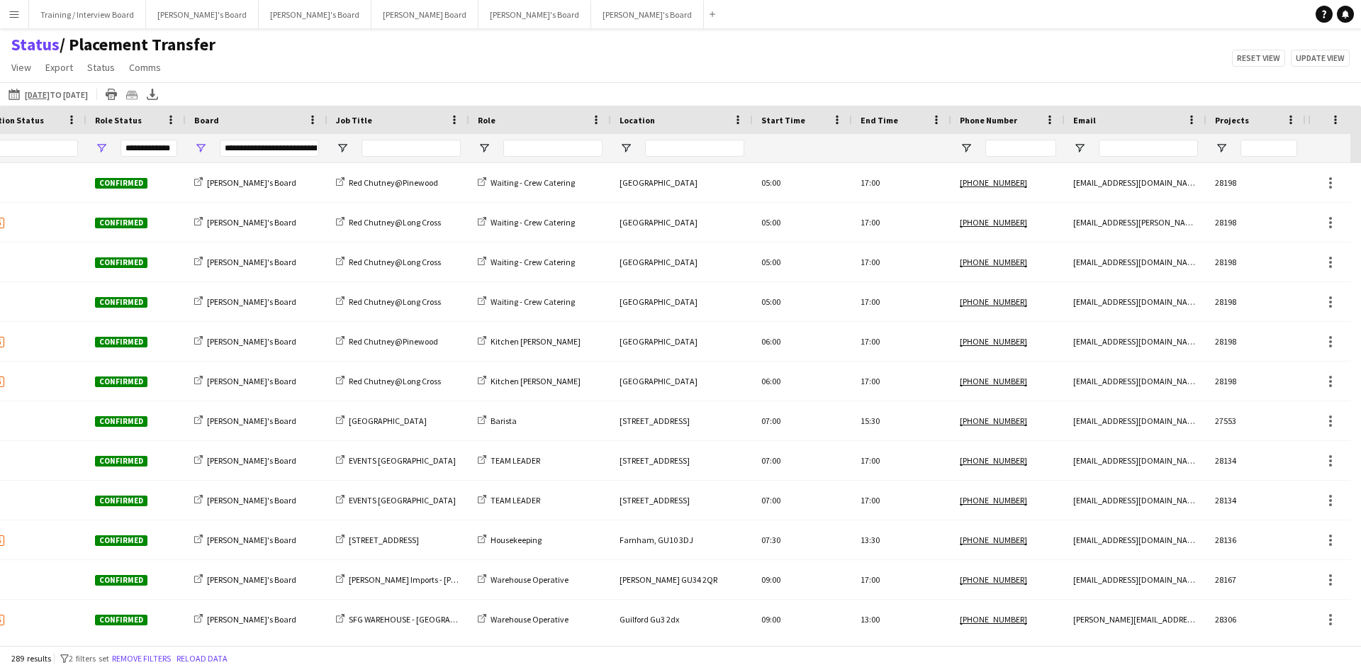
scroll to position [0, 471]
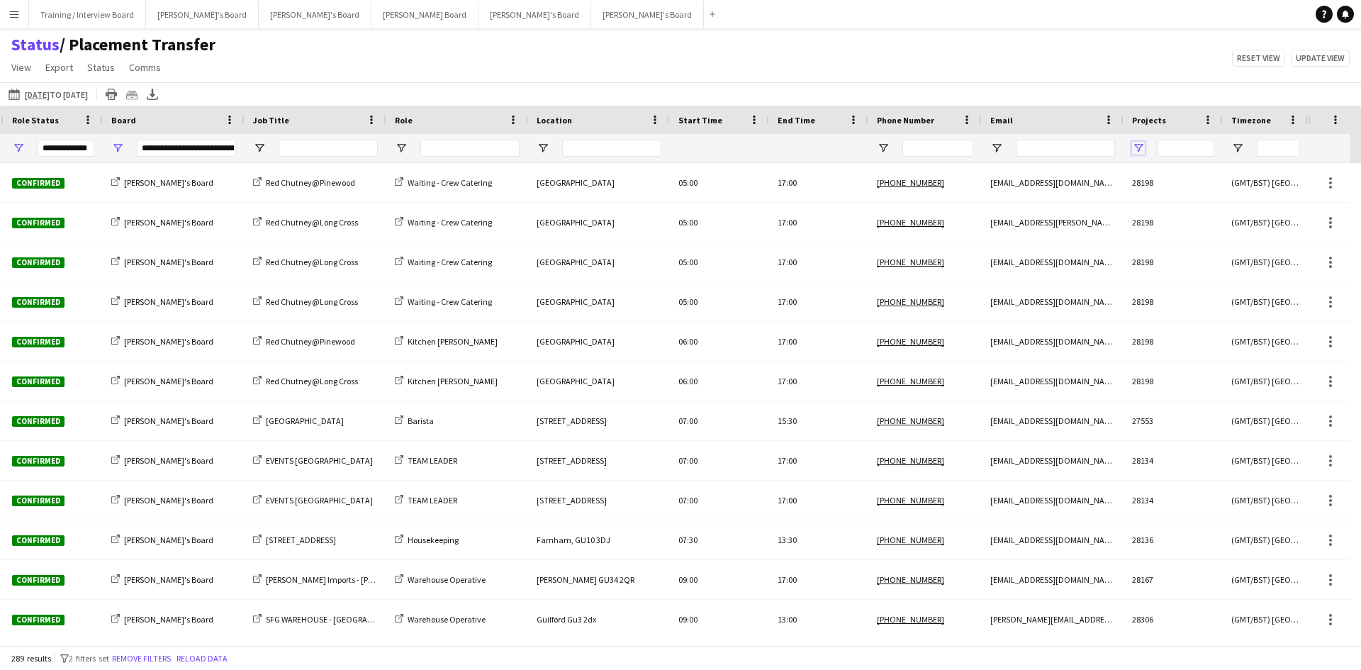
click at [1138, 150] on span "Open Filter Menu" at bounding box center [1138, 148] width 13 height 13
type input "***"
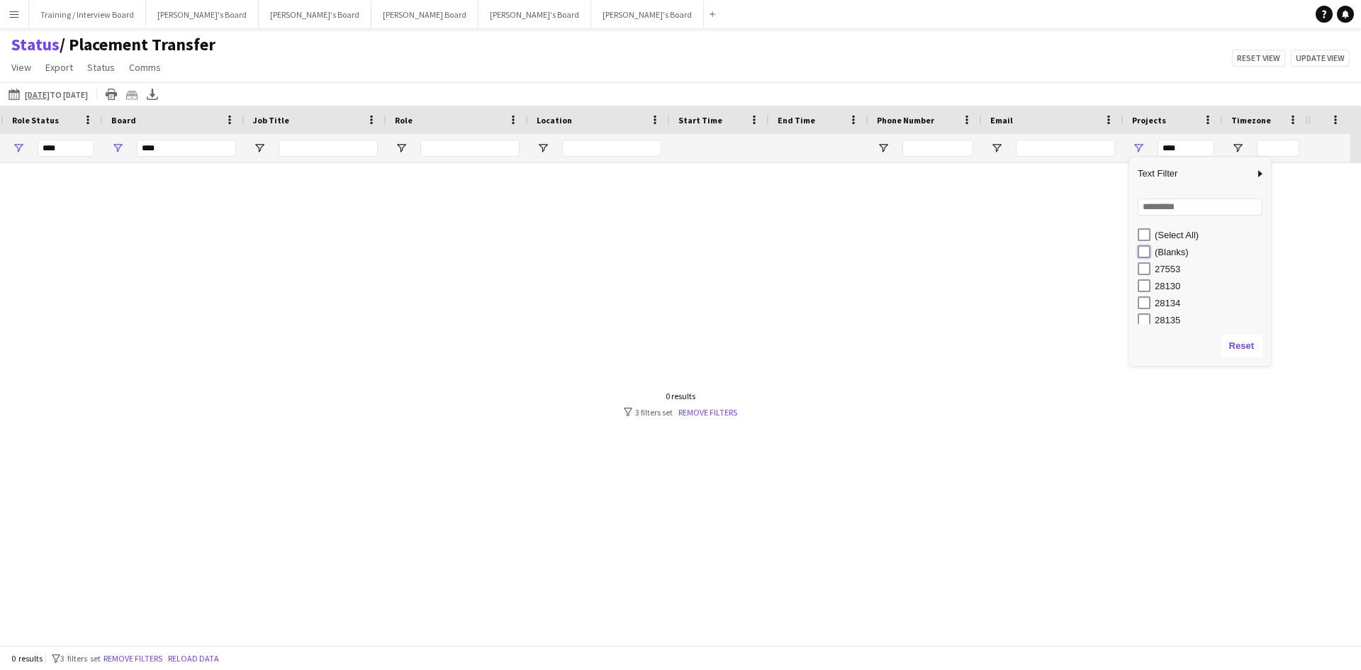
type input "**********"
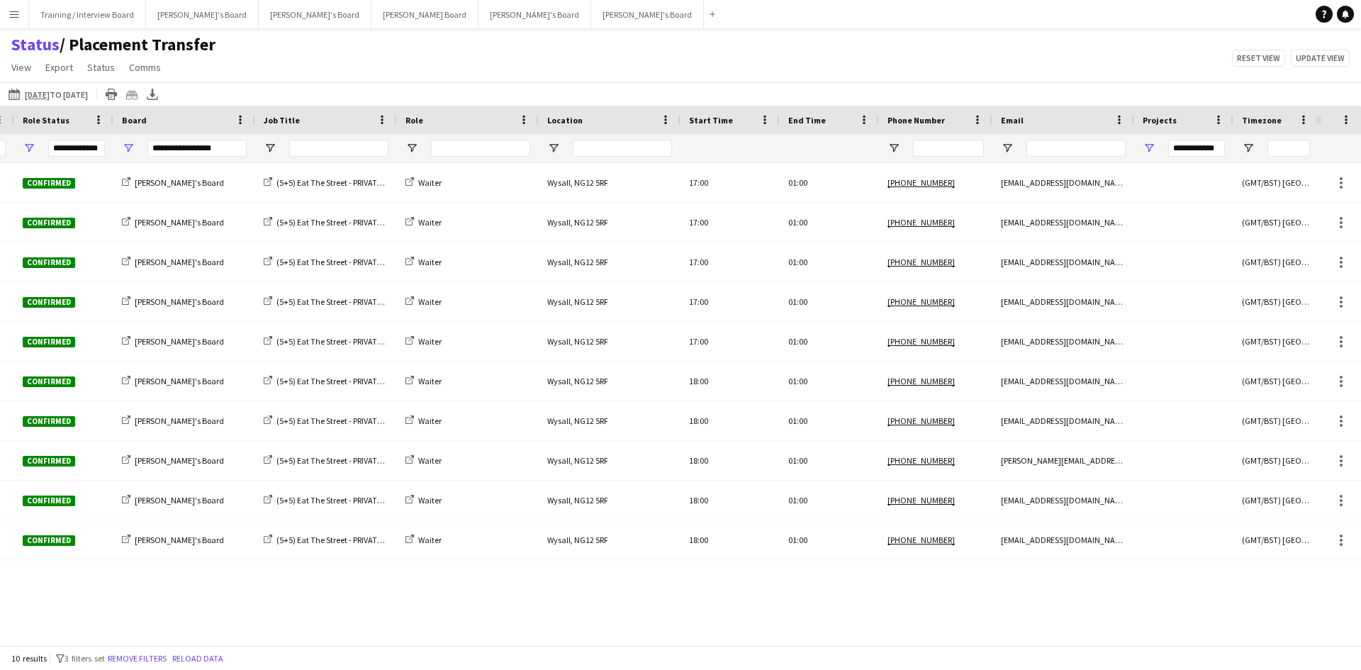
click at [868, 63] on div "Status / Placement Transfer View Views Default view Airshow Accreditation Airsh…" at bounding box center [680, 58] width 1361 height 48
click at [1154, 142] on span "Open Filter Menu" at bounding box center [1149, 148] width 13 height 13
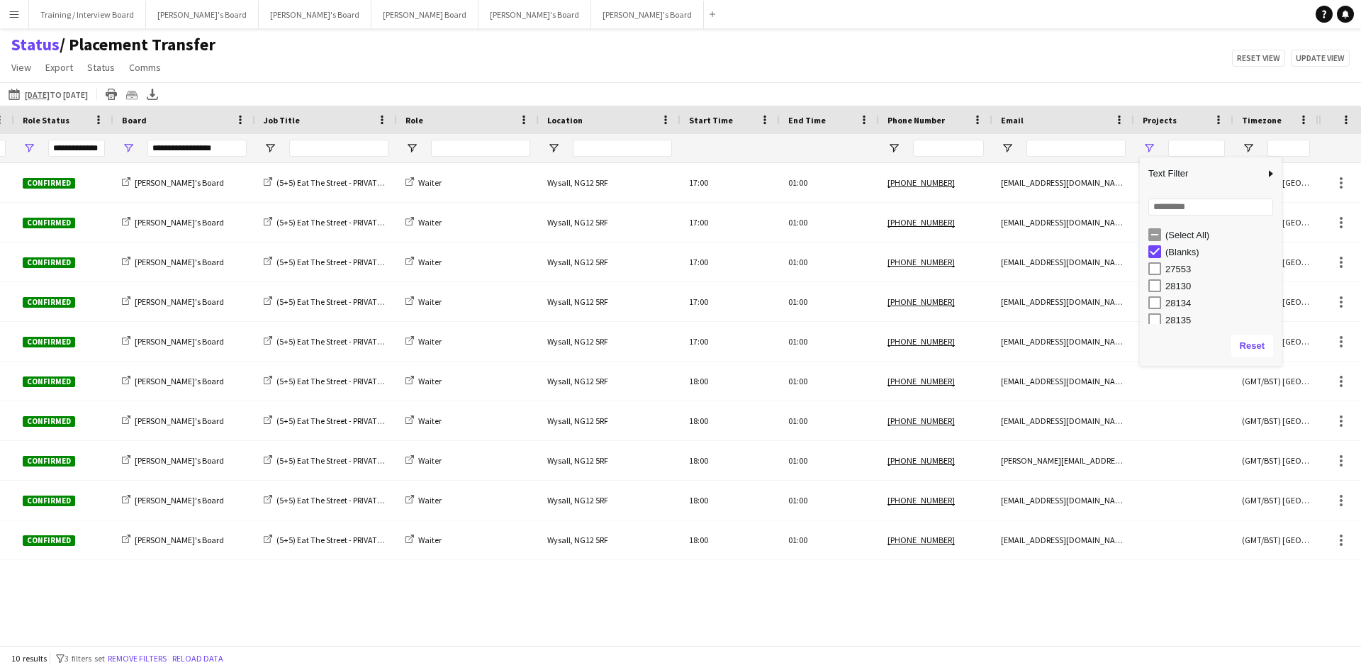
type input "**********"
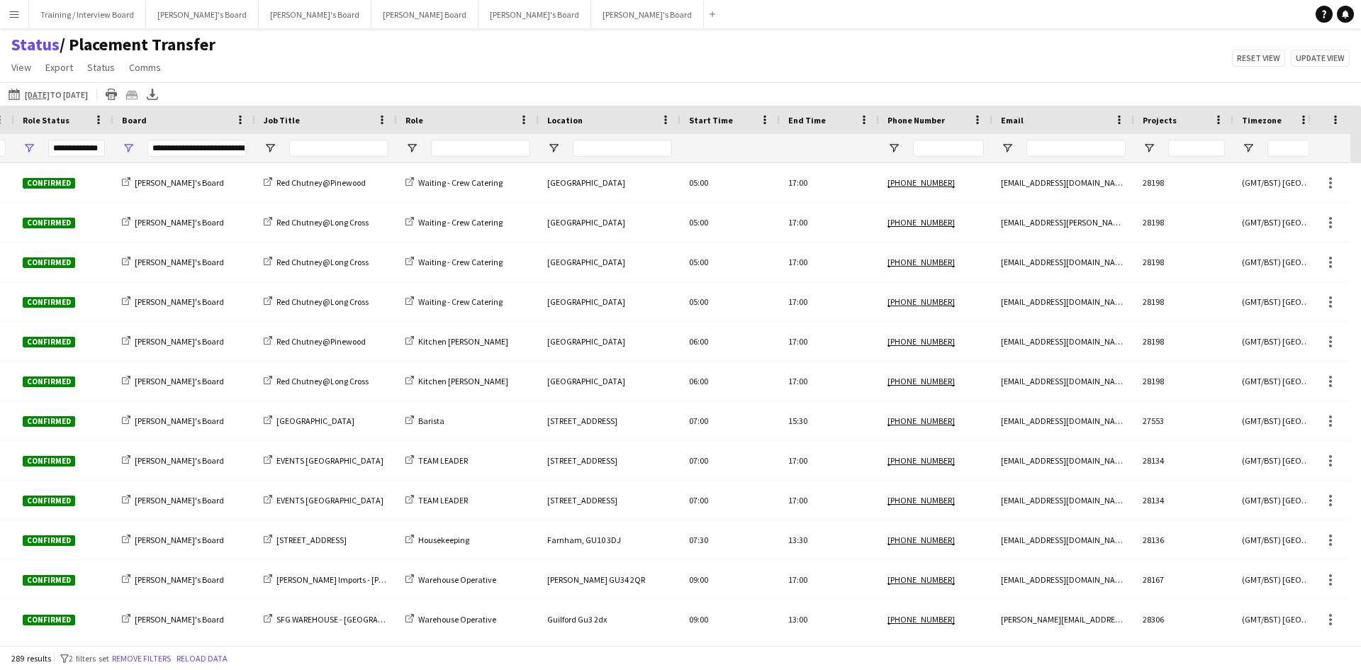
click at [1003, 74] on div "Status / Placement Transfer View Views Default view Airshow Accreditation Airsh…" at bounding box center [680, 58] width 1361 height 48
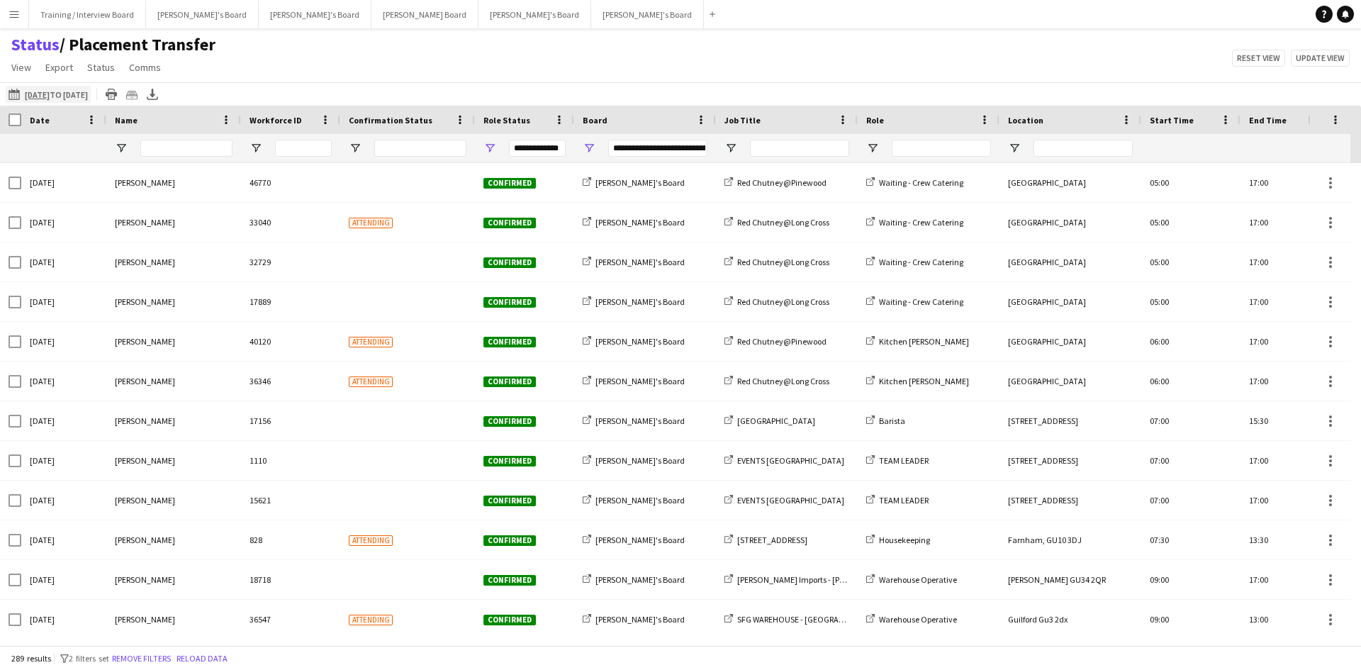
click at [12, 94] on app-icon "[DATE] to [DATE]" at bounding box center [17, 94] width 16 height 11
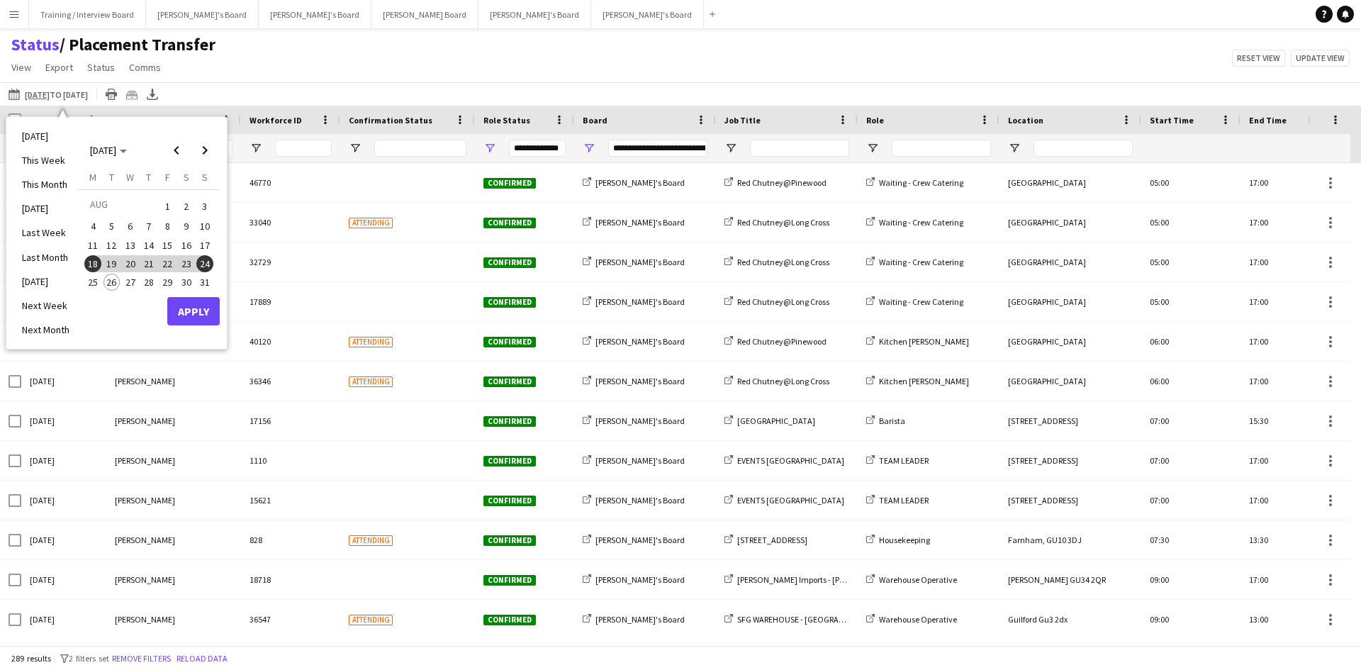
drag, startPoint x: 383, startPoint y: 65, endPoint x: 373, endPoint y: 64, distance: 9.9
click at [373, 64] on div "Status / Placement Transfer View Views Default view Airshow Accreditation Airsh…" at bounding box center [680, 58] width 1361 height 48
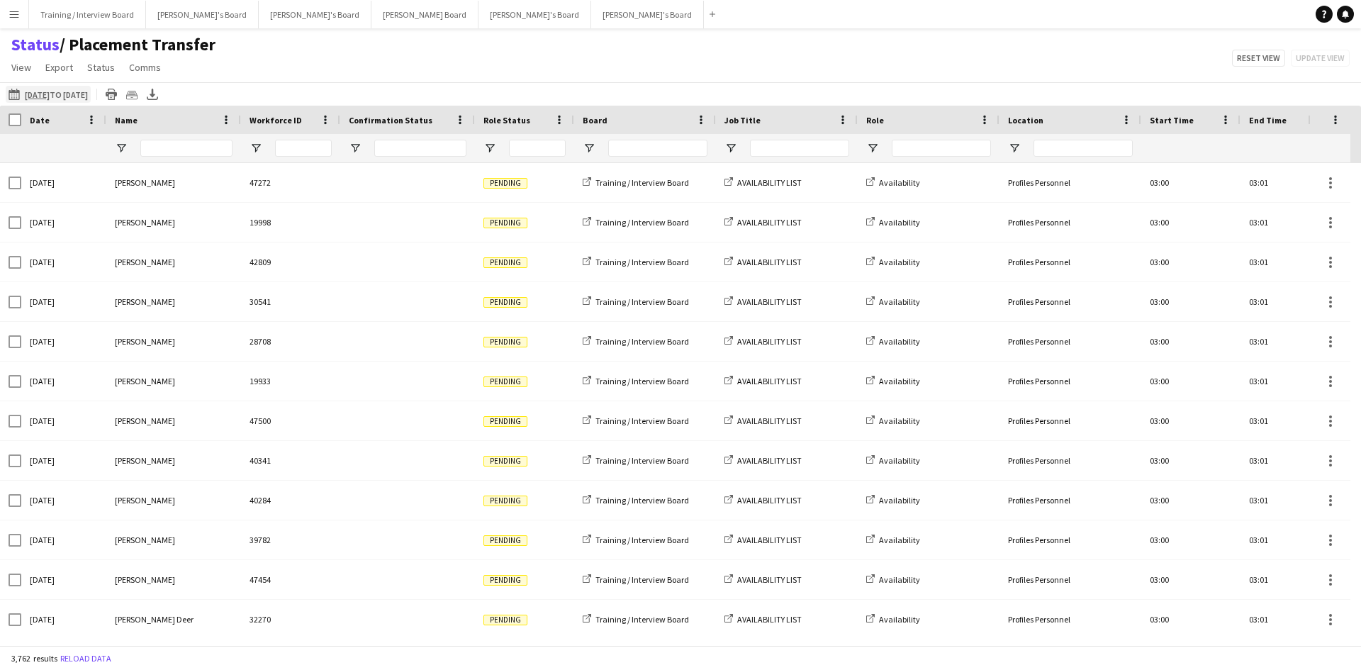
click at [12, 94] on app-icon "[DATE] to [DATE]" at bounding box center [17, 94] width 16 height 11
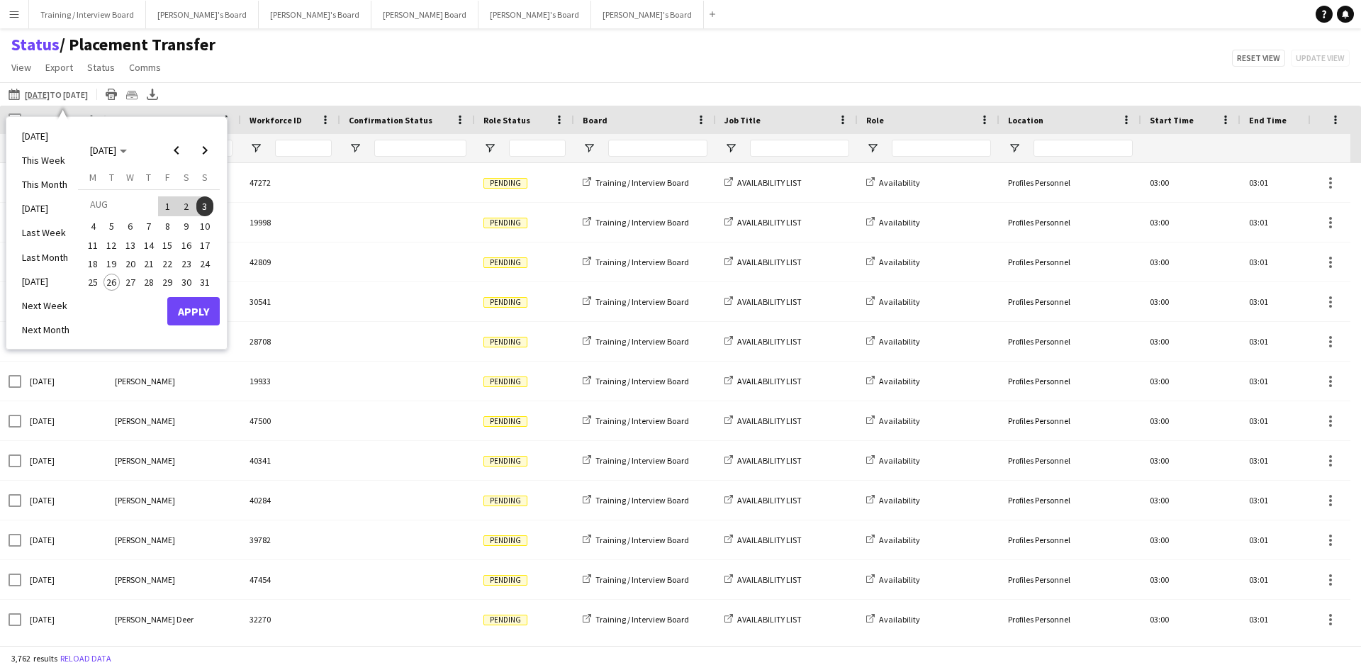
click at [89, 260] on span "18" at bounding box center [92, 263] width 17 height 17
click at [204, 265] on span "24" at bounding box center [204, 263] width 17 height 17
click at [195, 310] on button "Apply" at bounding box center [193, 311] width 52 height 28
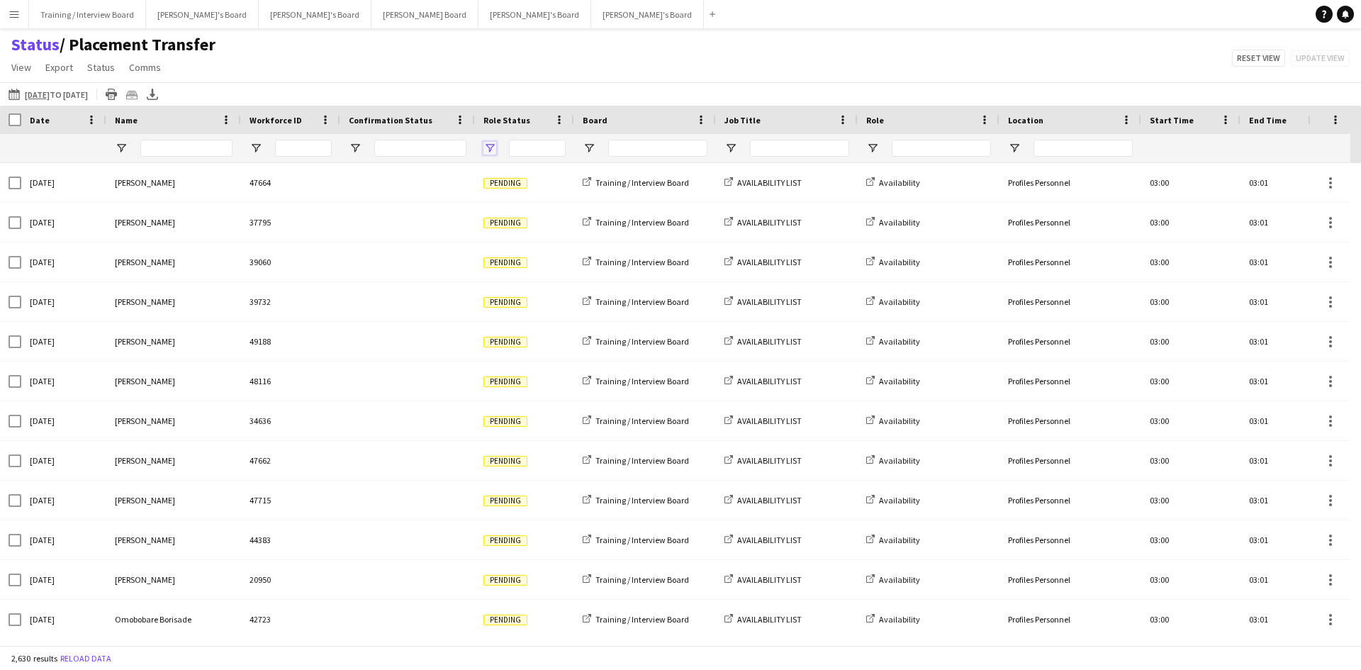
click at [493, 147] on span "Open Filter Menu" at bounding box center [489, 148] width 13 height 13
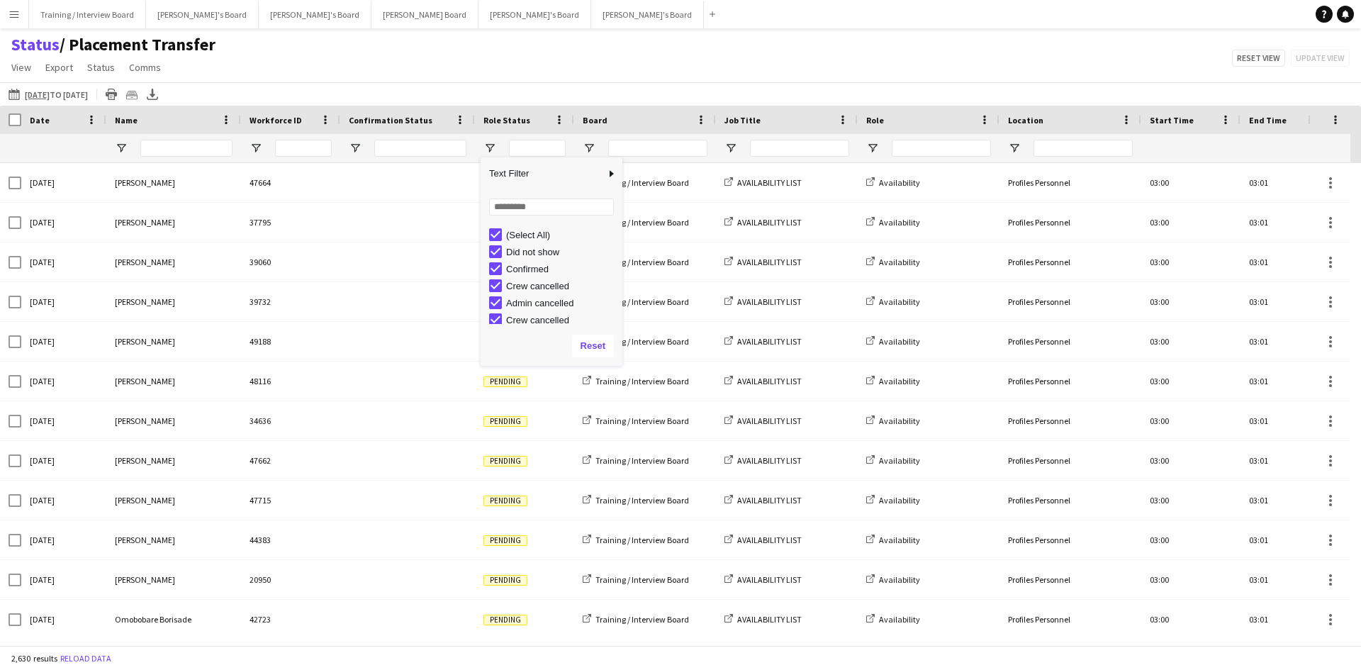
drag, startPoint x: 488, startPoint y: 233, endPoint x: 496, endPoint y: 245, distance: 13.8
click at [488, 234] on div "(Select All)" at bounding box center [552, 234] width 142 height 17
type input "**********"
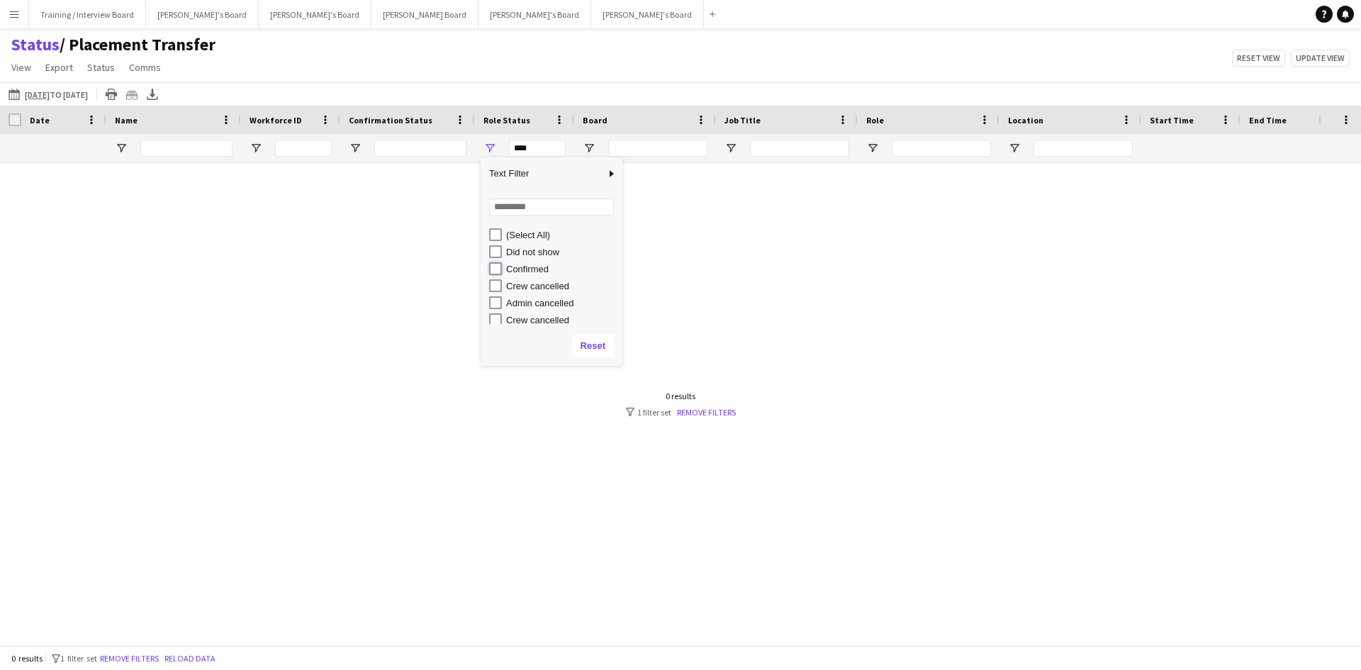
type input "**********"
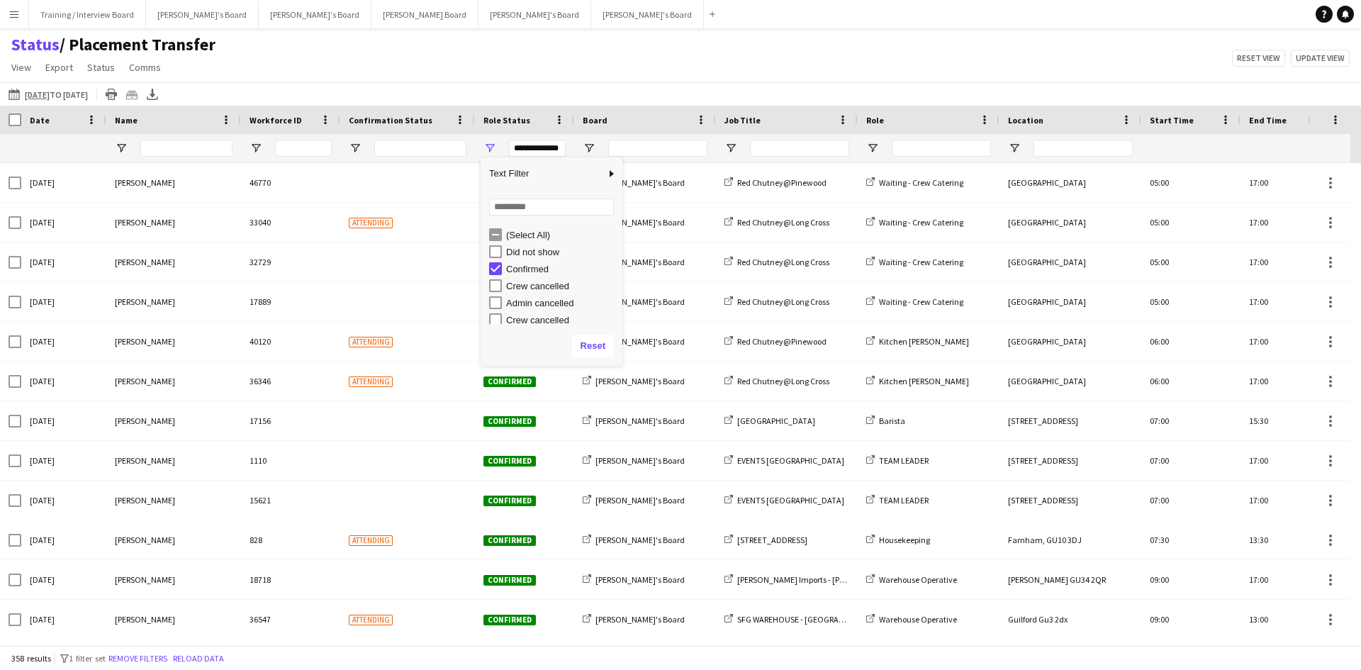
drag, startPoint x: 578, startPoint y: 51, endPoint x: 576, endPoint y: 124, distance: 73.1
click at [578, 52] on div "Status / Placement Transfer View Views Default view Airshow Accreditation Airsh…" at bounding box center [680, 58] width 1361 height 48
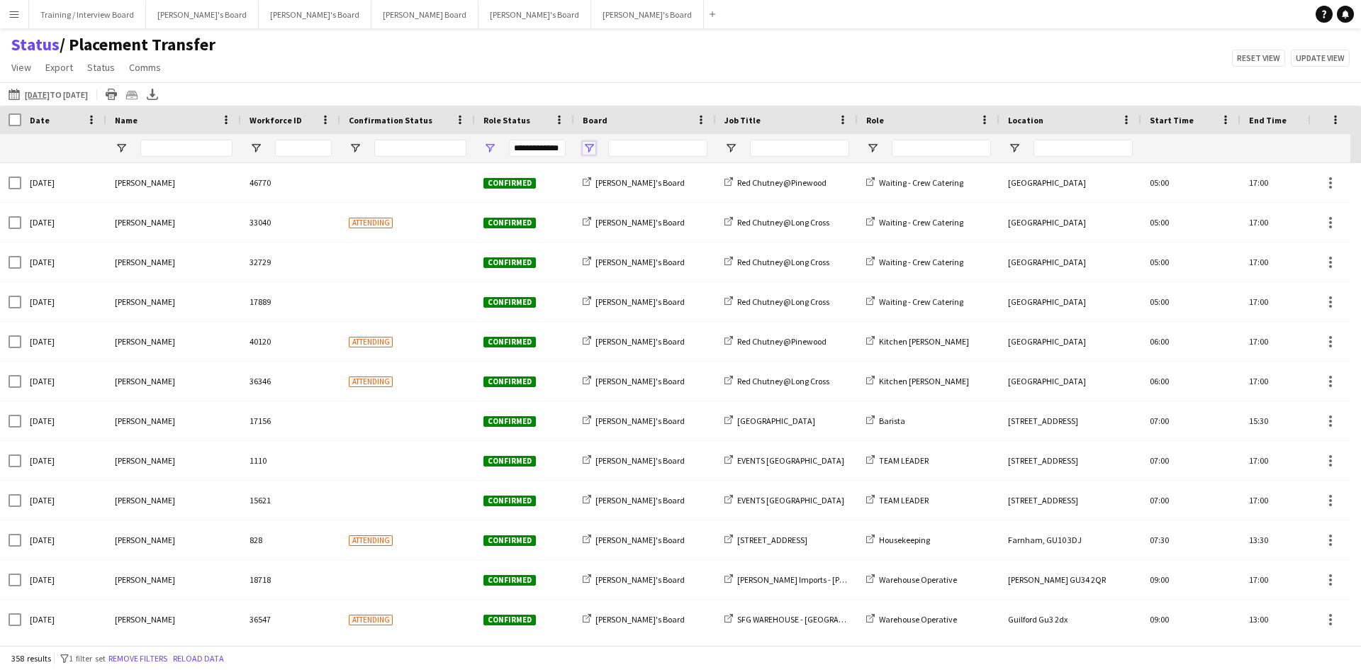
click at [586, 147] on span "Open Filter Menu" at bounding box center [589, 148] width 13 height 13
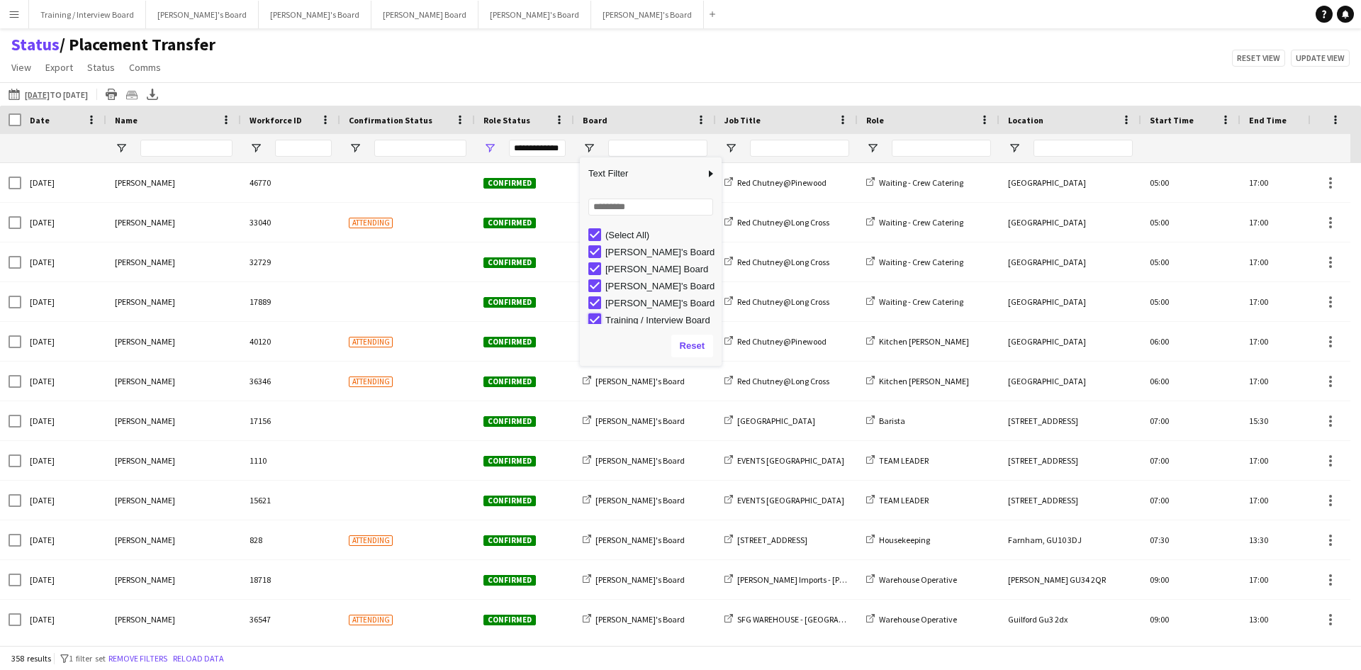
type input "**********"
click at [629, 75] on div "Status / Placement Transfer View Views Default view Airshow Accreditation Airsh…" at bounding box center [680, 58] width 1361 height 48
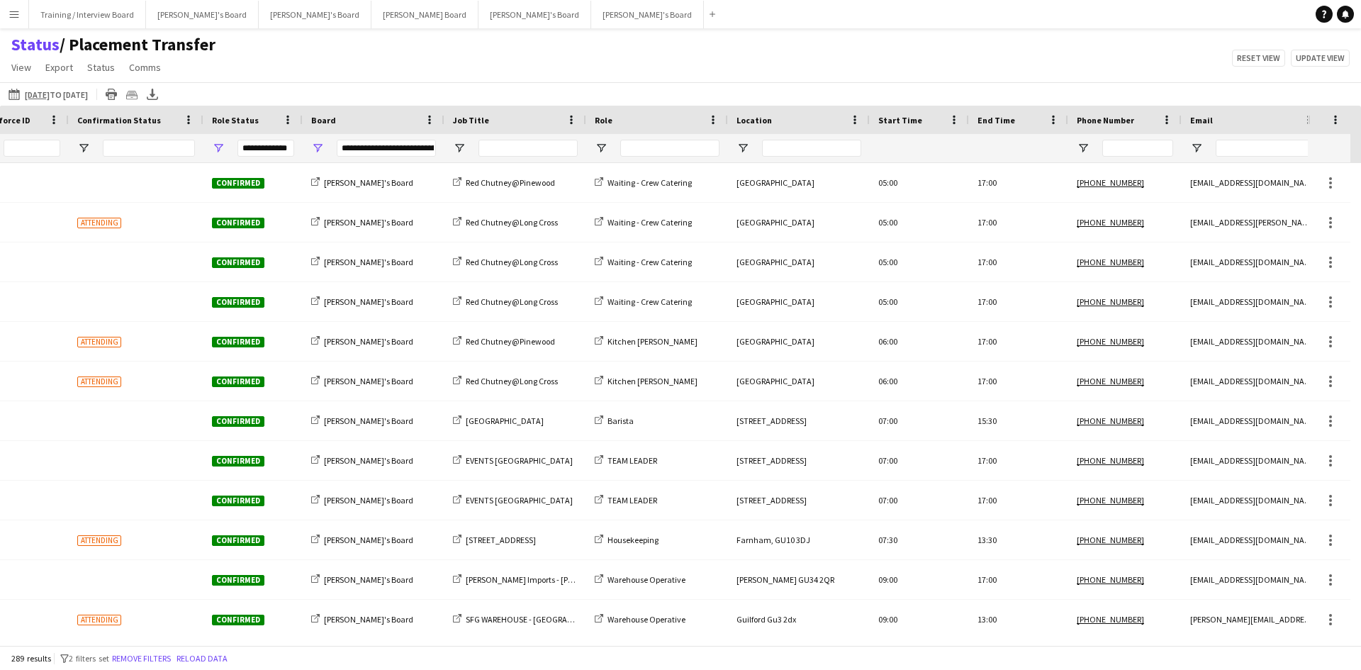
scroll to position [0, 0]
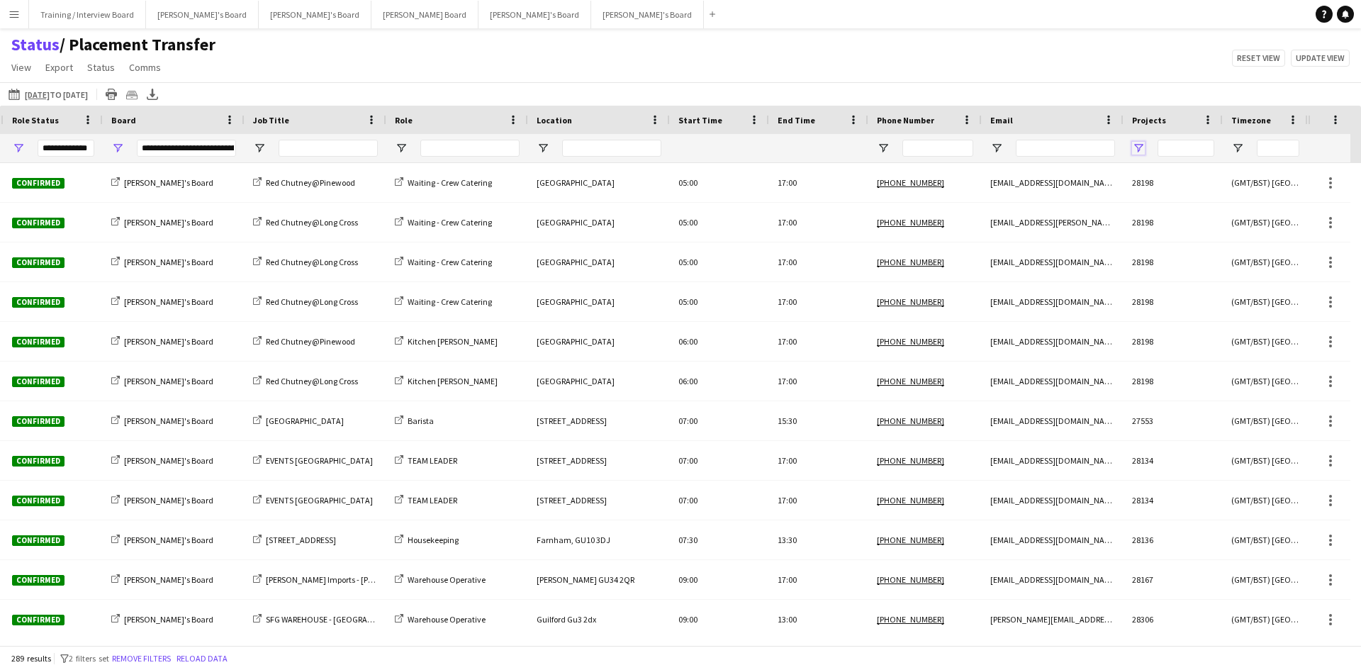
click at [1139, 144] on span "Open Filter Menu" at bounding box center [1138, 148] width 13 height 13
type input "***"
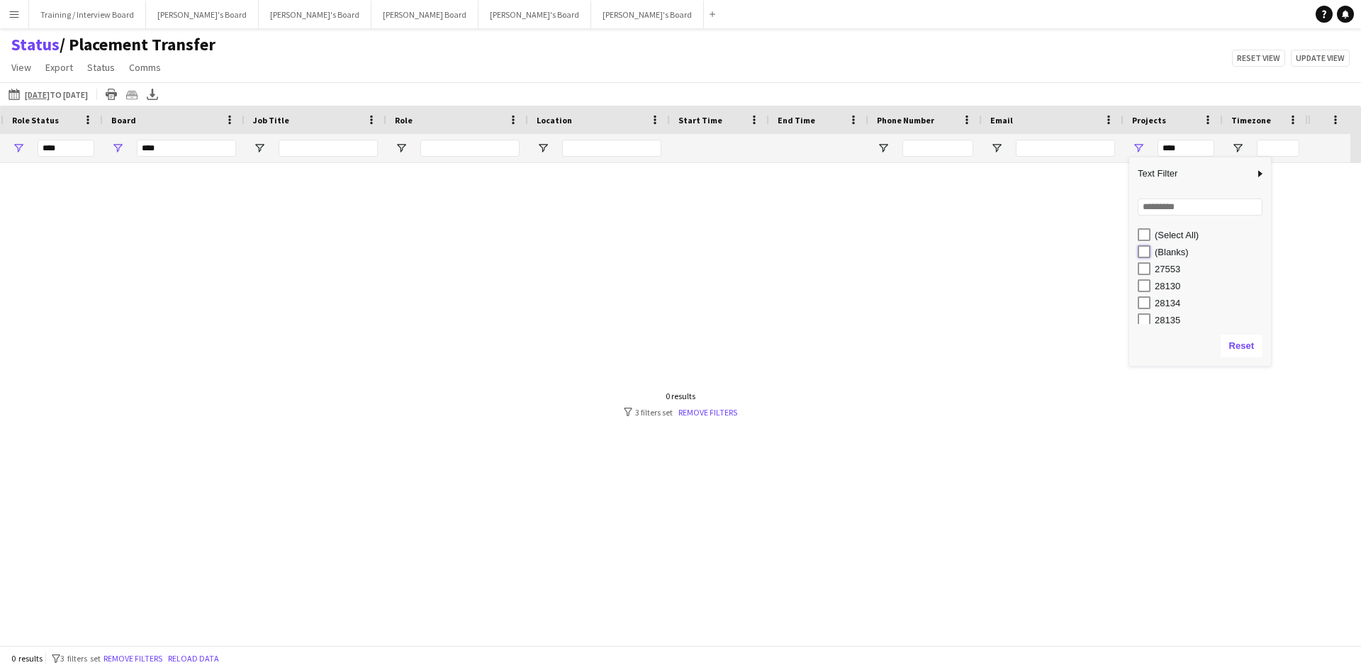
type input "**********"
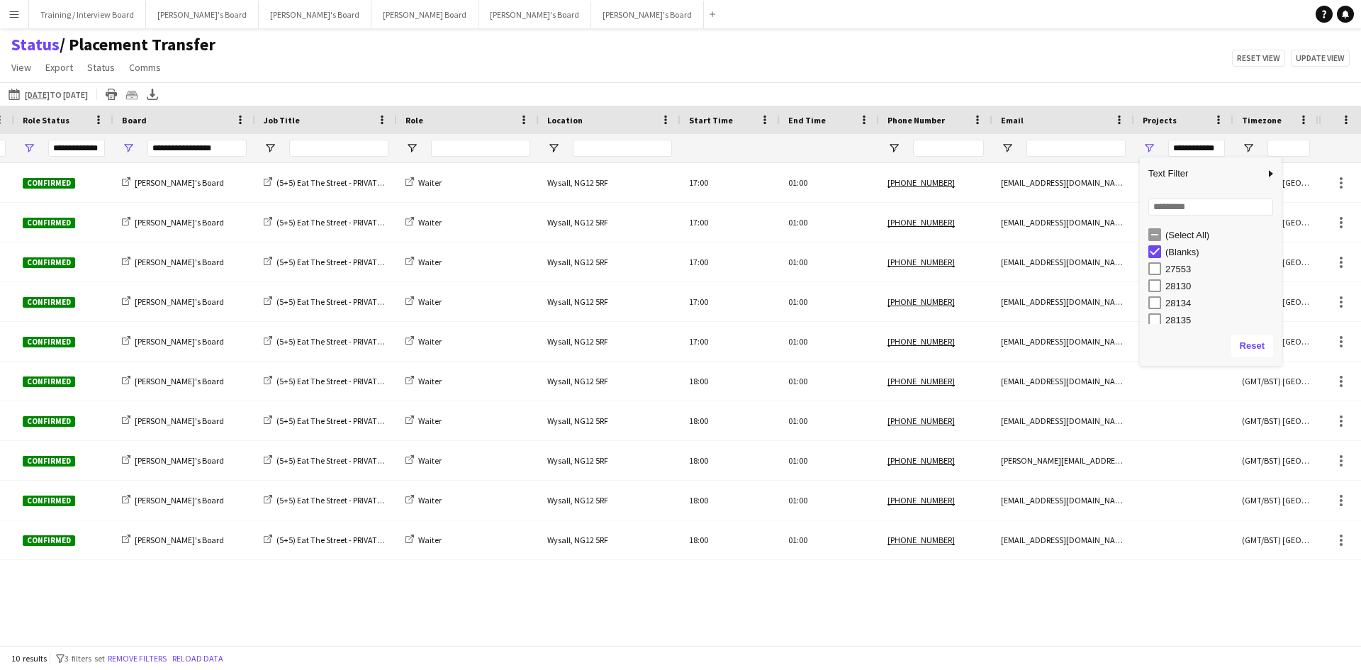
click at [1018, 82] on div "[DATE] to [DATE] [DATE] to [DATE] [DATE] This Week This Month [DATE] Last Week …" at bounding box center [680, 93] width 1361 height 23
click at [1150, 145] on span "Open Filter Menu" at bounding box center [1149, 148] width 13 height 13
type input "**********"
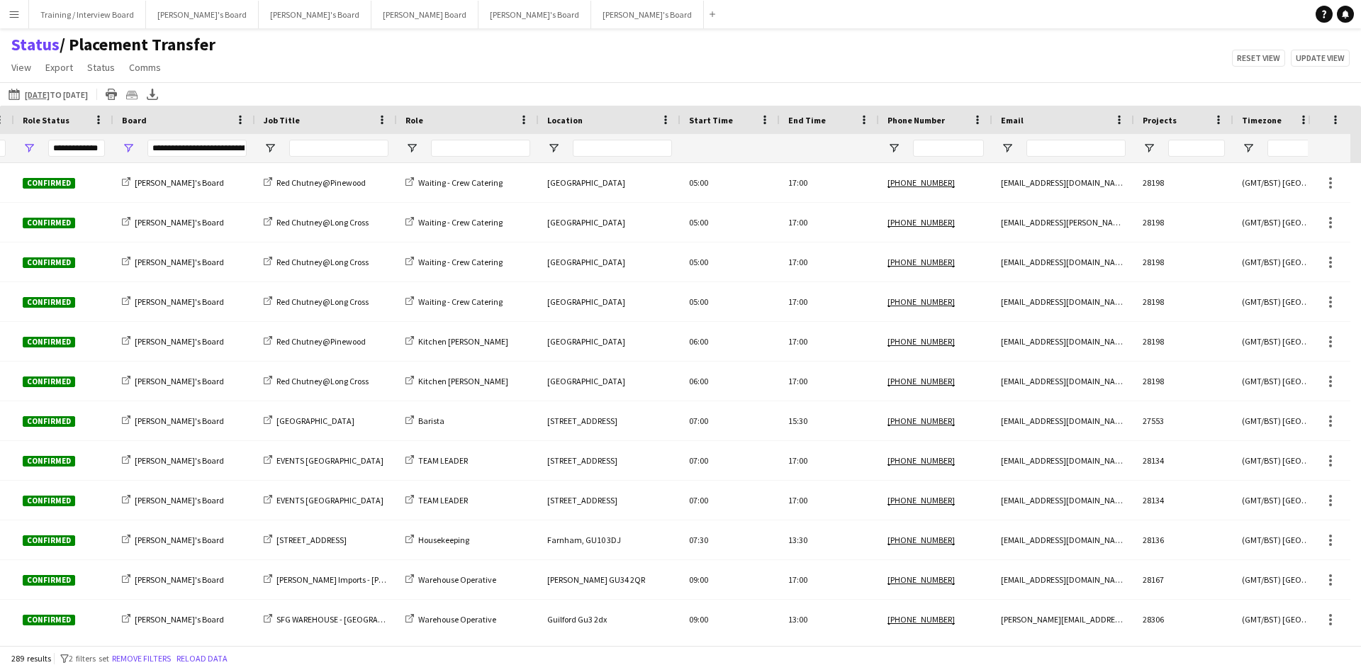
click at [963, 63] on div "Status / Placement Transfer View Views Default view Airshow Accreditation Airsh…" at bounding box center [680, 58] width 1361 height 48
